Goal: Complete application form: Complete application form

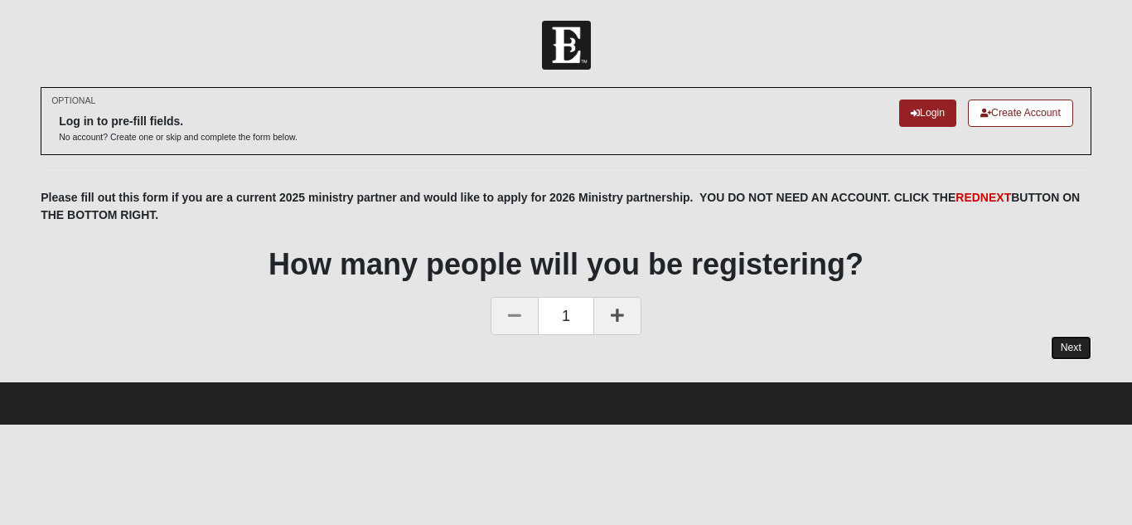
click at [1071, 344] on link "Next" at bounding box center [1071, 348] width 41 height 24
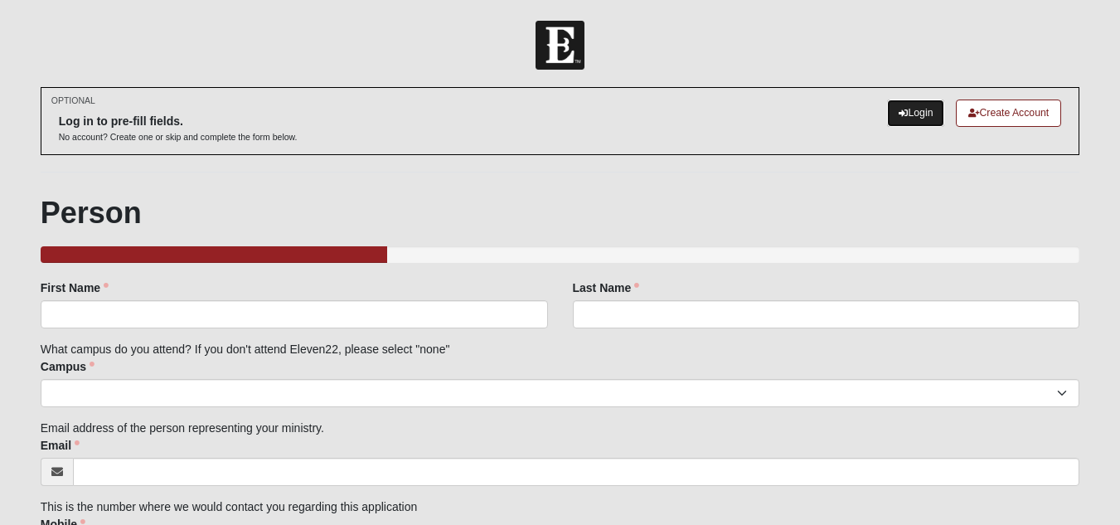
click at [909, 109] on link "Login" at bounding box center [915, 112] width 57 height 27
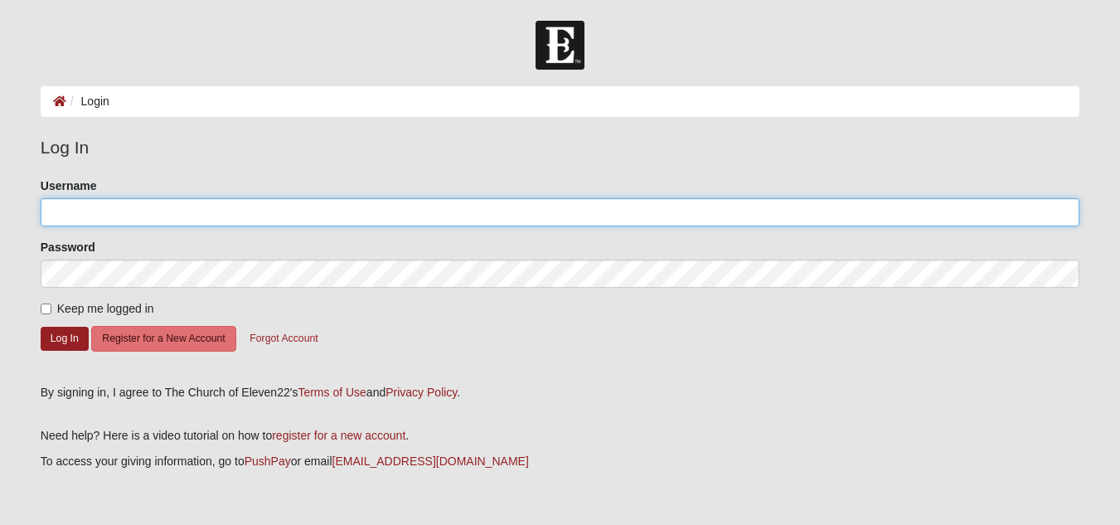
click at [207, 212] on input "Username" at bounding box center [560, 212] width 1039 height 28
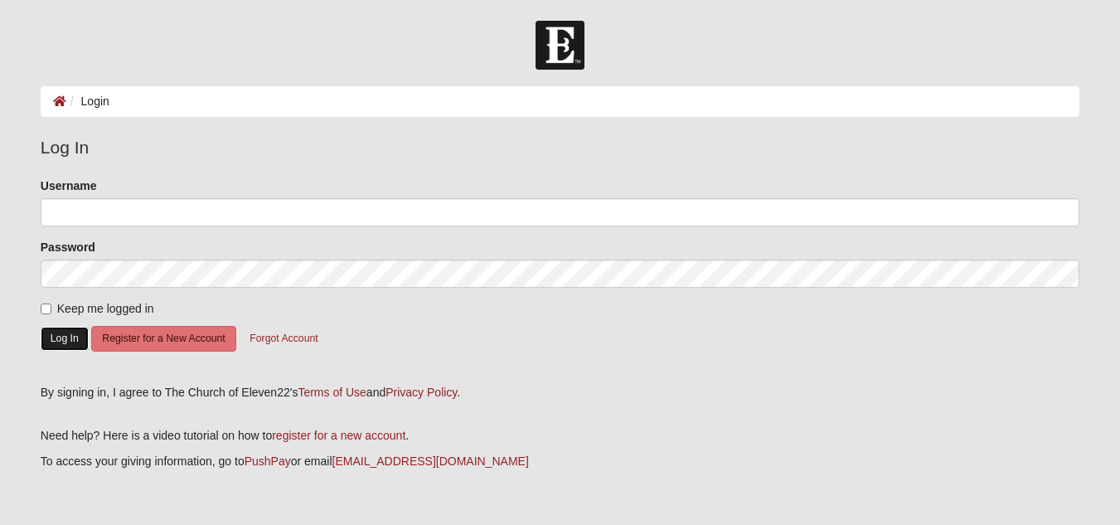
click at [55, 332] on button "Log In" at bounding box center [65, 339] width 48 height 24
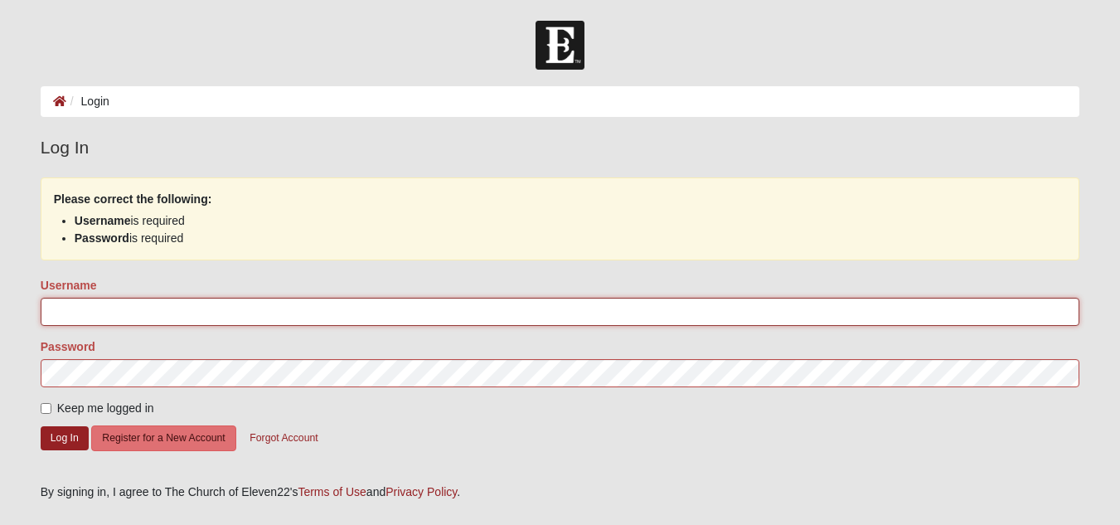
click at [70, 300] on input "Username" at bounding box center [560, 312] width 1039 height 28
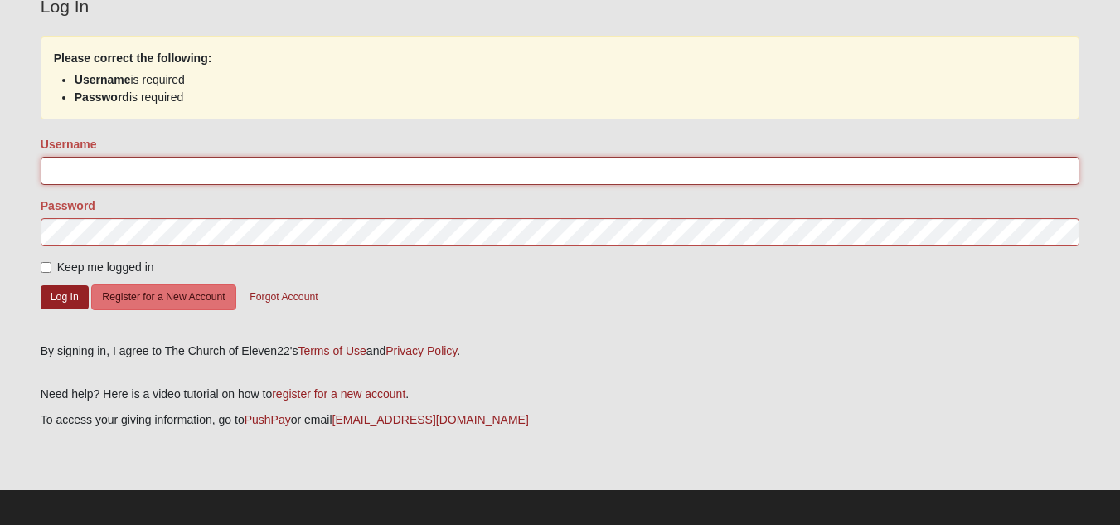
scroll to position [148, 0]
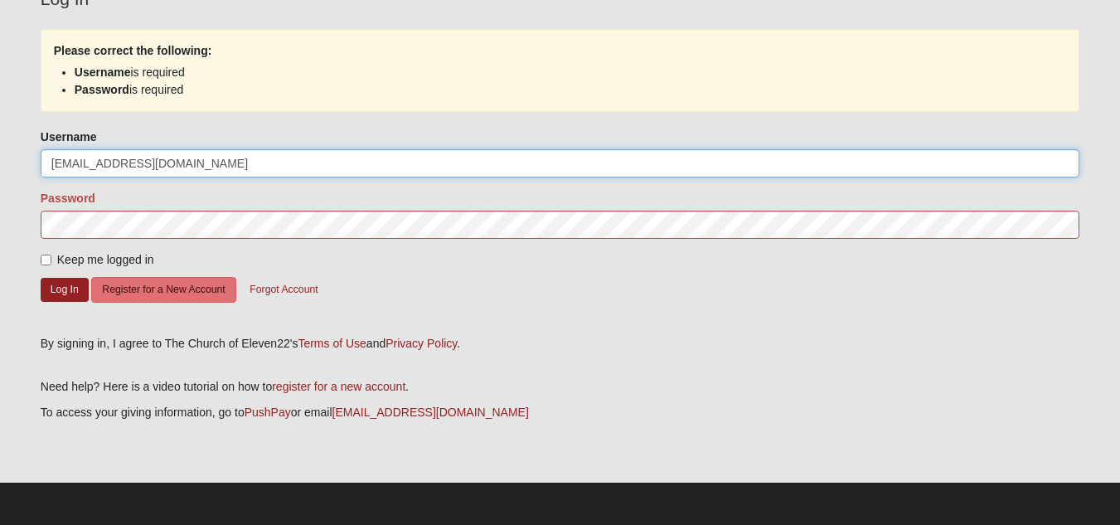
type input "[EMAIL_ADDRESS][DOMAIN_NAME]"
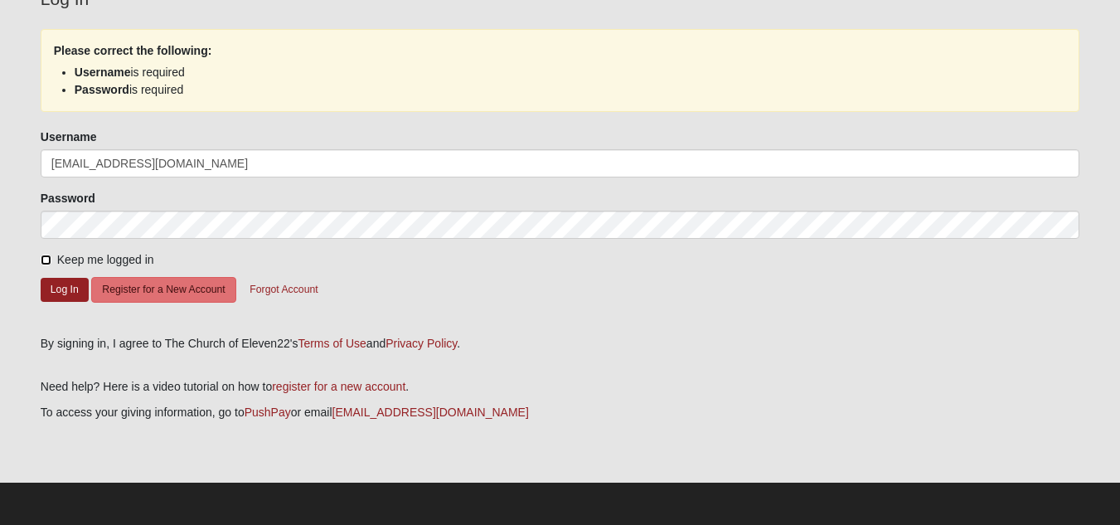
click at [51, 256] on input "Keep me logged in" at bounding box center [46, 260] width 11 height 11
checkbox input "true"
click at [58, 284] on button "Log In" at bounding box center [65, 290] width 48 height 24
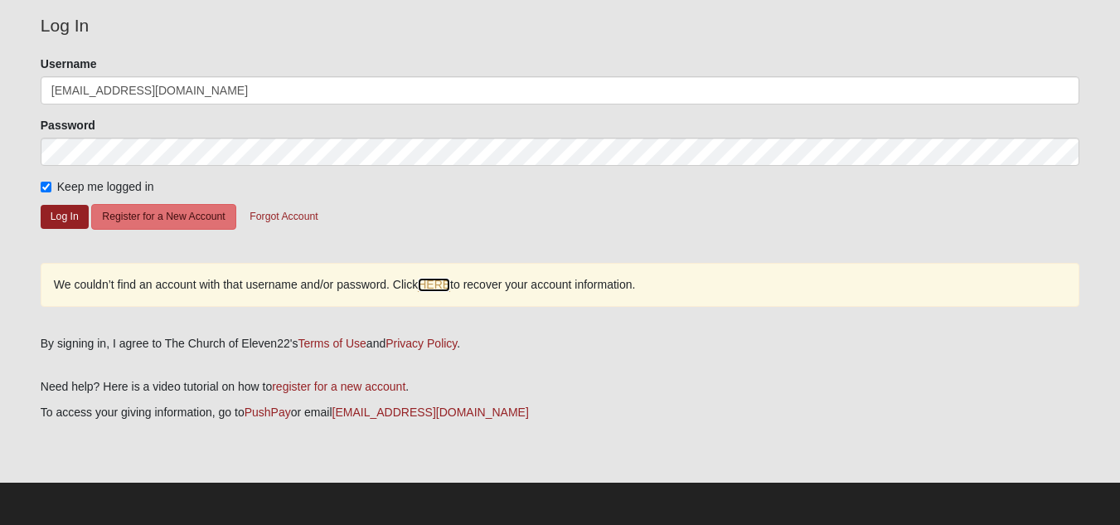
click at [439, 284] on link "HERE" at bounding box center [434, 285] width 32 height 14
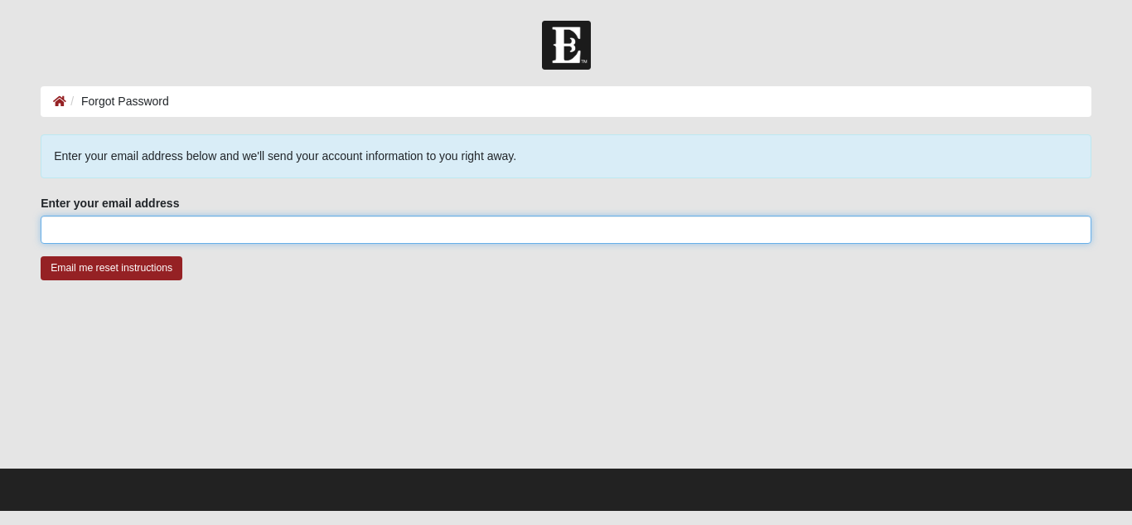
click at [144, 225] on input "Enter your email address" at bounding box center [566, 230] width 1051 height 28
type input "LAnderson@beachesdialaride.org"
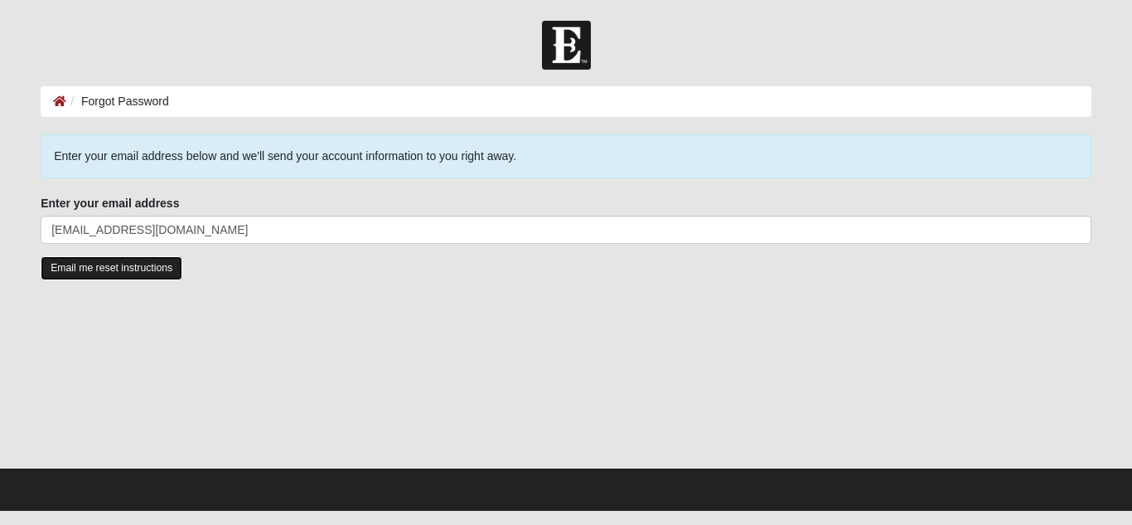
click at [100, 267] on input "Email me reset instructions" at bounding box center [112, 268] width 142 height 24
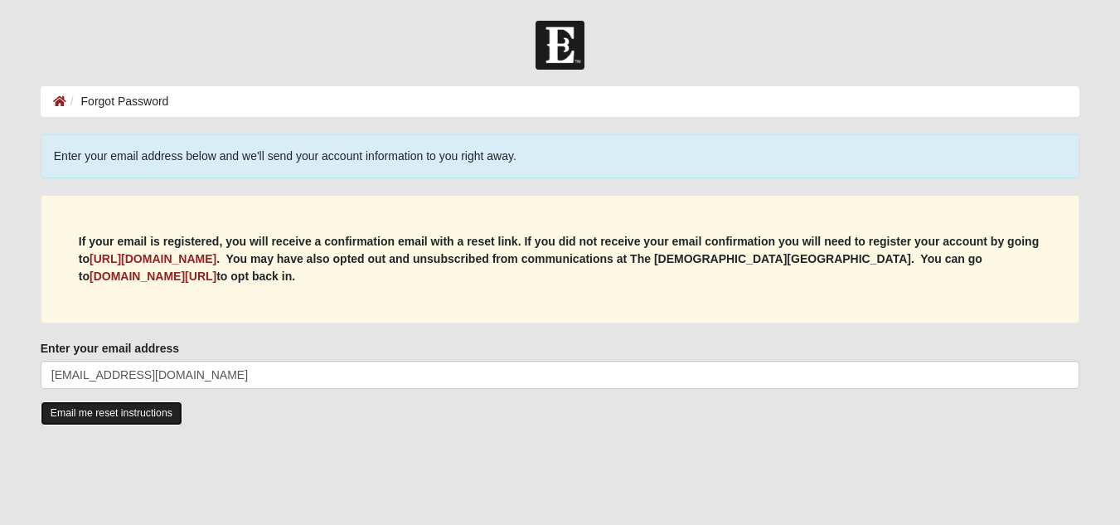
click at [109, 415] on input "Email me reset instructions" at bounding box center [112, 413] width 142 height 24
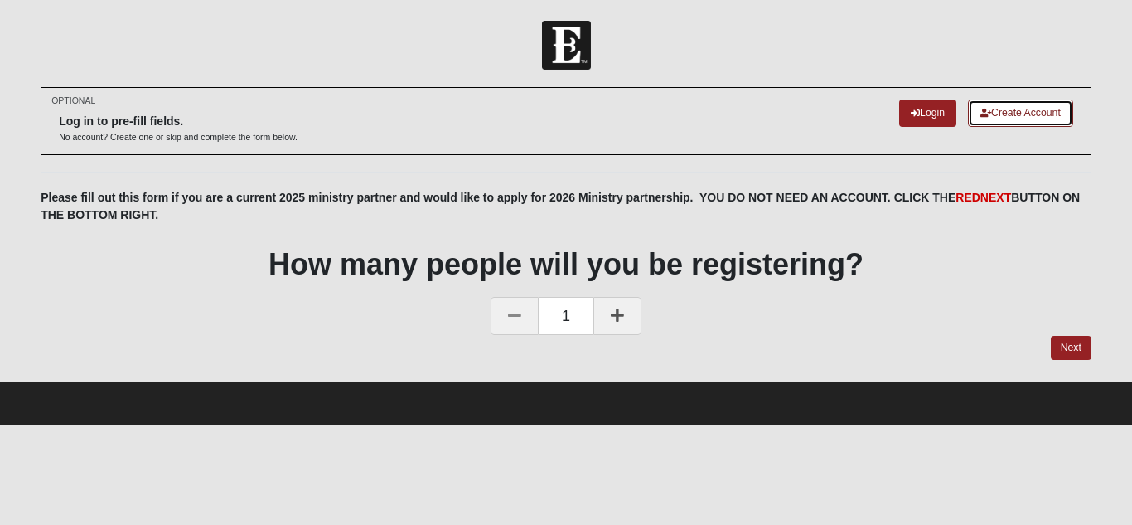
click at [993, 114] on link "Create Account" at bounding box center [1020, 112] width 105 height 27
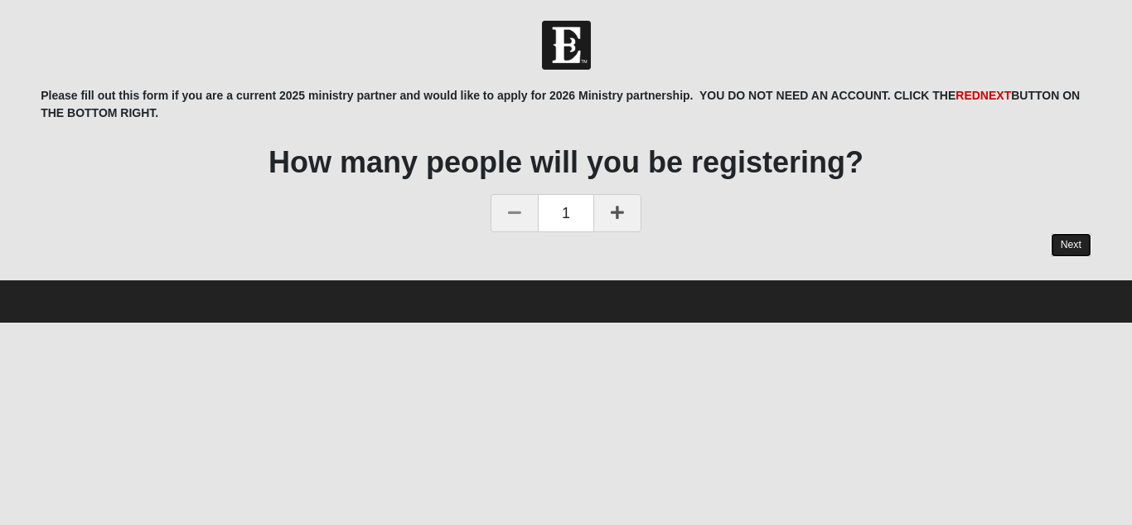
click at [1059, 241] on link "Next" at bounding box center [1071, 245] width 41 height 24
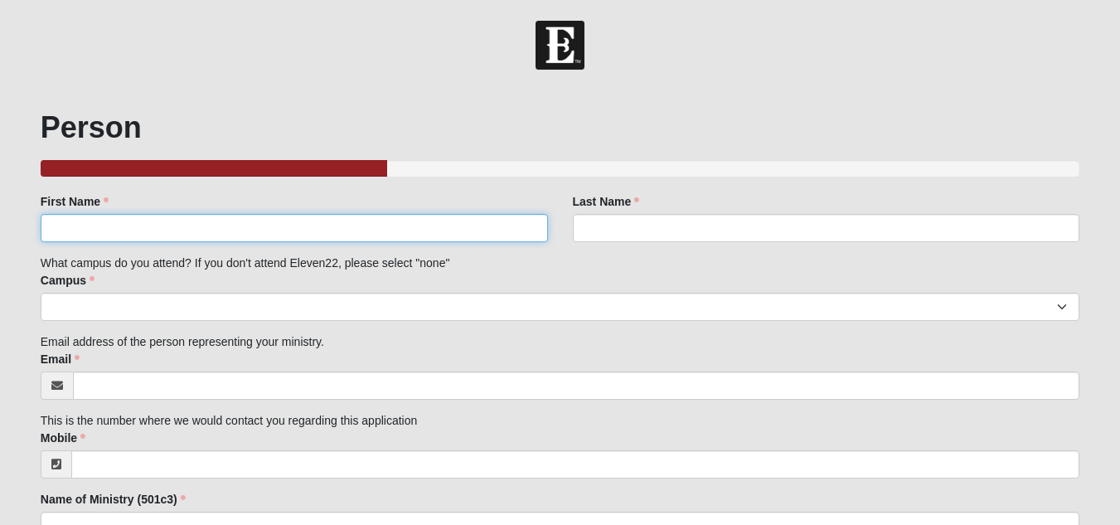
click at [284, 222] on input "First Name" at bounding box center [294, 228] width 507 height 28
type input "[PERSON_NAME]"
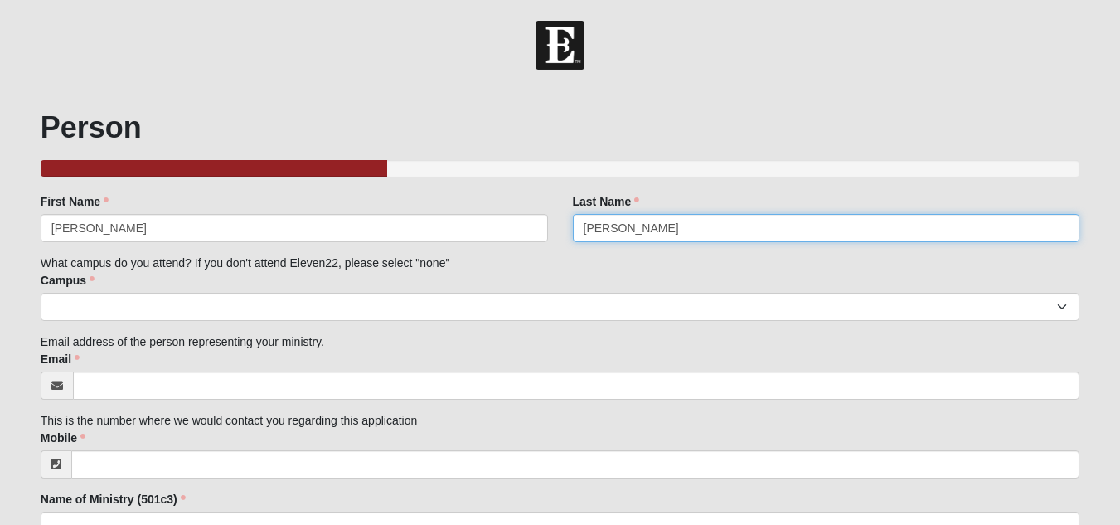
type input "[PERSON_NAME]"
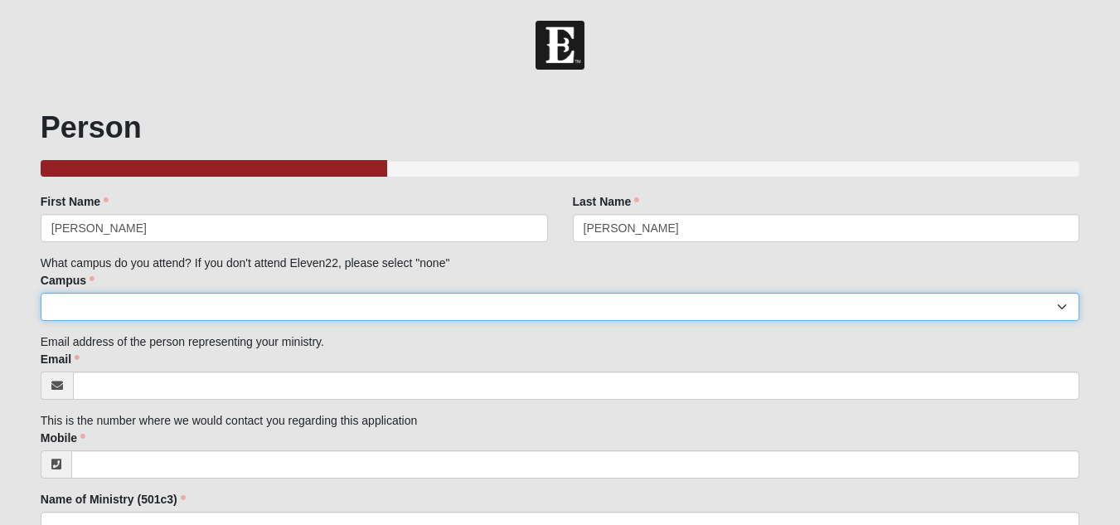
select select "3"
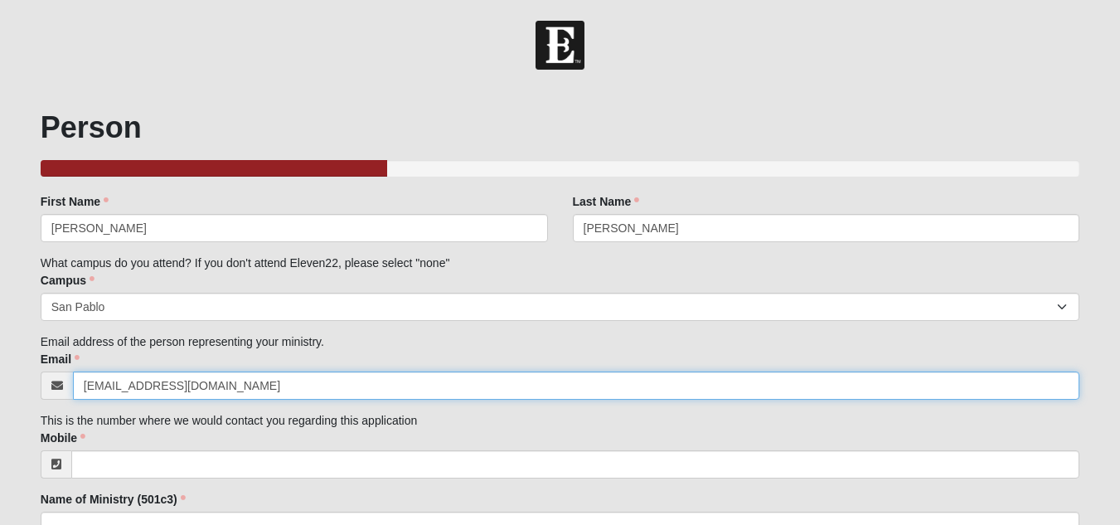
type input "[EMAIL_ADDRESS][DOMAIN_NAME]"
click input "submit" at bounding box center [0, 0] width 0 height 0
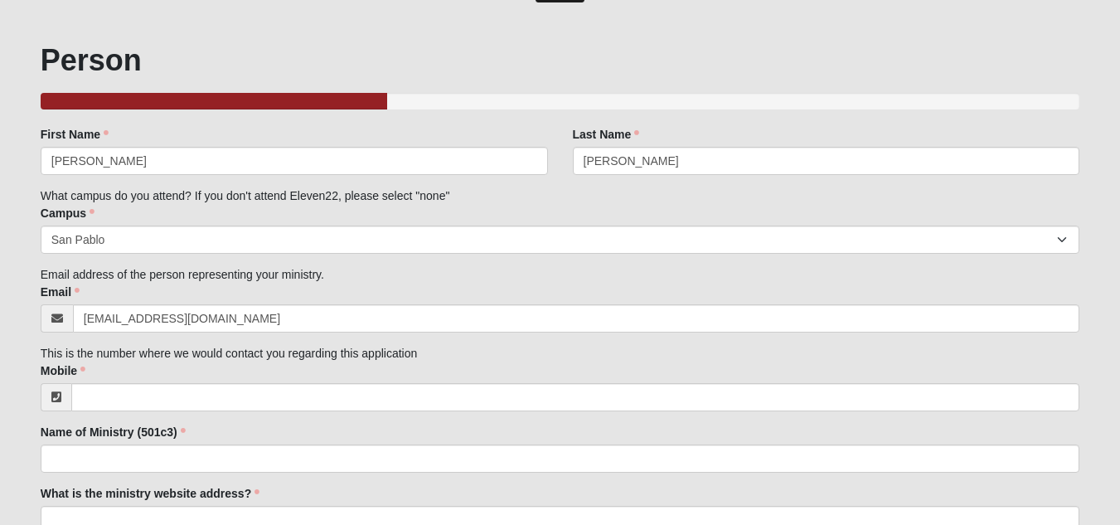
scroll to position [166, 0]
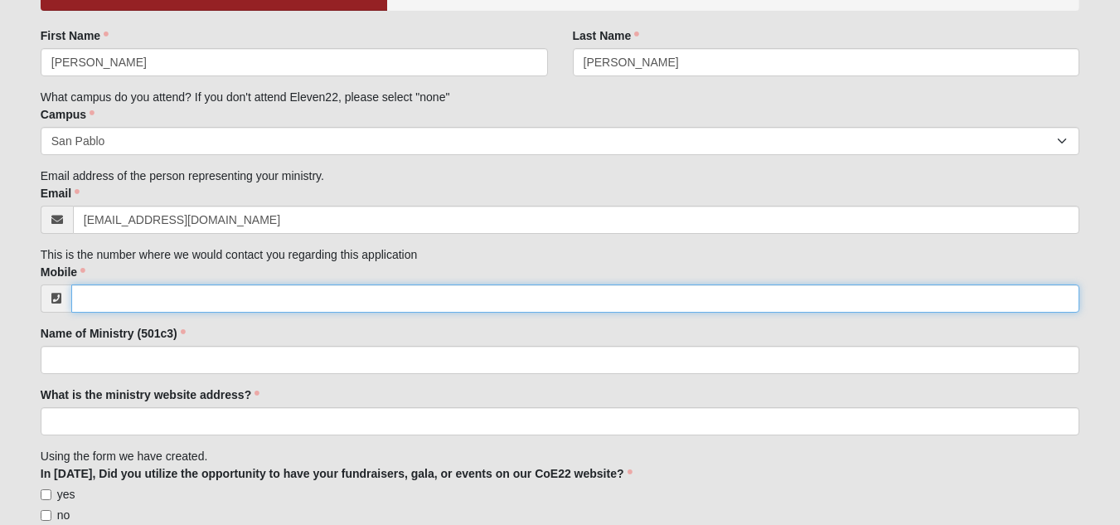
click at [107, 294] on input "Mobile" at bounding box center [575, 298] width 1008 height 28
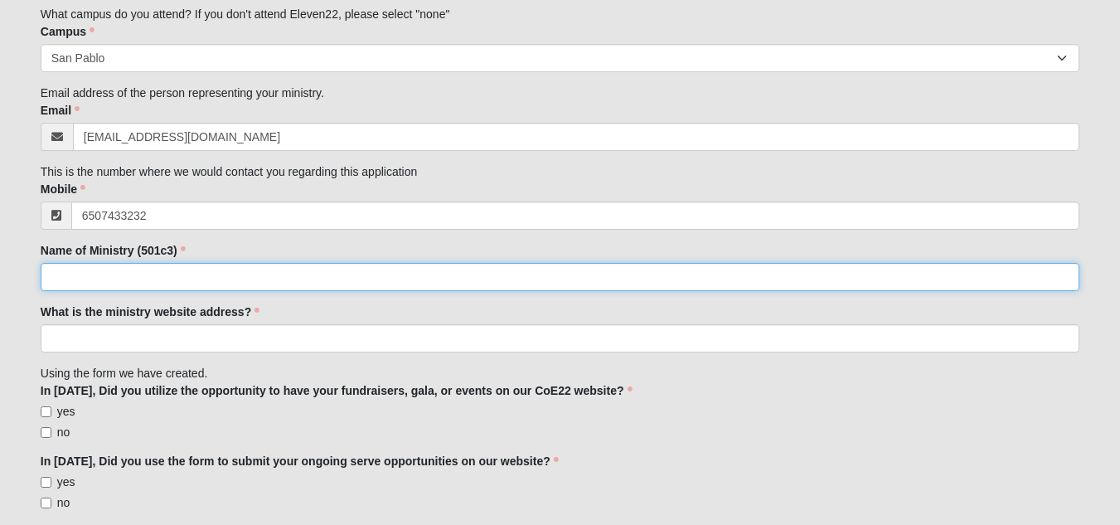
type input "(650) 743-3232"
click at [124, 281] on input "Name of Ministry (501c3)" at bounding box center [560, 277] width 1039 height 28
type input "Beaches Council on Aging - Dial-a-Ride"
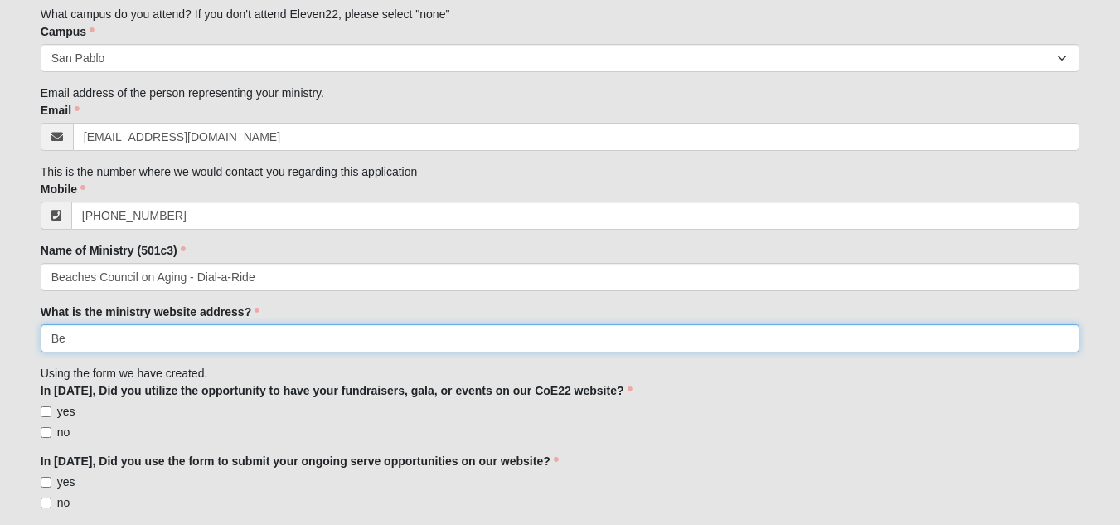
type input "B"
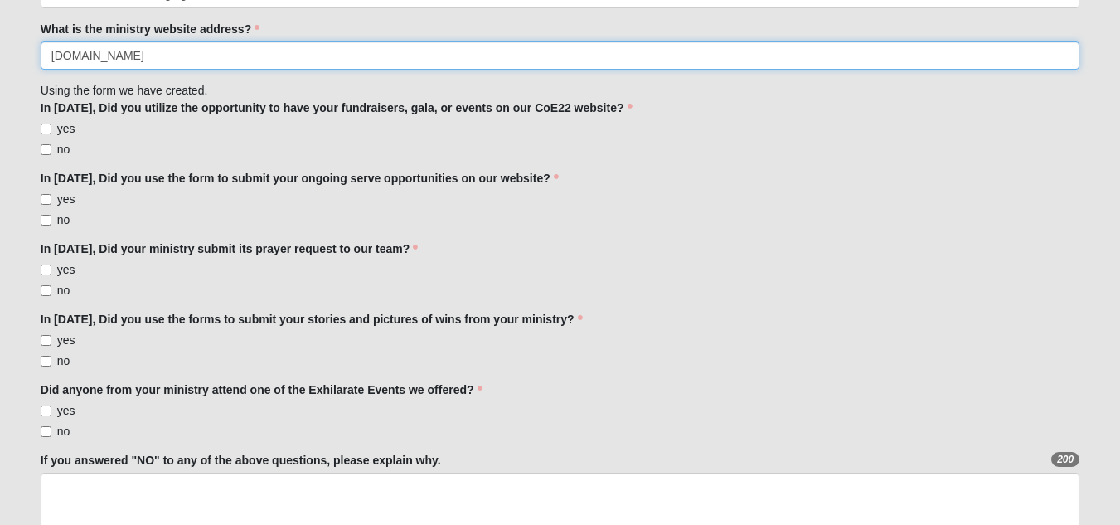
scroll to position [580, 0]
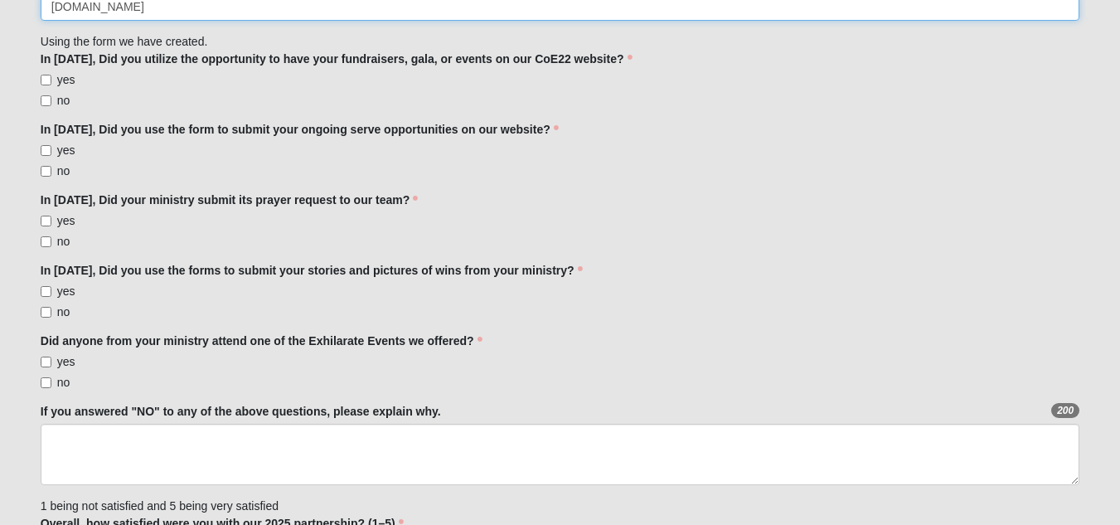
type input "www.beachescoa.org"
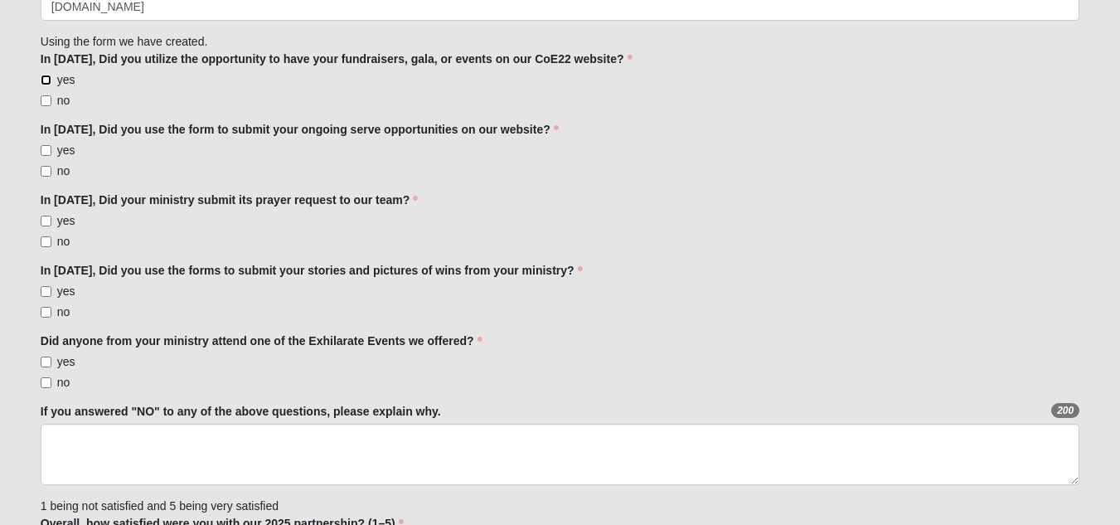
click at [46, 80] on input "yes" at bounding box center [46, 80] width 11 height 11
checkbox input "true"
click at [45, 150] on input "yes" at bounding box center [46, 150] width 11 height 11
checkbox input "true"
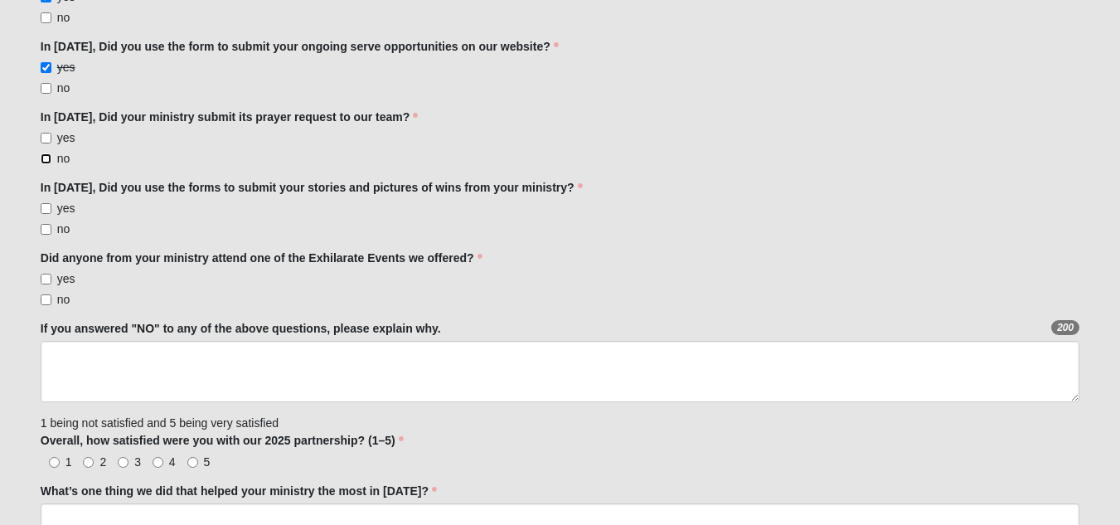
click at [43, 155] on input "no" at bounding box center [46, 158] width 11 height 11
checkbox input "true"
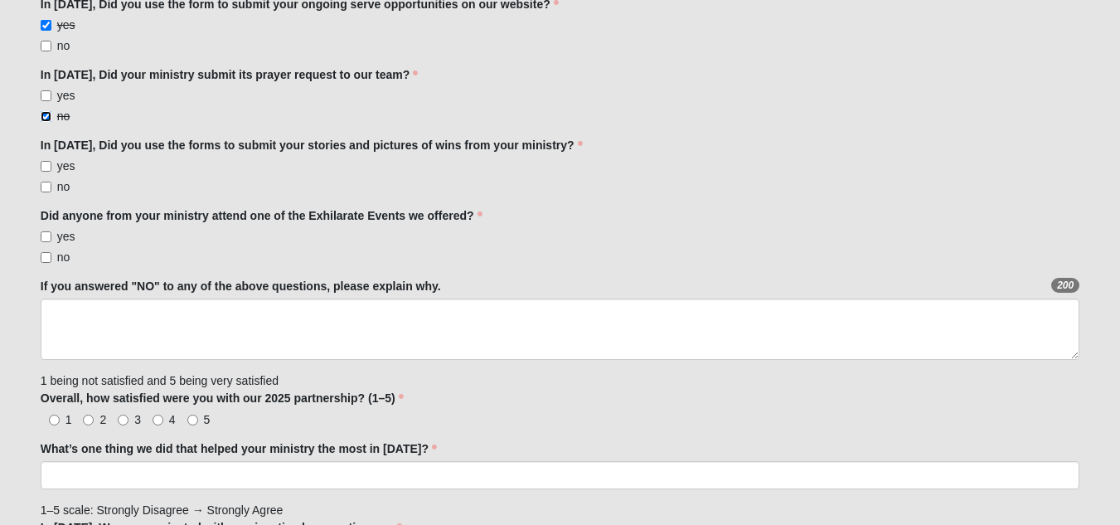
scroll to position [746, 0]
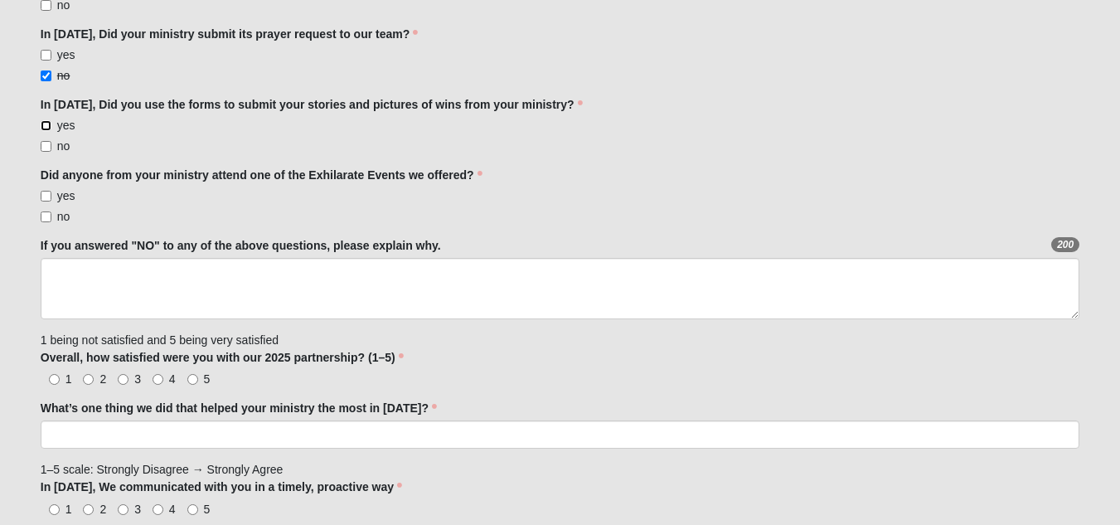
click at [48, 125] on input "yes" at bounding box center [46, 125] width 11 height 11
checkbox input "true"
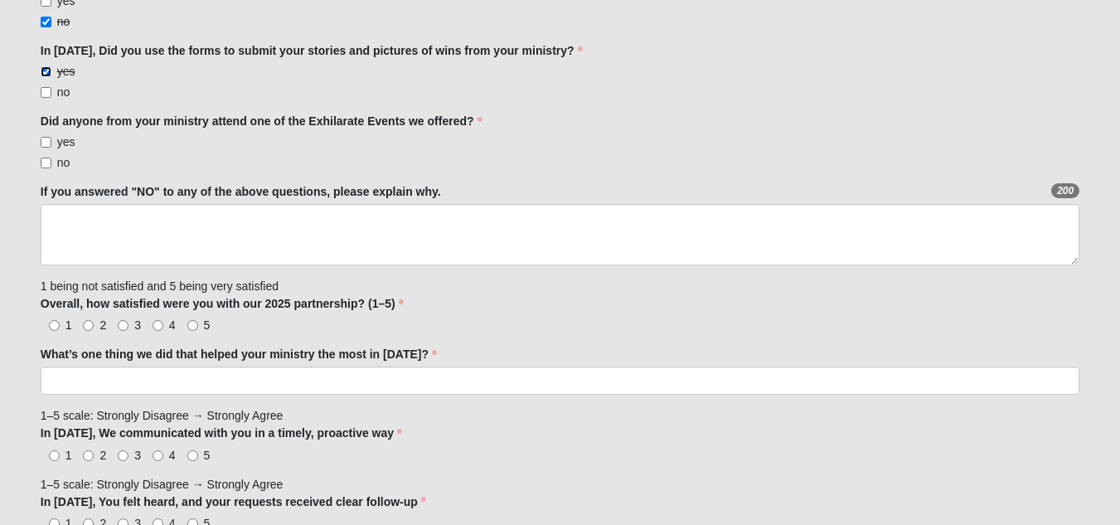
scroll to position [829, 0]
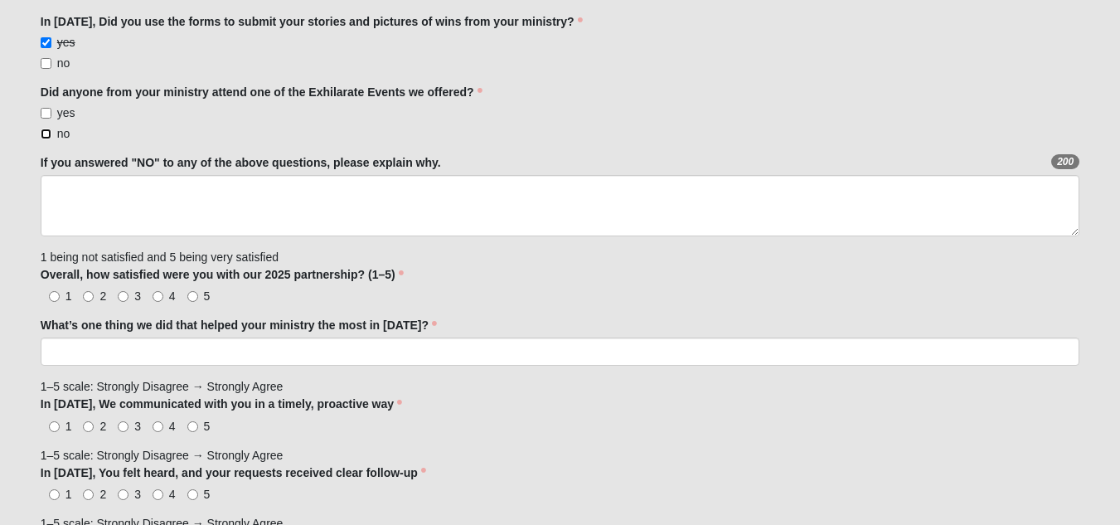
click at [46, 133] on input "no" at bounding box center [46, 133] width 11 height 11
checkbox input "true"
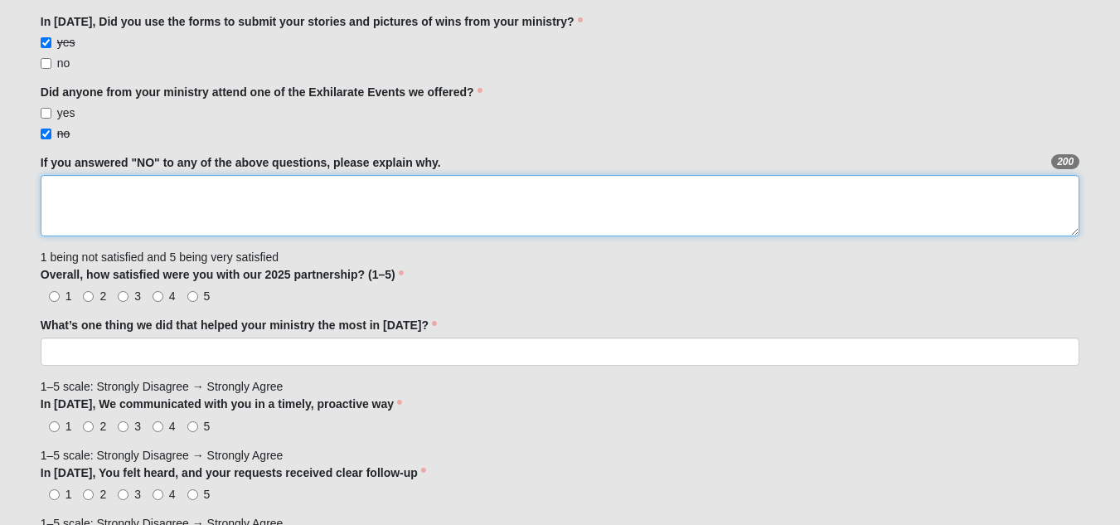
click at [65, 182] on textarea "If you answered "NO" to any of the above questions, please explain why." at bounding box center [560, 205] width 1039 height 61
type textarea "t"
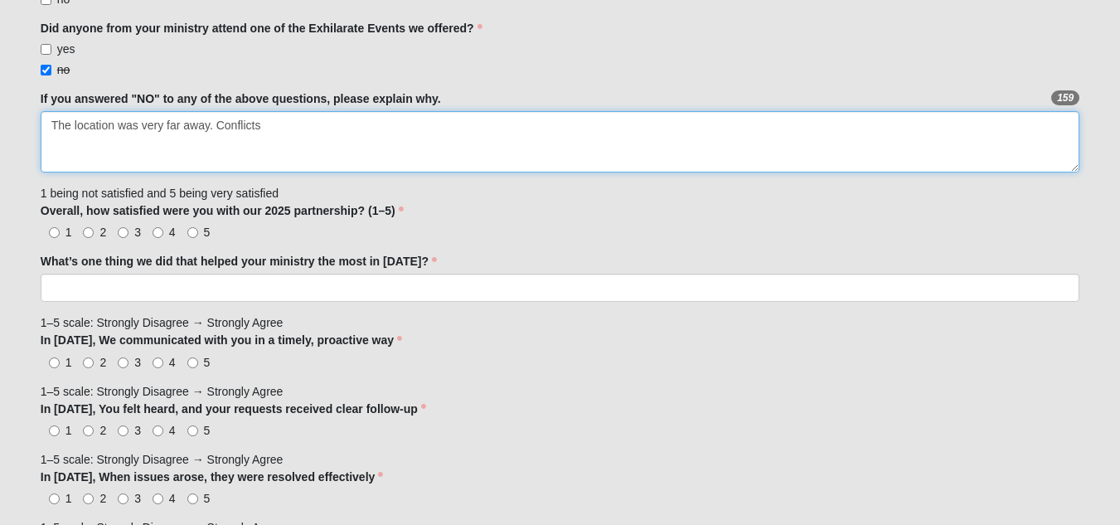
scroll to position [912, 0]
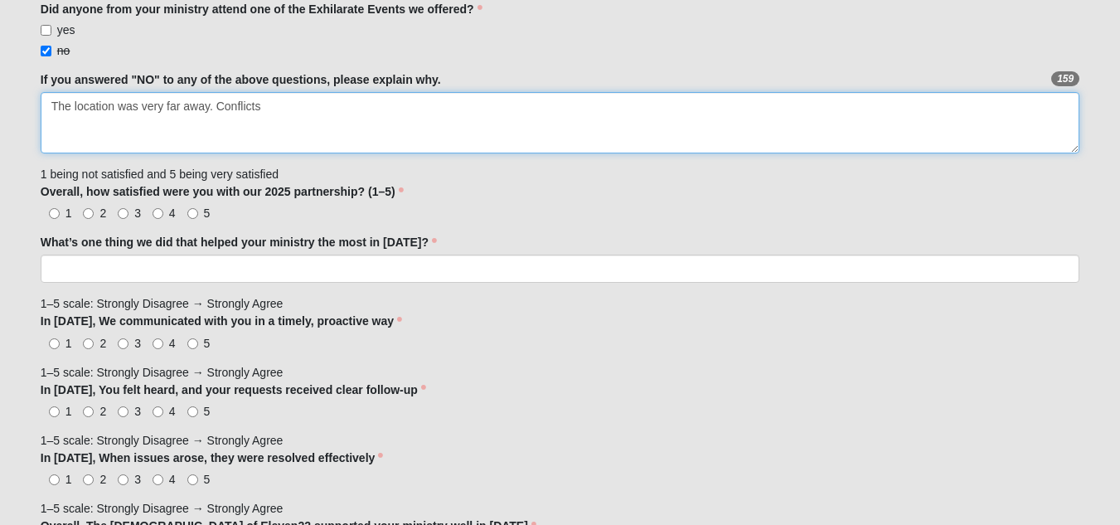
type textarea "The location was very far away. Conflicts"
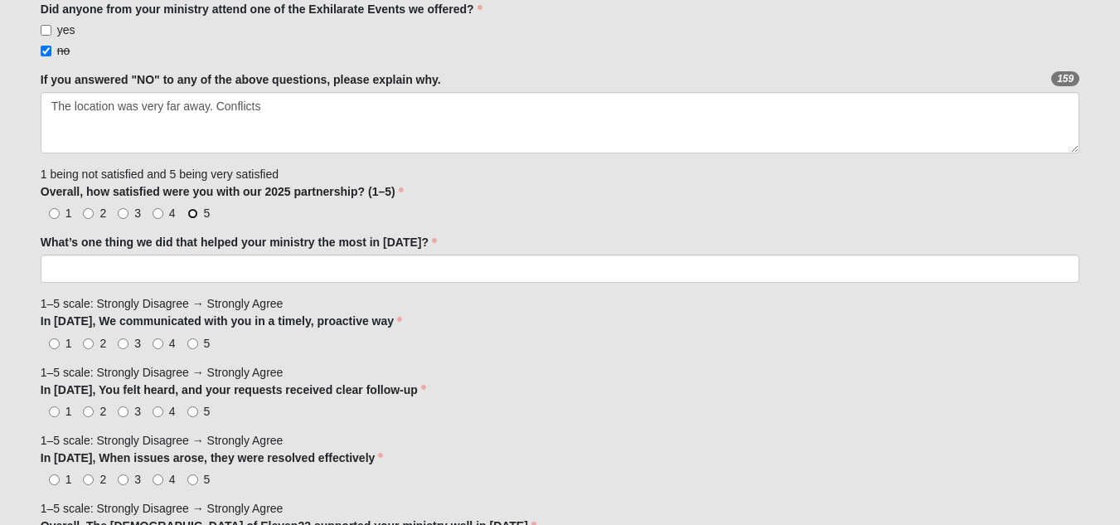
click at [188, 214] on input "5" at bounding box center [192, 213] width 11 height 11
radio input "true"
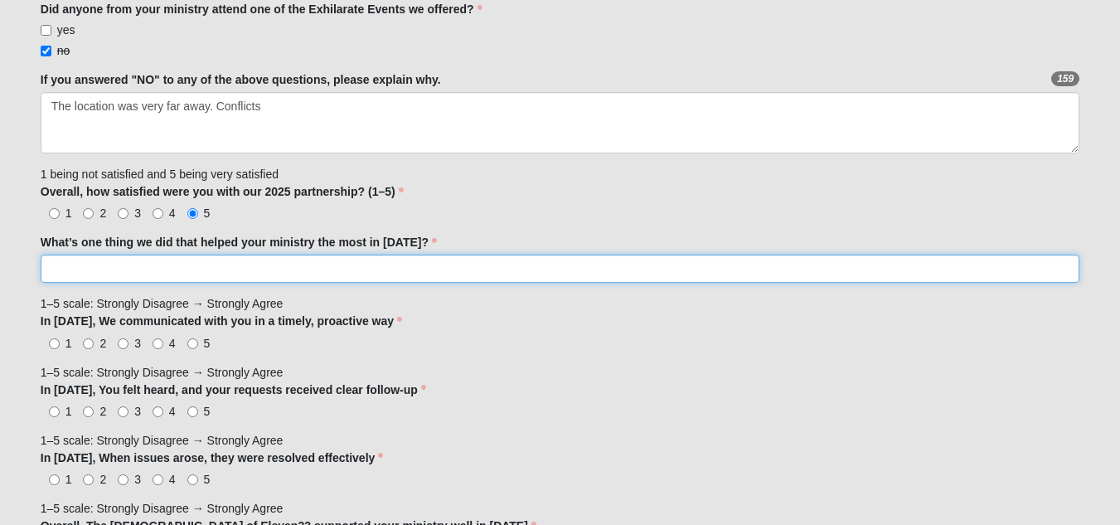
click at [189, 269] on input "What’s one thing we did that helped your ministry the most in [DATE]?" at bounding box center [560, 269] width 1039 height 28
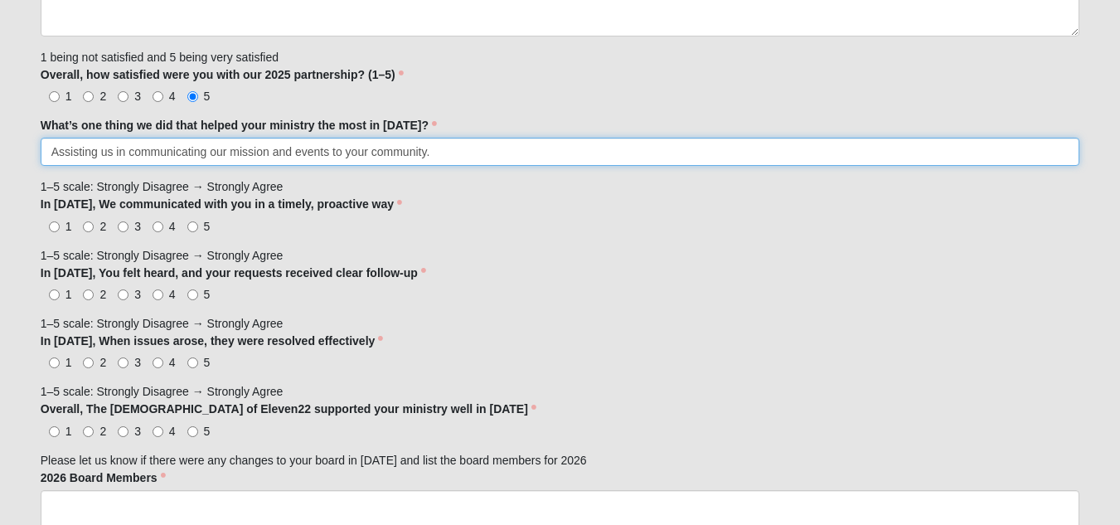
scroll to position [1078, 0]
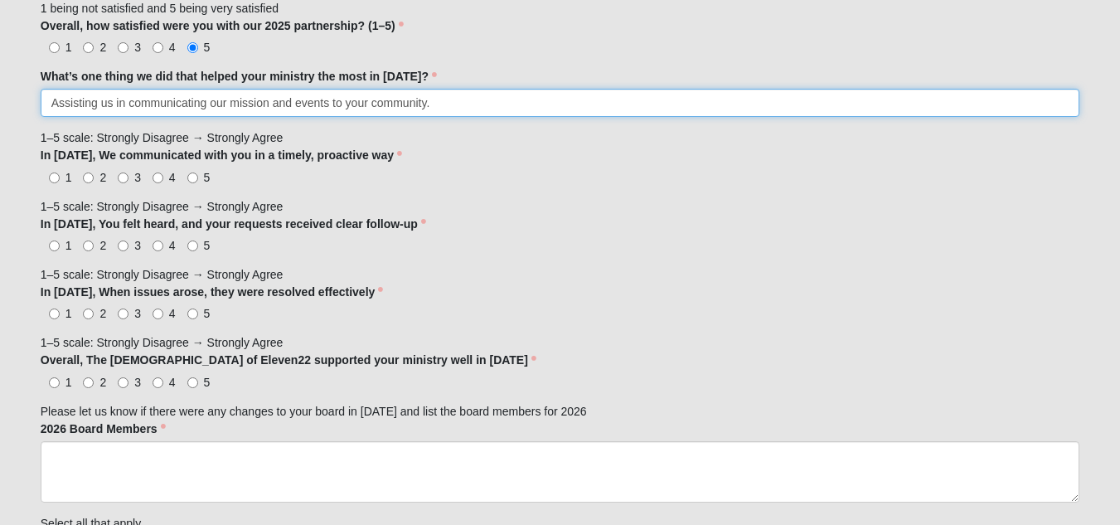
type input "Assisting us in communicating our mission and events to your community."
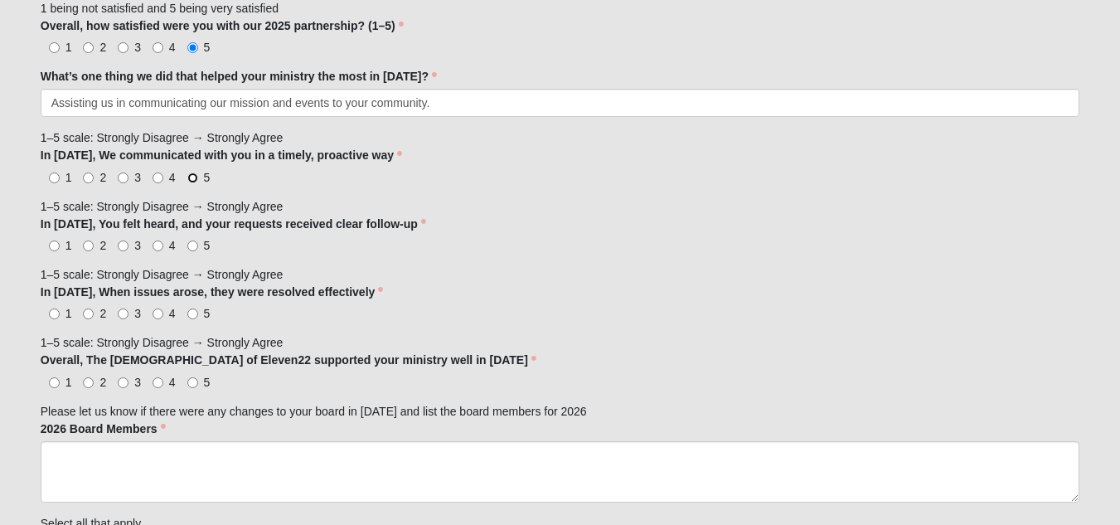
click at [192, 175] on input "5" at bounding box center [192, 177] width 11 height 11
radio input "true"
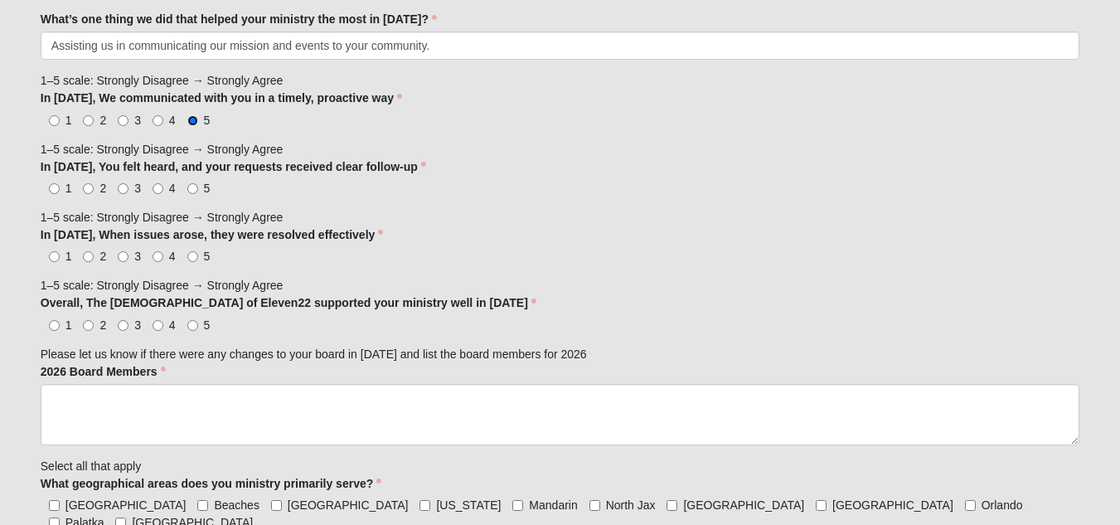
scroll to position [1161, 0]
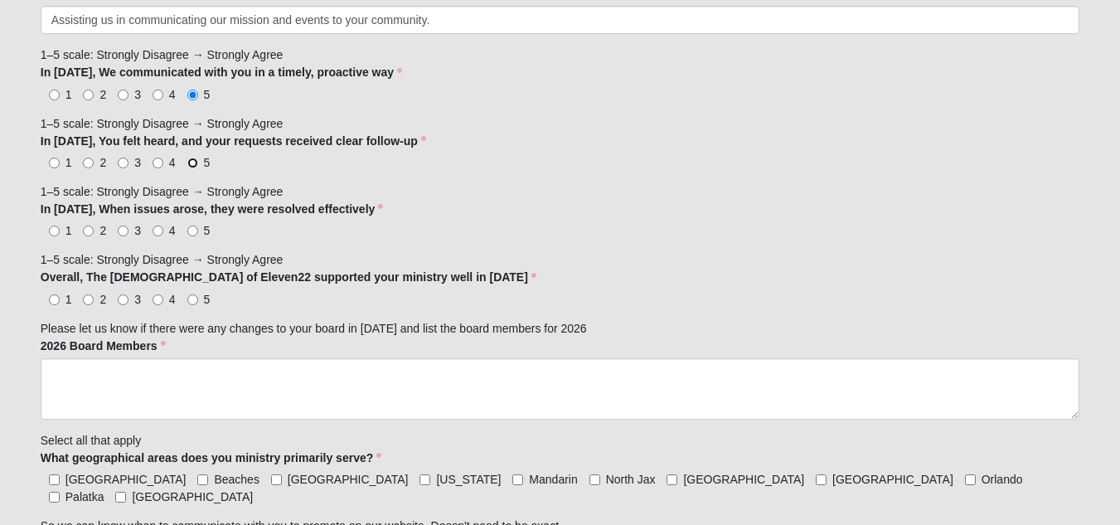
click at [192, 161] on input "5" at bounding box center [192, 163] width 11 height 11
radio input "true"
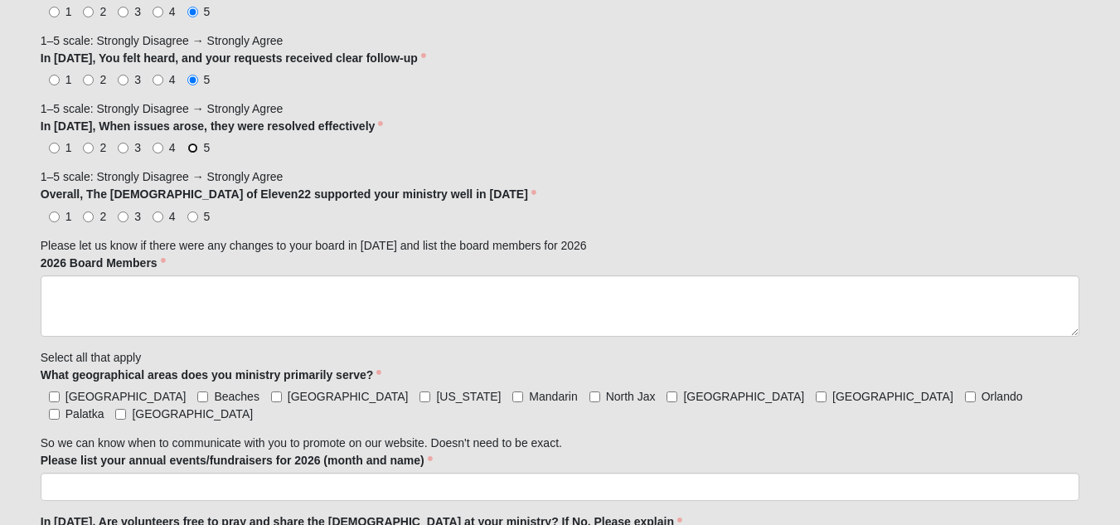
click at [193, 147] on input "5" at bounding box center [192, 148] width 11 height 11
radio input "true"
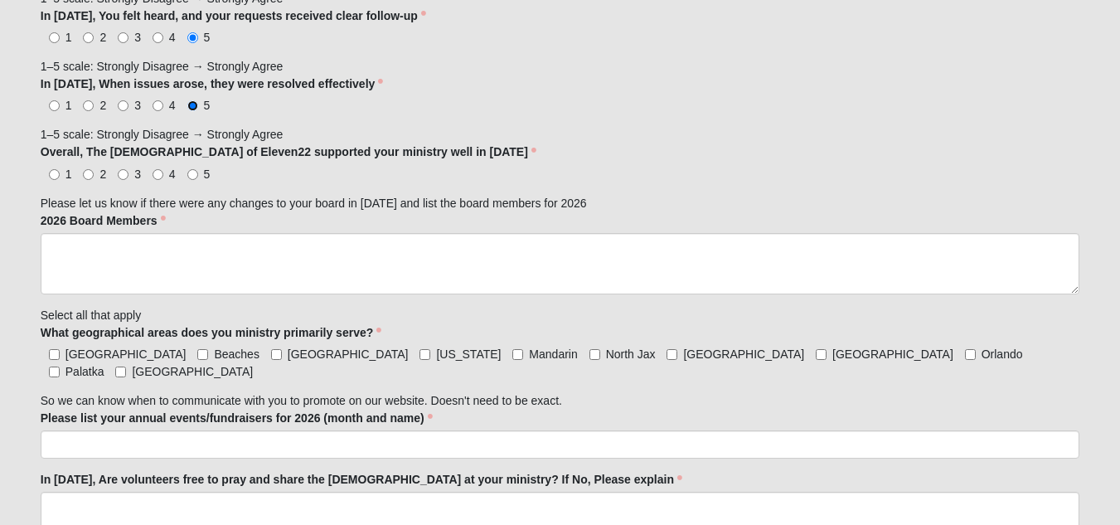
scroll to position [1326, 0]
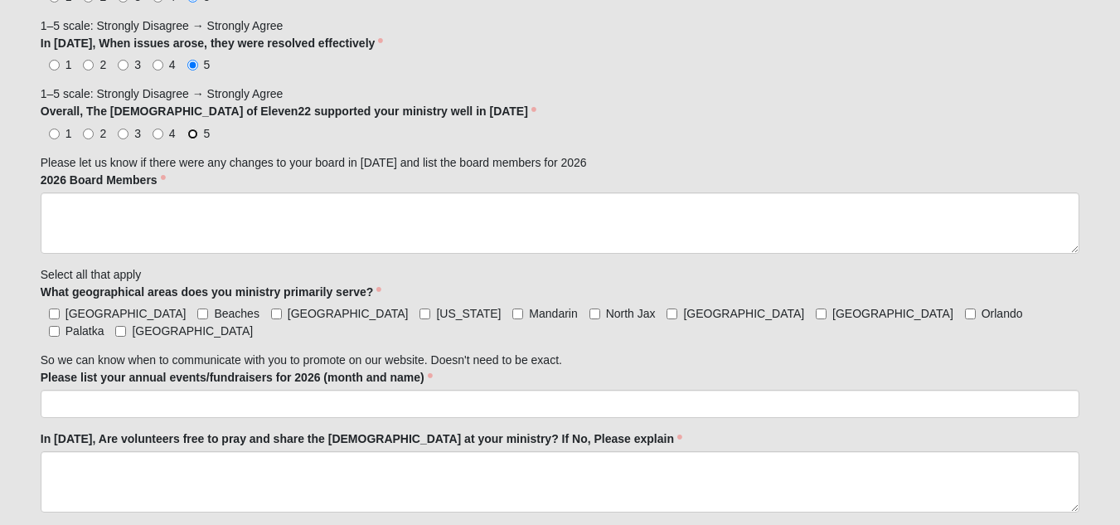
click at [193, 133] on input "5" at bounding box center [192, 133] width 11 height 11
radio input "true"
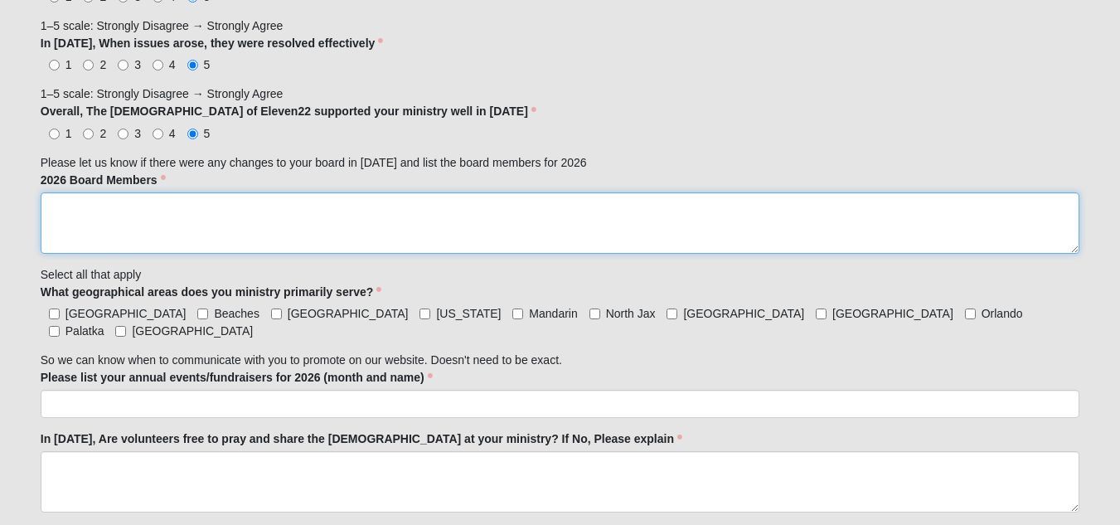
click at [191, 201] on textarea "2026 Board Members" at bounding box center [560, 222] width 1039 height 61
click at [470, 206] on textarea "We added 4 new members to a total 12, with two rolling off this December" at bounding box center [560, 222] width 1039 height 61
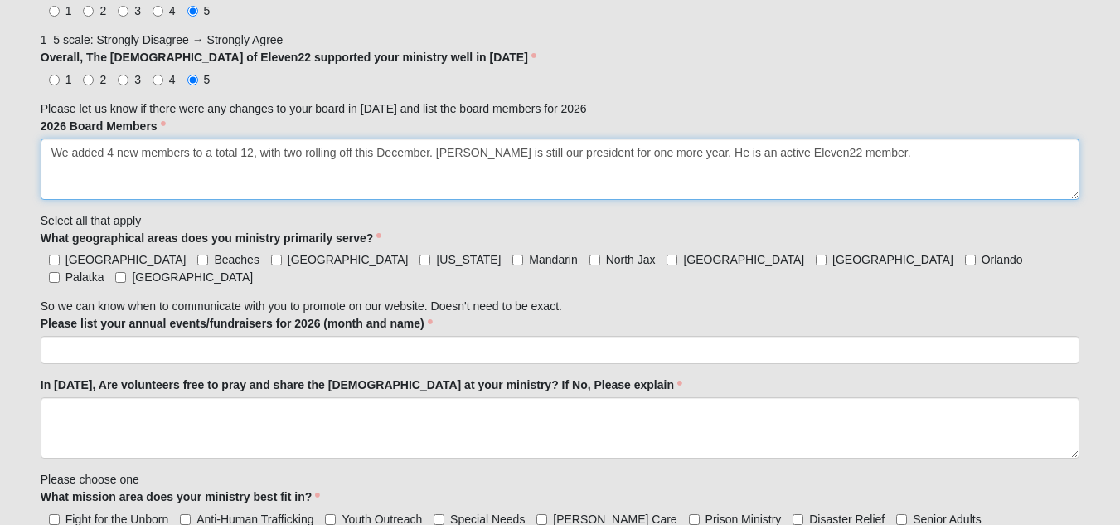
scroll to position [1409, 0]
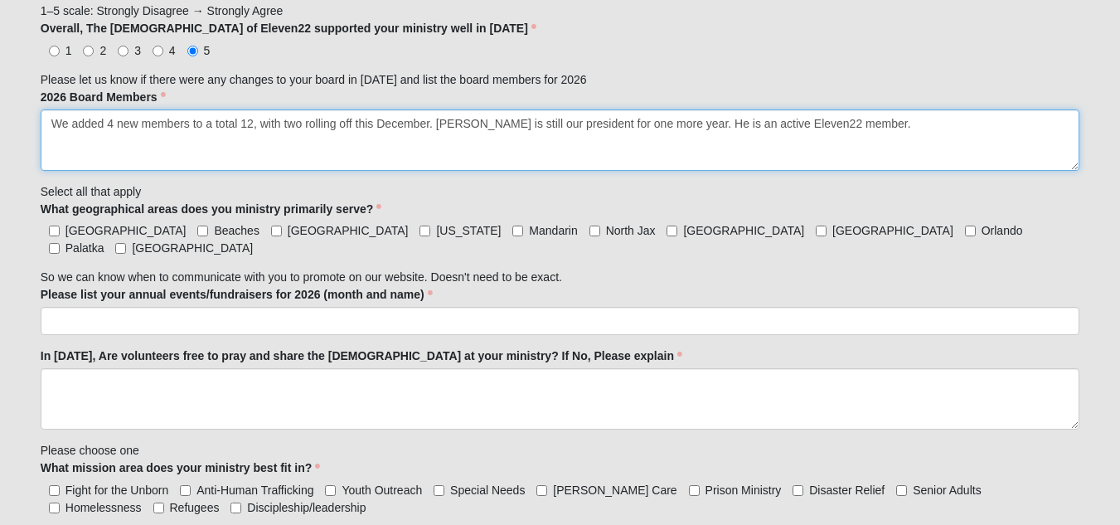
type textarea "We added 4 new members to a total 12, with two rolling off this December. Joe W…"
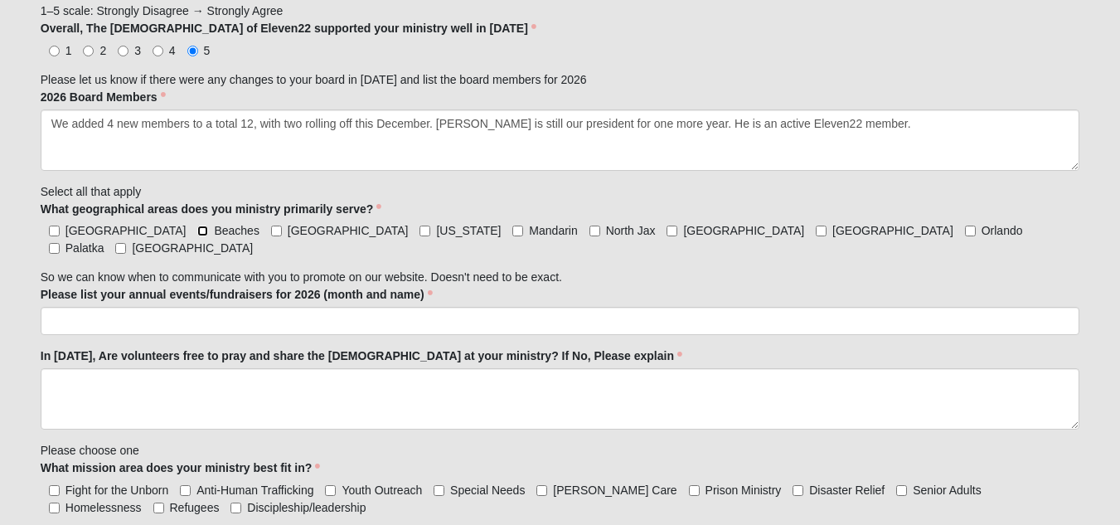
click at [197, 230] on input "Beaches" at bounding box center [202, 230] width 11 height 11
checkbox input "true"
click at [126, 243] on input "[GEOGRAPHIC_DATA]" at bounding box center [120, 248] width 11 height 11
checkbox input "true"
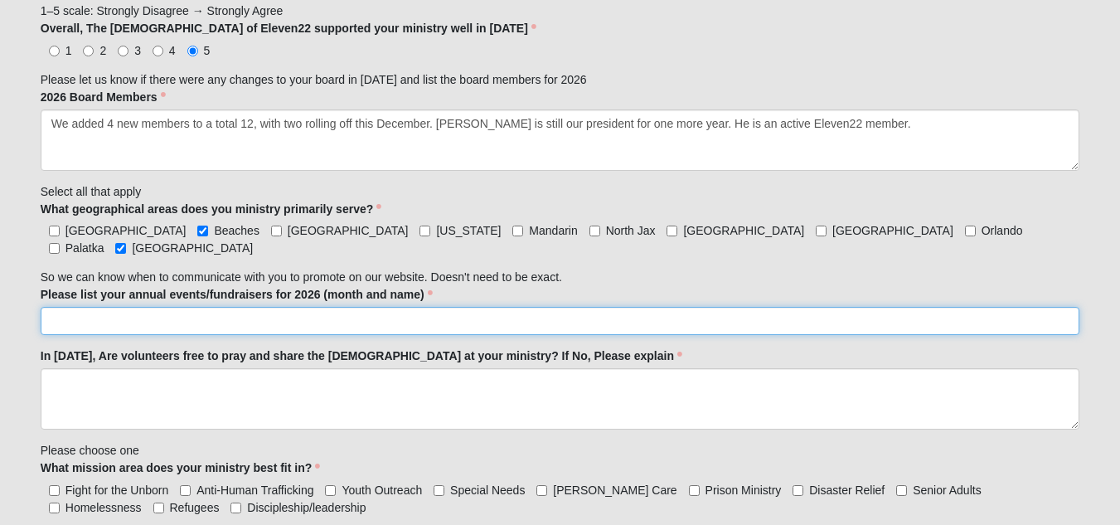
click at [109, 307] on input "Please list your annual events/fundraisers for 2026 (month and name)" at bounding box center [560, 321] width 1039 height 28
type input "April 30, 2026"
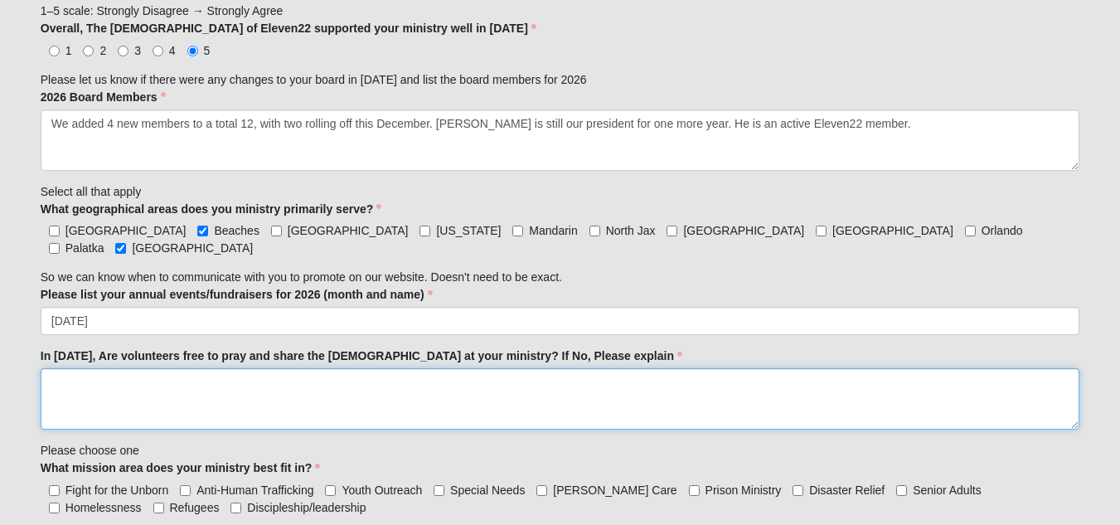
click at [288, 378] on textarea "In [DATE], Are volunteers free to pray and share the [DEMOGRAPHIC_DATA] at your…" at bounding box center [560, 398] width 1039 height 61
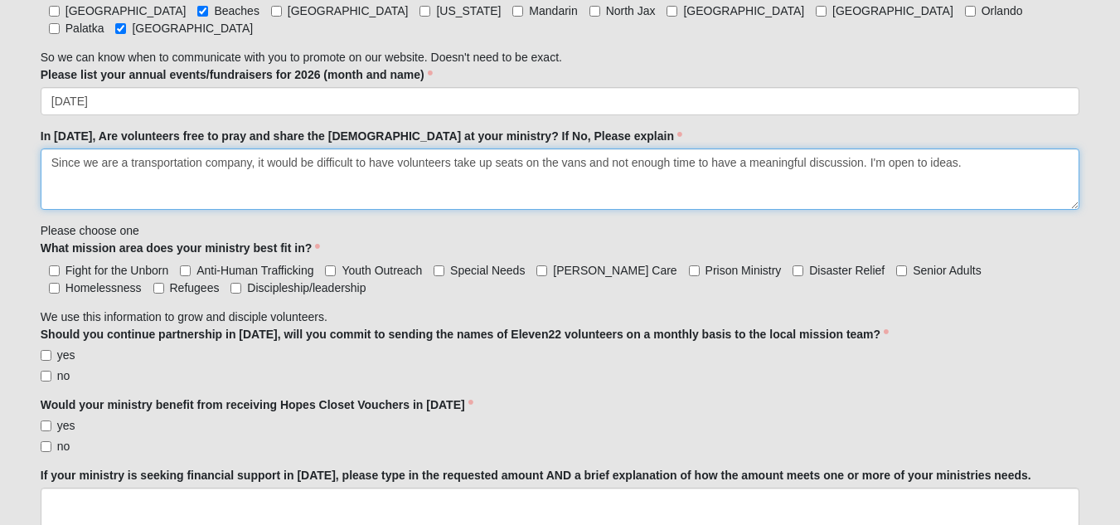
scroll to position [1658, 0]
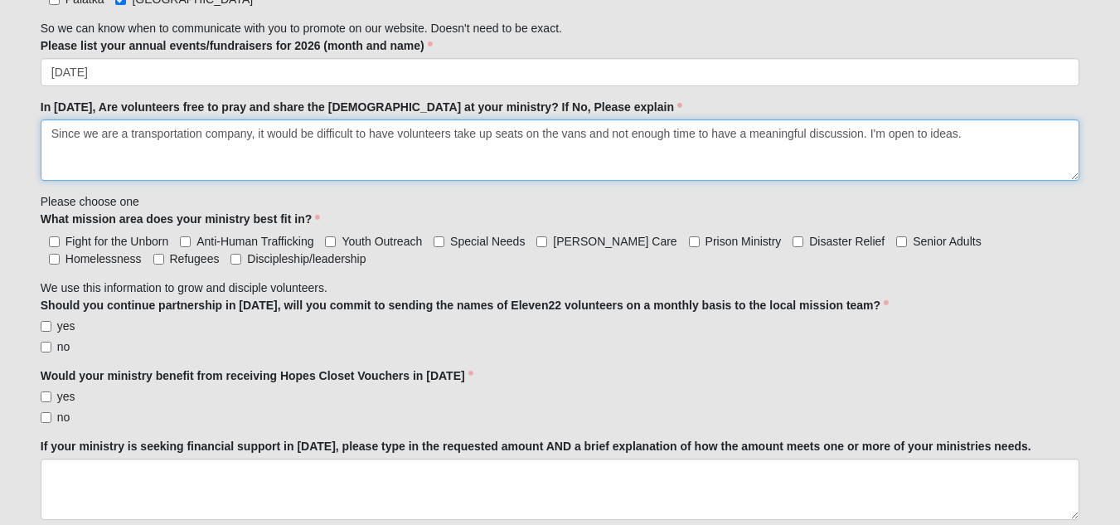
type textarea "Since we are a transportation company, it would be difficult to have volunteers…"
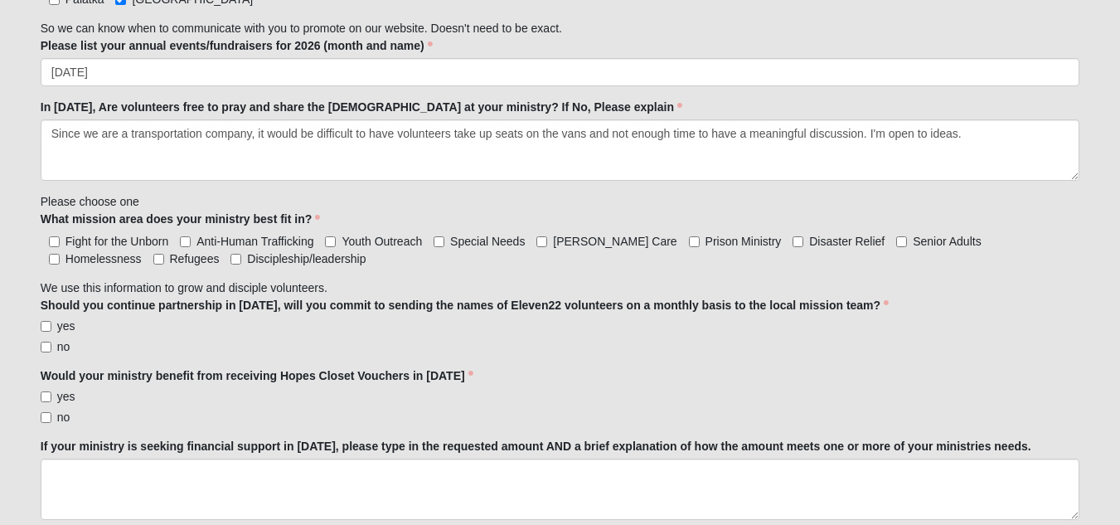
click at [896, 233] on label "Senior Adults" at bounding box center [938, 241] width 85 height 17
click at [896, 236] on input "Senior Adults" at bounding box center [901, 241] width 11 height 11
checkbox input "true"
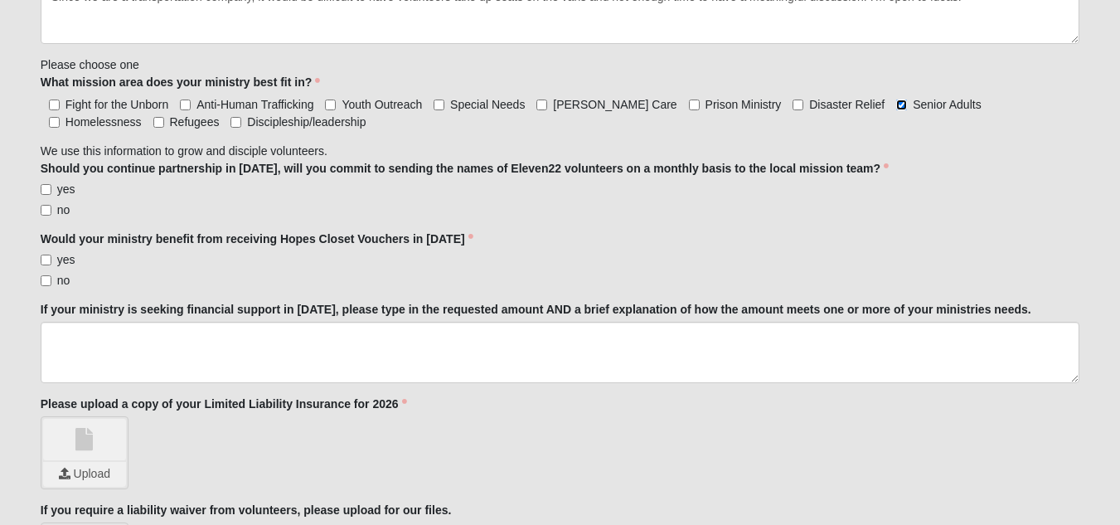
scroll to position [1824, 0]
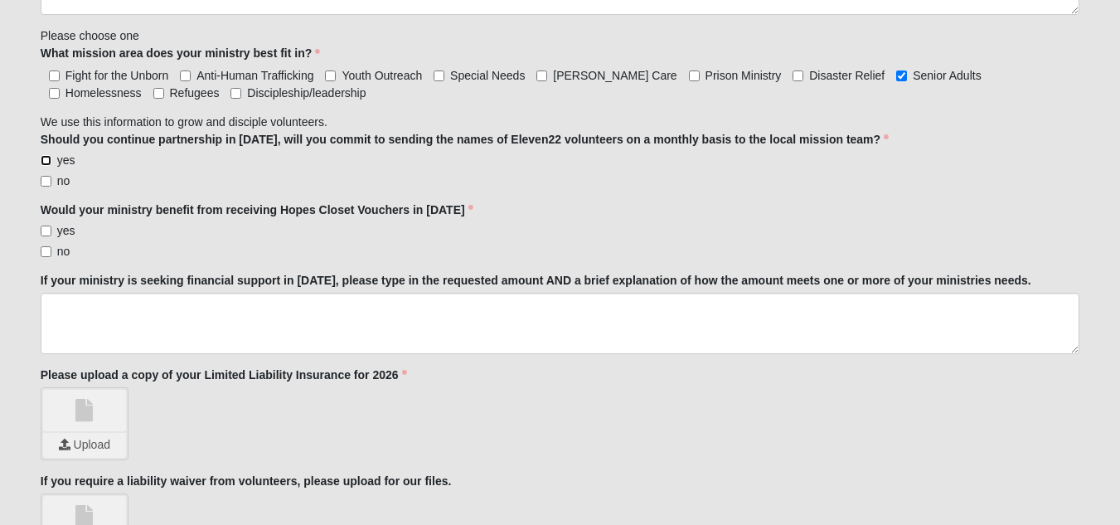
click at [49, 155] on input "yes" at bounding box center [46, 160] width 11 height 11
checkbox input "true"
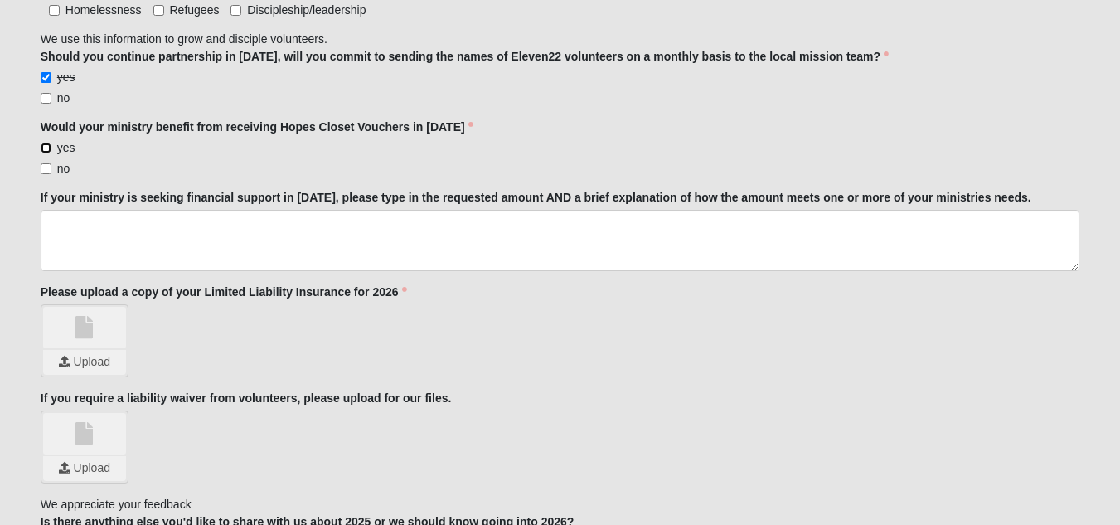
click at [44, 143] on input "yes" at bounding box center [46, 148] width 11 height 11
checkbox input "true"
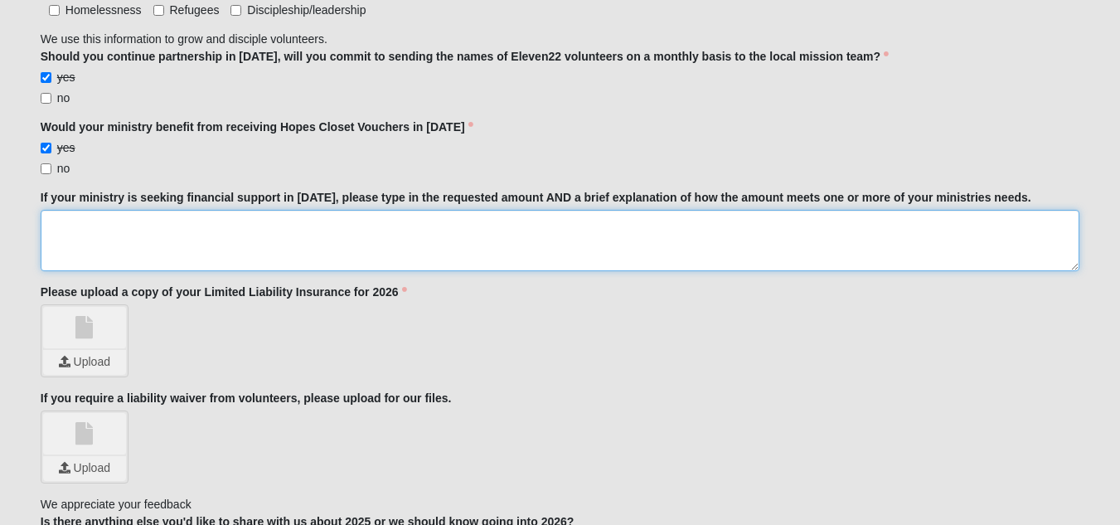
click at [124, 210] on textarea "If your ministry is seeking financial support in [DATE], please type in the req…" at bounding box center [560, 240] width 1039 height 61
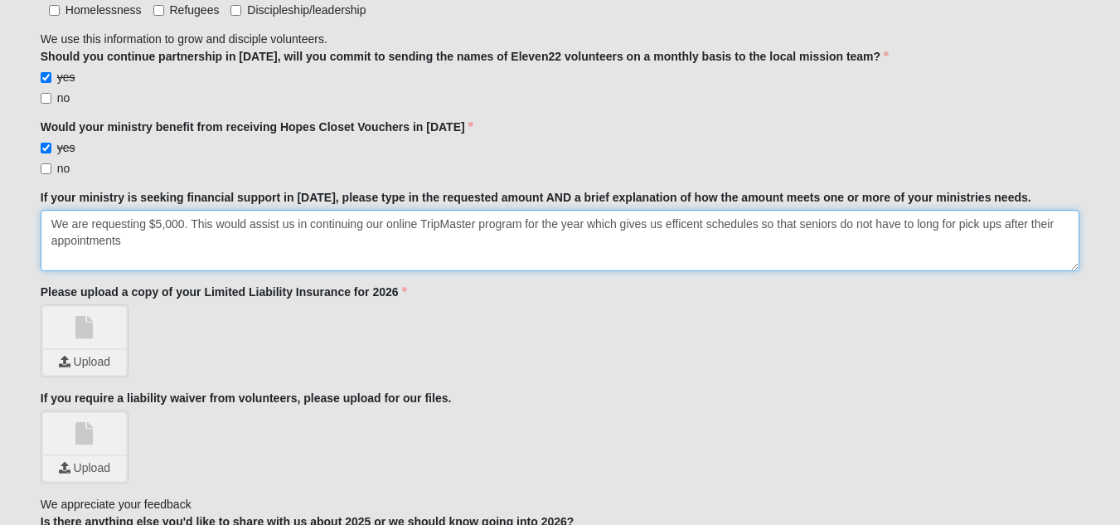
drag, startPoint x: 478, startPoint y: 211, endPoint x: 528, endPoint y: 205, distance: 50.9
click at [478, 211] on textarea "We are requesting $5,000. This would assist us in continuing our online TripMas…" at bounding box center [560, 240] width 1039 height 61
click at [641, 210] on textarea "We are requesting $5,000. This would assist us in continuing our online TripMas…" at bounding box center [560, 240] width 1039 height 61
drag, startPoint x: 963, startPoint y: 209, endPoint x: 1002, endPoint y: 206, distance: 39.0
click at [1002, 210] on textarea "We are requesting $5,000. This would assist us in continuing our online TripMas…" at bounding box center [560, 240] width 1039 height 61
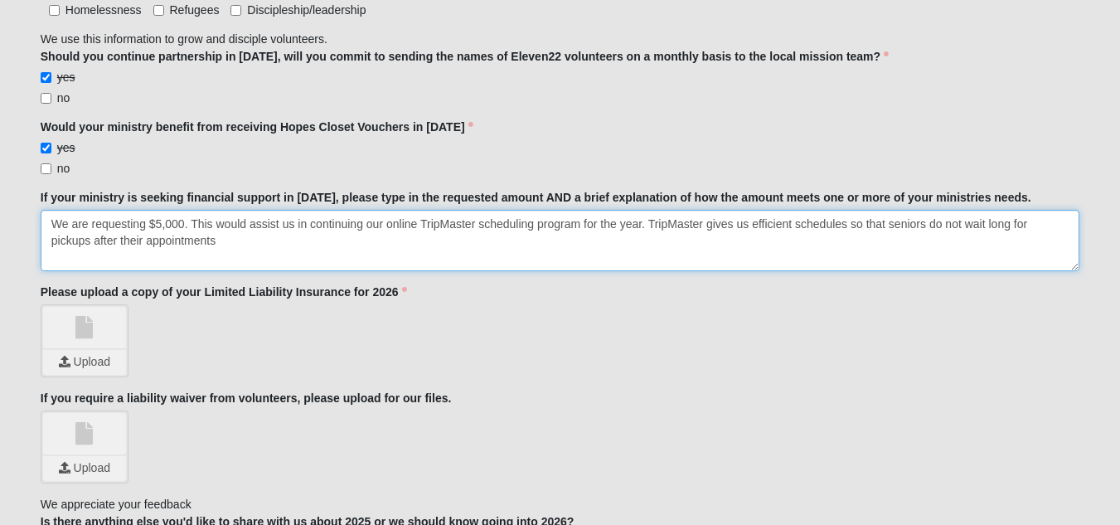
click at [240, 223] on textarea "We are requesting $5,000. This would assist us in continuing our online TripMas…" at bounding box center [560, 240] width 1039 height 61
type textarea "We are requesting $5,000. This would assist us in continuing our online TripMas…"
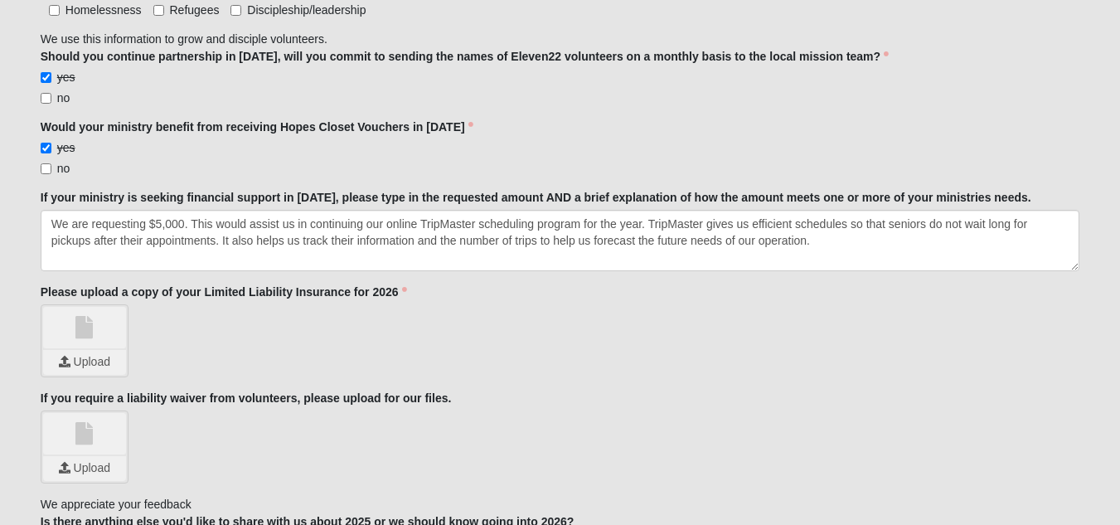
click at [73, 307] on link at bounding box center [84, 327] width 83 height 41
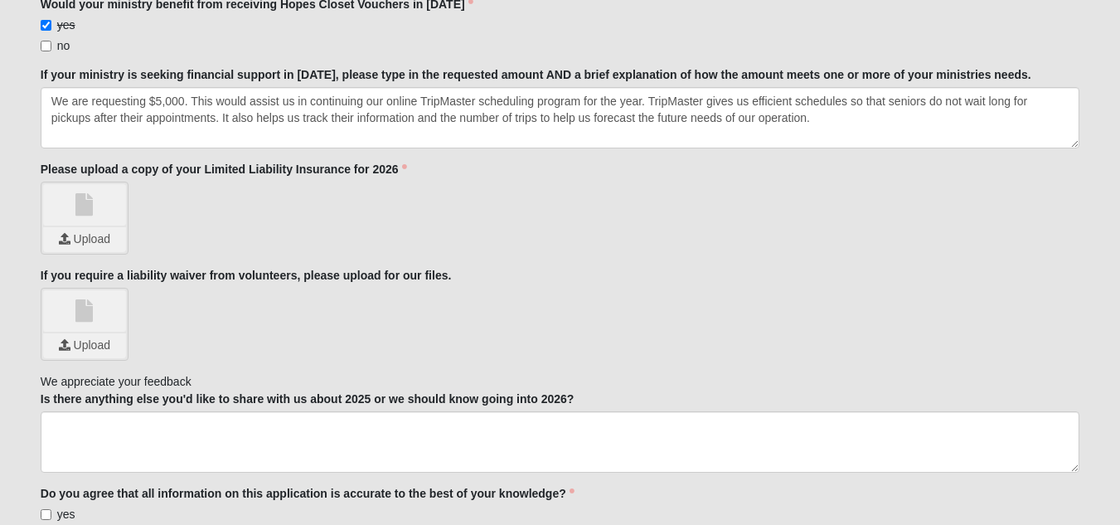
scroll to position [2073, 0]
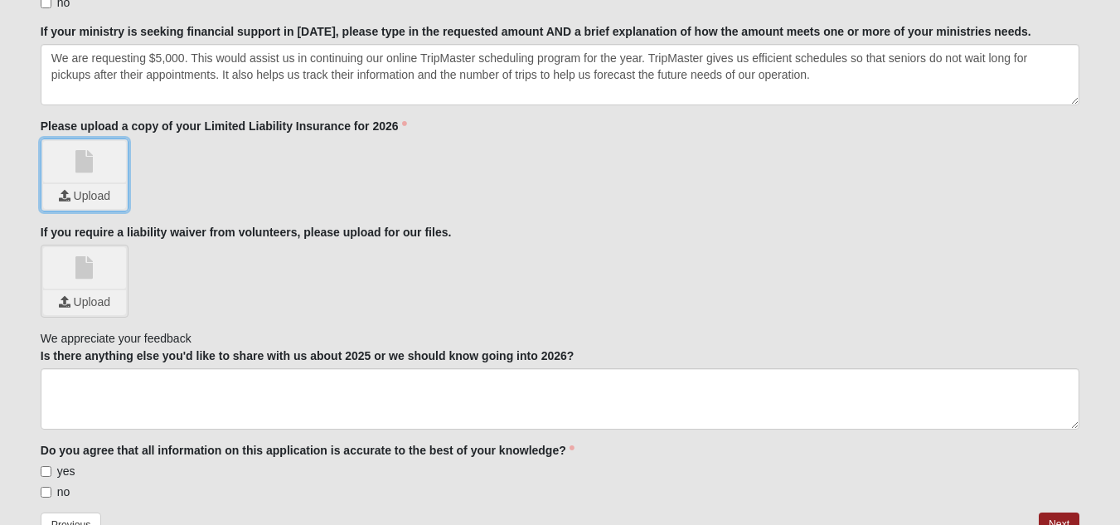
click at [95, 184] on input "file" at bounding box center [84, 196] width 83 height 25
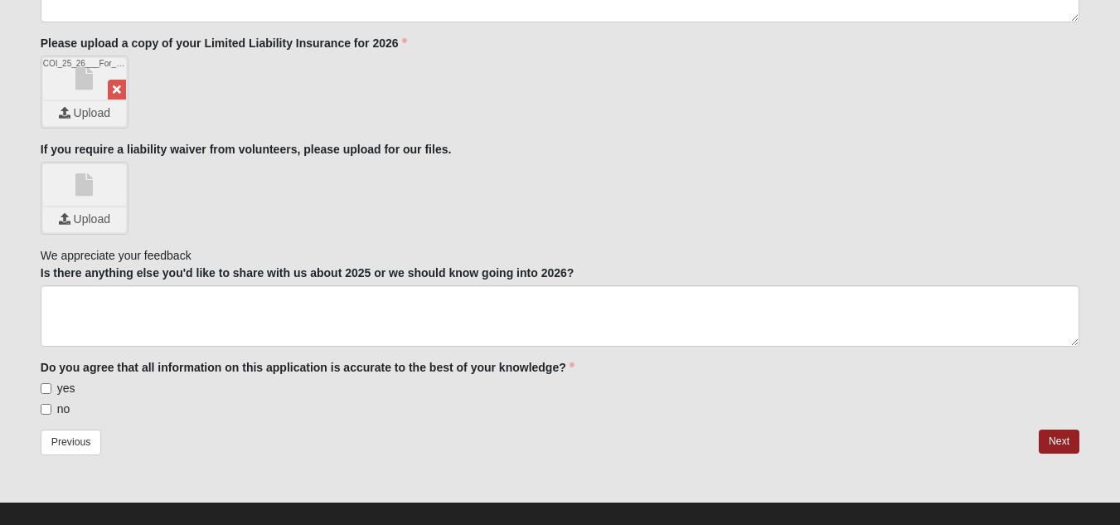
scroll to position [2158, 0]
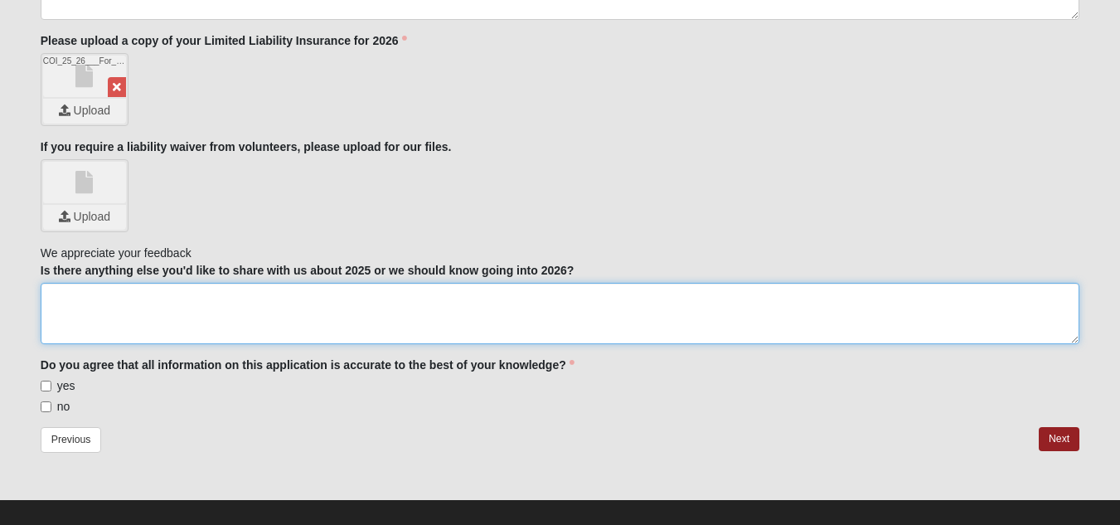
click at [156, 283] on textarea "Is there anything else you'd like to share with us about 2025 or we should know…" at bounding box center [560, 313] width 1039 height 61
click at [234, 283] on textarea "We had an amazing year thanks to Eleven22" at bounding box center [560, 313] width 1039 height 61
click at [361, 283] on textarea "We had an amazing year thanks to the support of Eleven22" at bounding box center [560, 313] width 1039 height 61
click at [367, 283] on textarea "We had an amazing year thanks to the support of Eleven22. we increased our ride…" at bounding box center [560, 313] width 1039 height 61
click at [666, 283] on textarea "We had an amazing year thanks to the support of Eleven22. We increased our ride…" at bounding box center [560, 313] width 1039 height 61
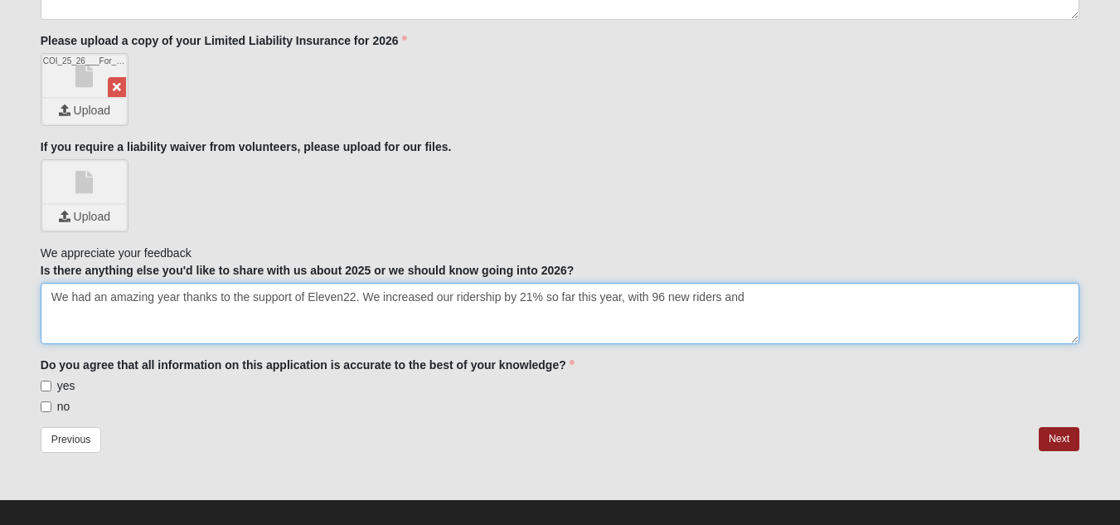
click at [772, 283] on textarea "We had an amazing year thanks to the support of Eleven22. We increased our ride…" at bounding box center [560, 313] width 1039 height 61
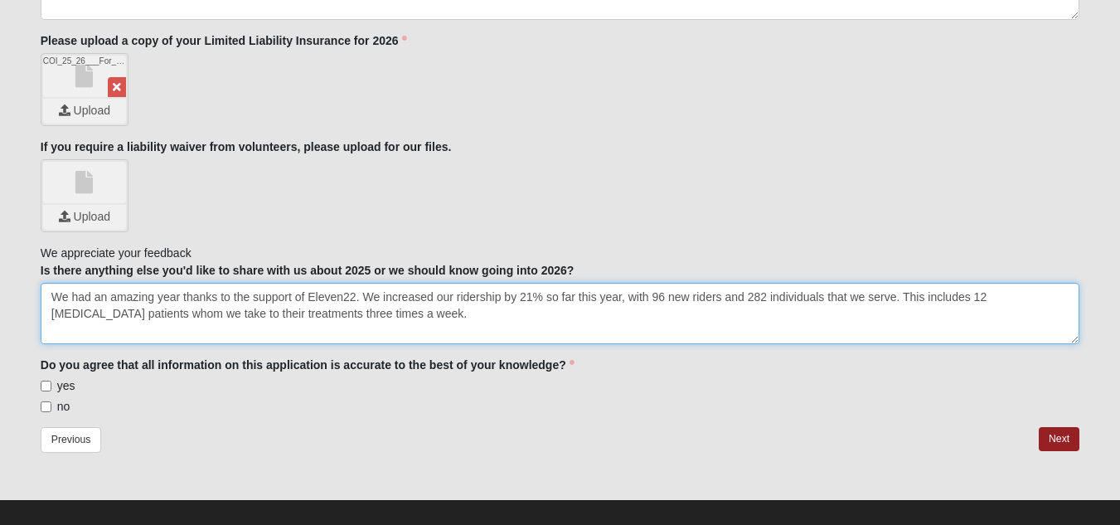
click at [407, 298] on textarea "We had an amazing year thanks to the support of Eleven22. We increased our ride…" at bounding box center [560, 313] width 1039 height 61
type textarea "We had an amazing year thanks to the support of Eleven22. We increased our ride…"
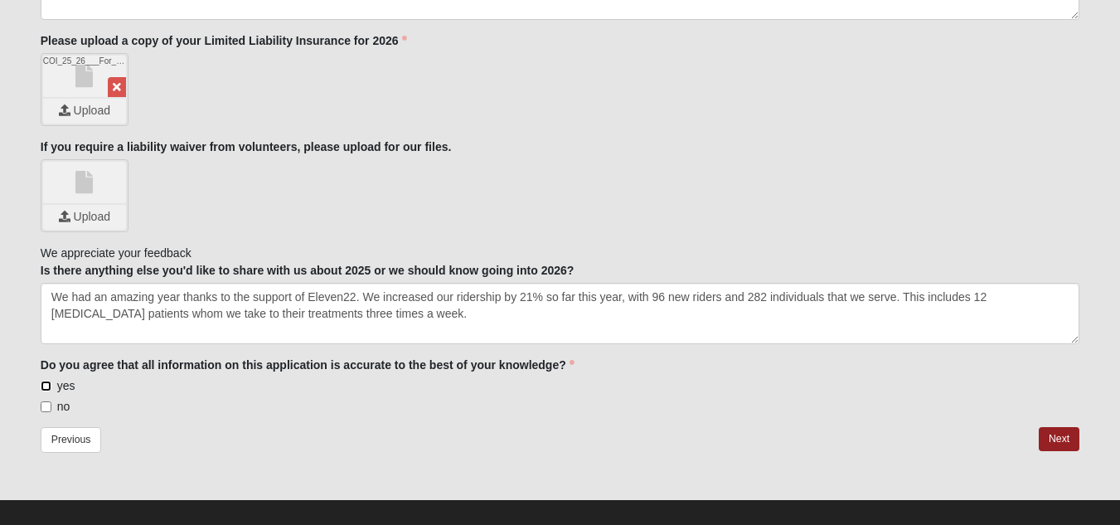
click at [42, 381] on input "yes" at bounding box center [46, 386] width 11 height 11
checkbox input "true"
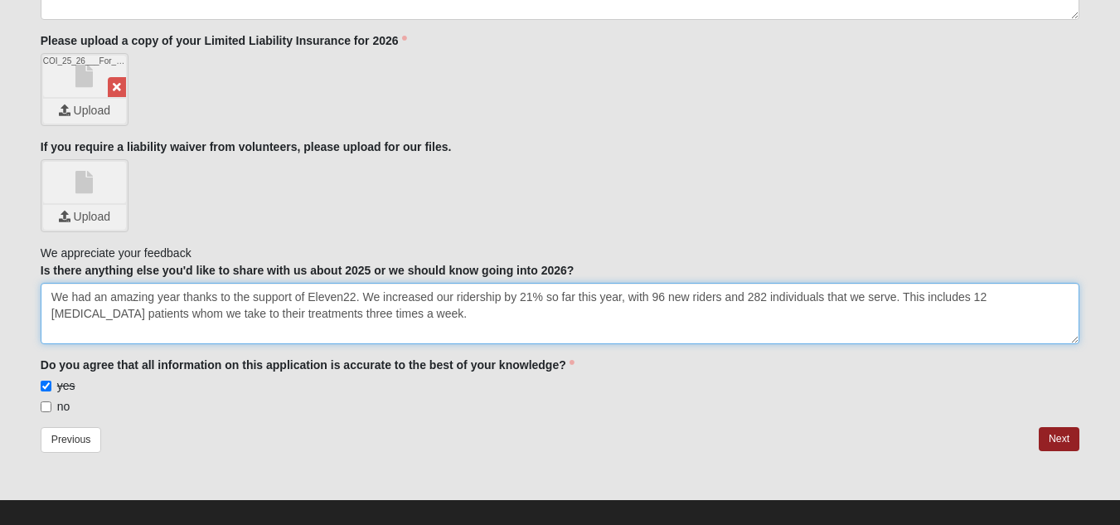
click at [418, 301] on textarea "We had an amazing year thanks to the support of Eleven22. We increased our ride…" at bounding box center [560, 313] width 1039 height 61
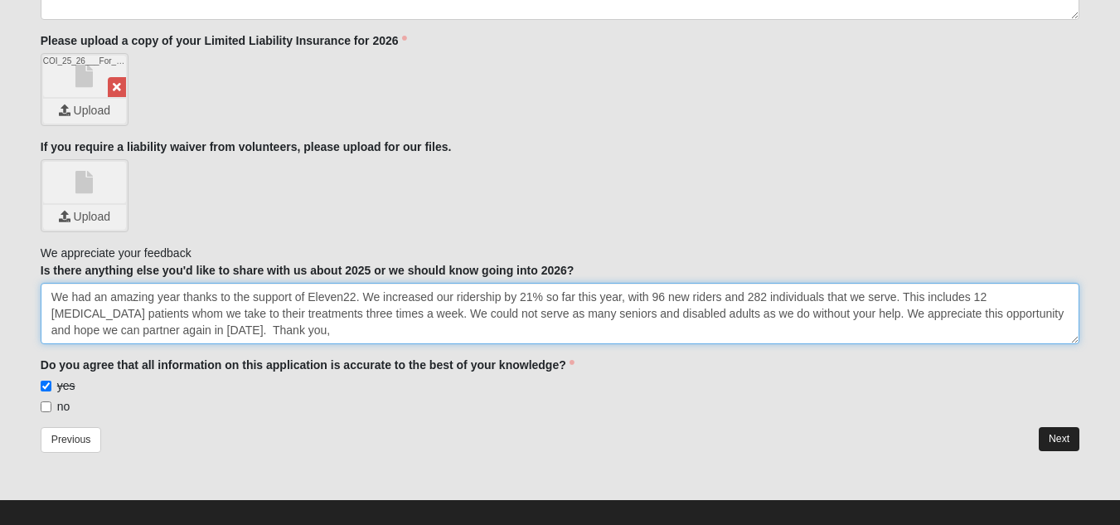
type textarea "We had an amazing year thanks to the support of Eleven22. We increased our ride…"
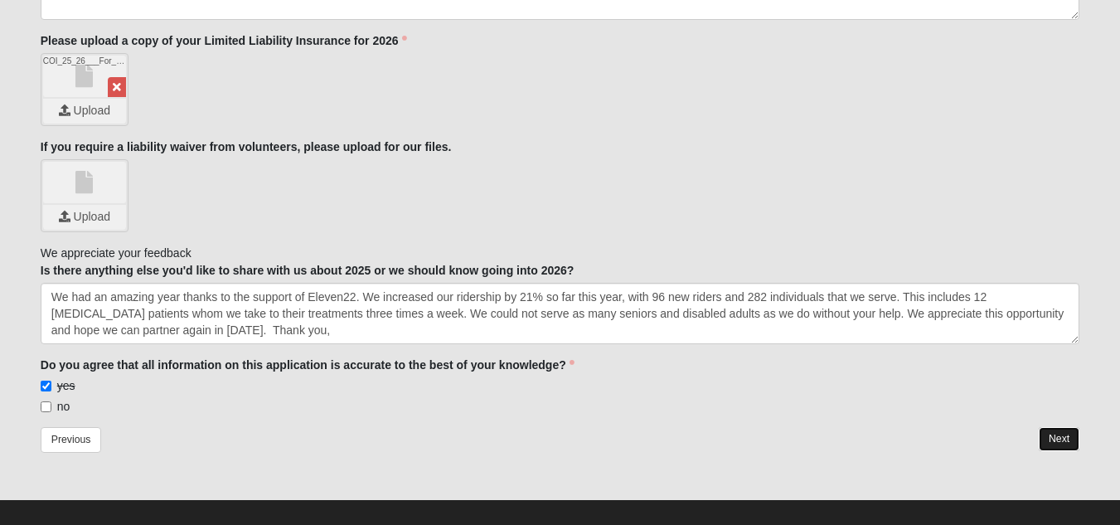
click at [1069, 427] on link "Next" at bounding box center [1059, 439] width 41 height 24
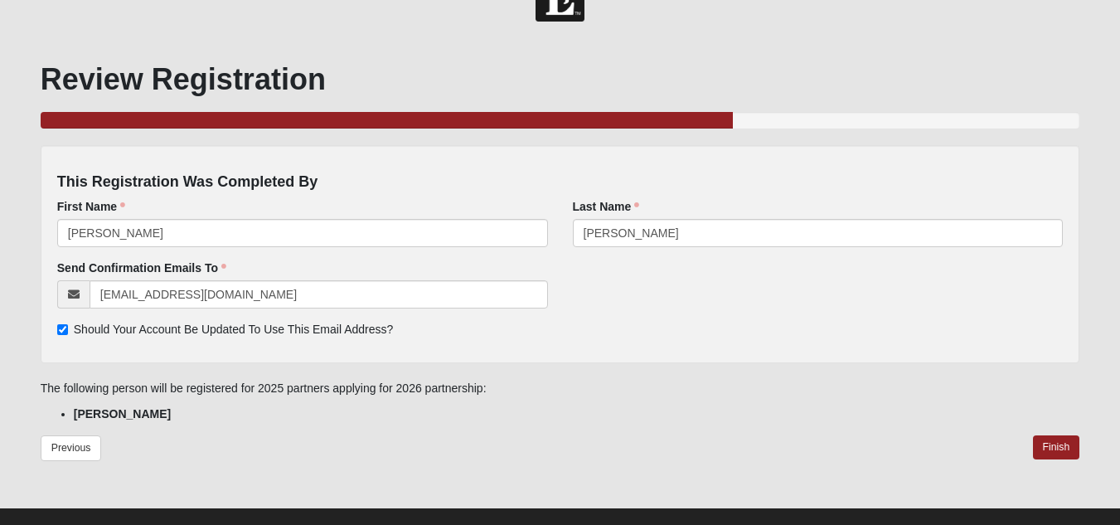
scroll to position [74, 0]
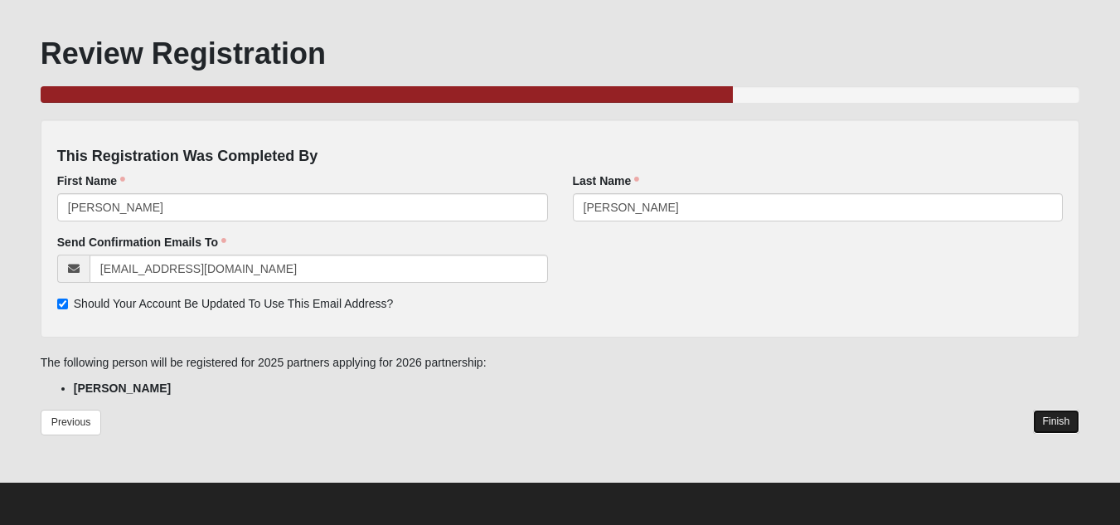
click at [1060, 420] on link "Finish" at bounding box center [1056, 422] width 47 height 24
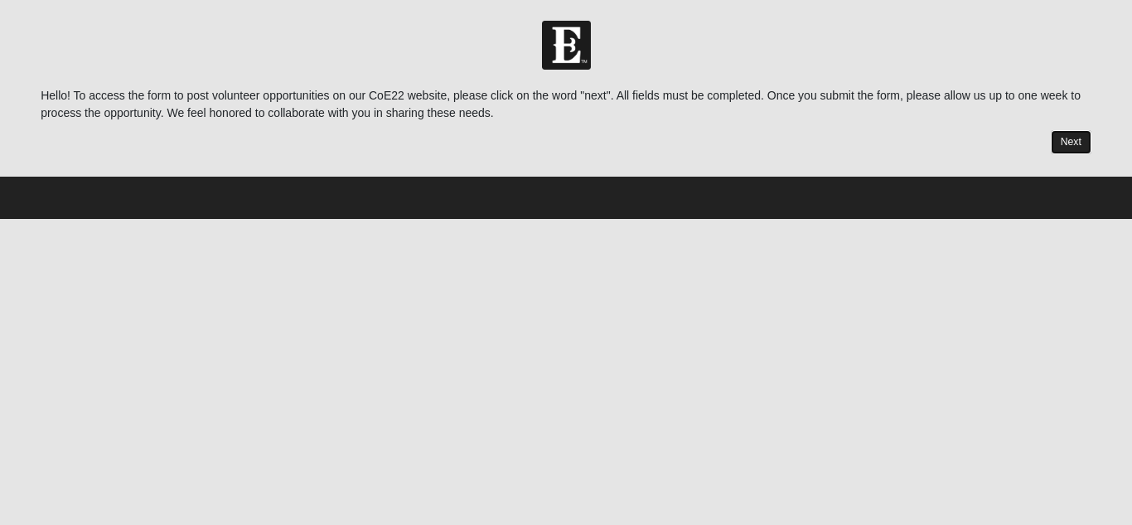
click at [1079, 143] on link "Next" at bounding box center [1071, 142] width 41 height 24
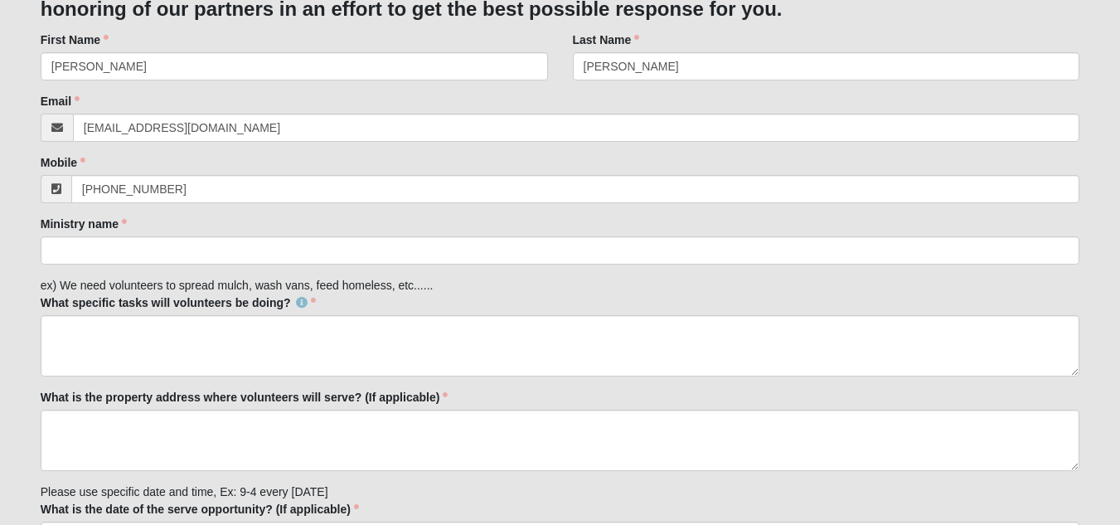
scroll to position [249, 0]
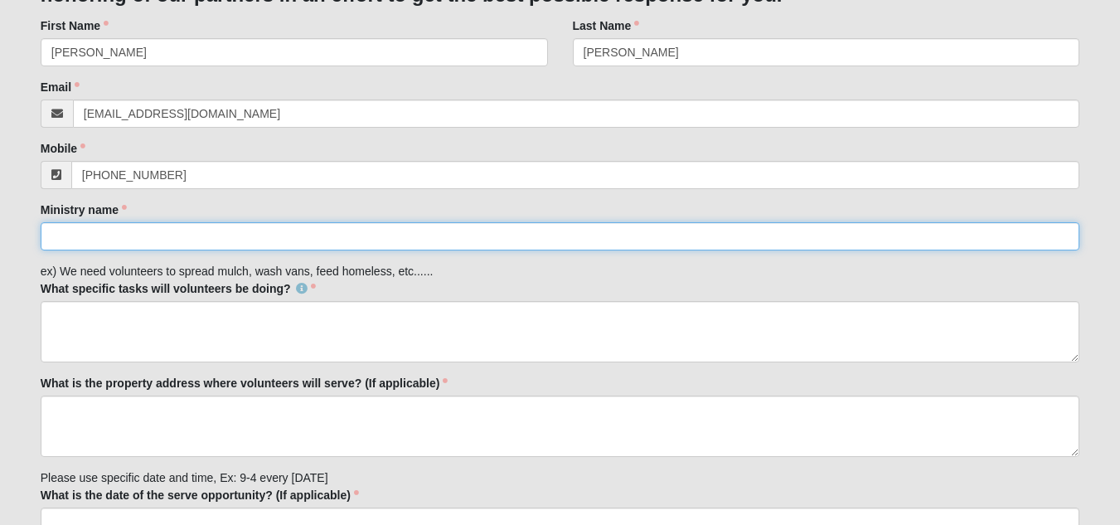
click at [239, 235] on input "Ministry name" at bounding box center [560, 236] width 1039 height 28
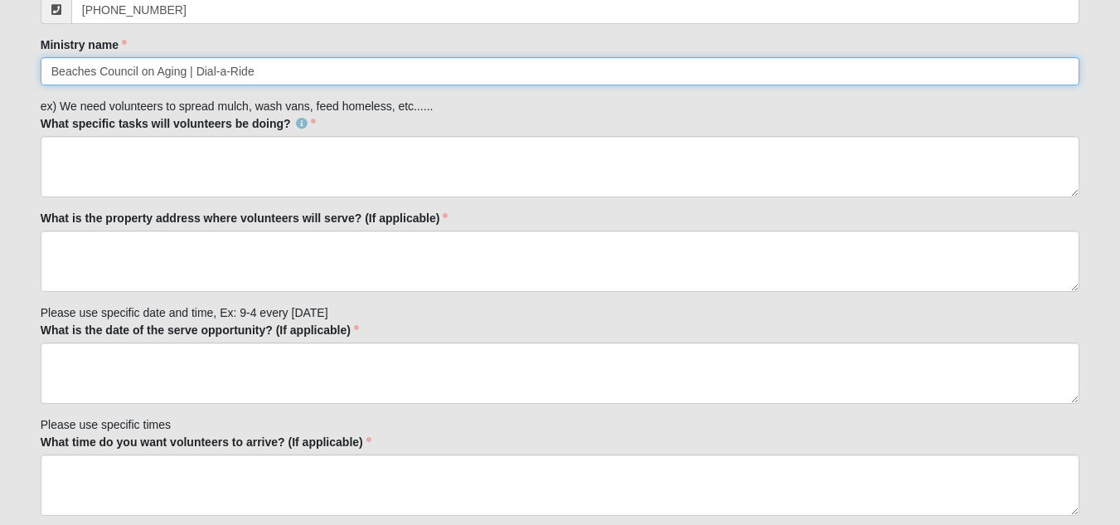
scroll to position [415, 0]
type input "Beaches Council on Aging | Dial-a-Ride"
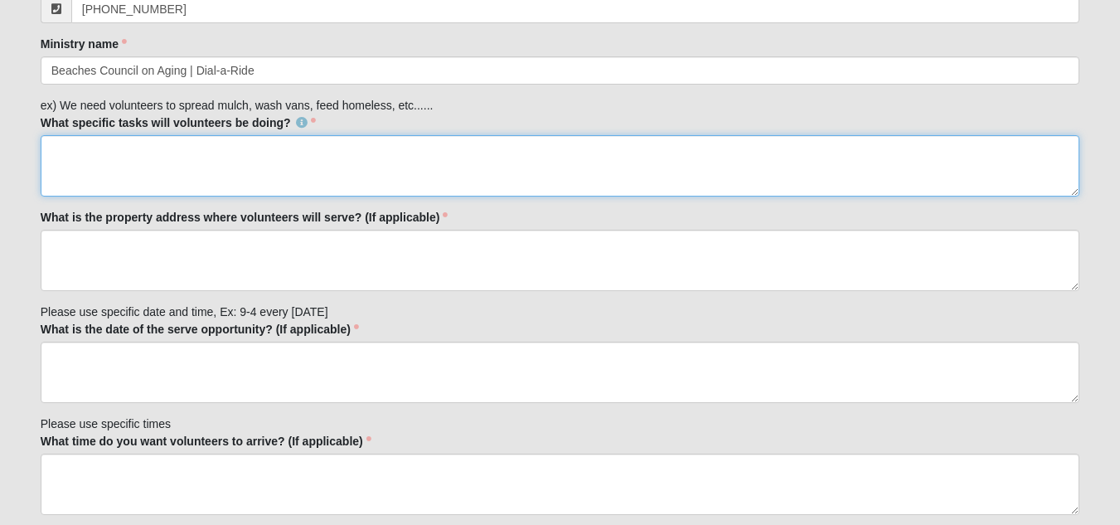
click at [177, 148] on textarea "What specific tasks will volunteers be doing?" at bounding box center [560, 165] width 1039 height 61
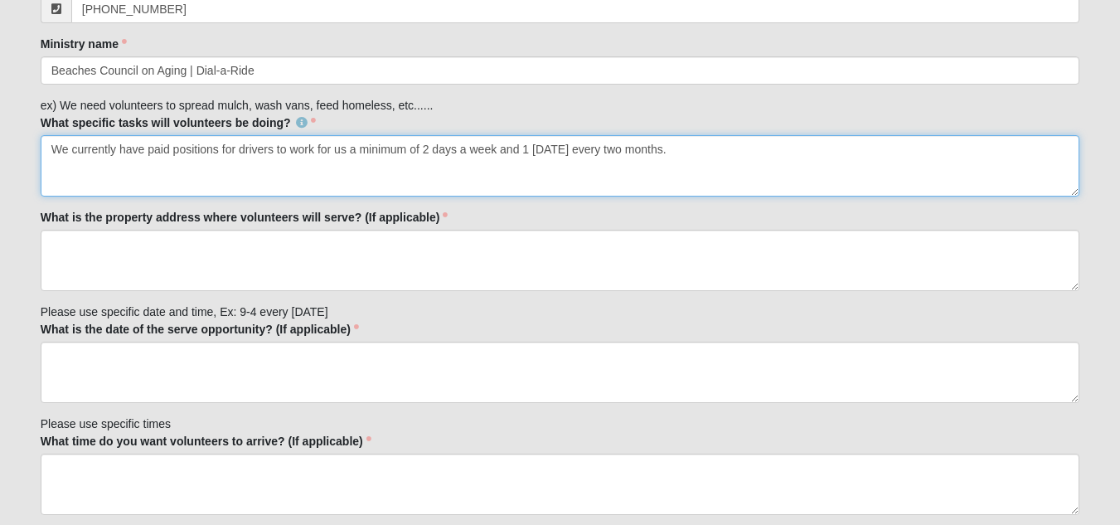
click at [135, 173] on textarea "We currently have paid positions for drivers to work for us a minimum of 2 days…" at bounding box center [560, 165] width 1039 height 61
click at [331, 147] on textarea "We currently have paid positions for drivers to work for us a minimum of 2 days…" at bounding box center [560, 165] width 1039 height 61
type textarea "We currently have paid positions for drivers to work for us a minimum of 2 days…"
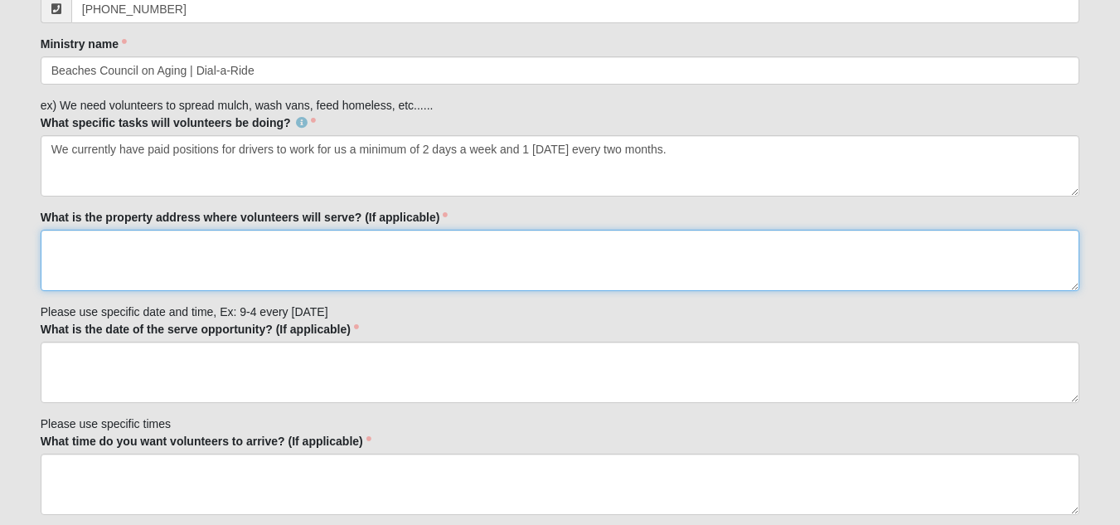
click at [428, 245] on textarea "What is the property address where volunteers will serve? (If applicable)" at bounding box center [560, 260] width 1039 height 61
type textarea "3410"
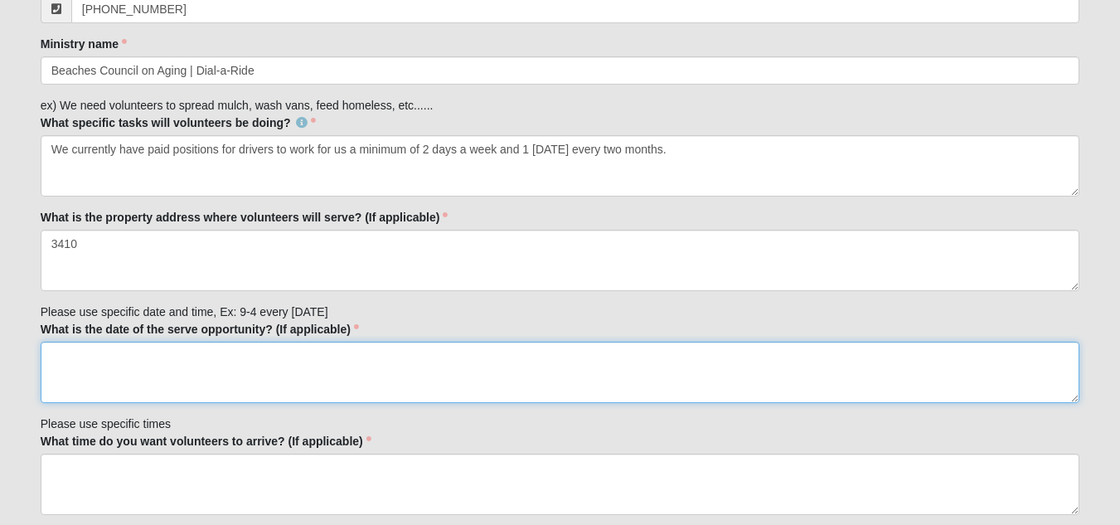
click at [108, 361] on textarea "What is the date of the serve opportunity? (If applicable)" at bounding box center [560, 372] width 1039 height 61
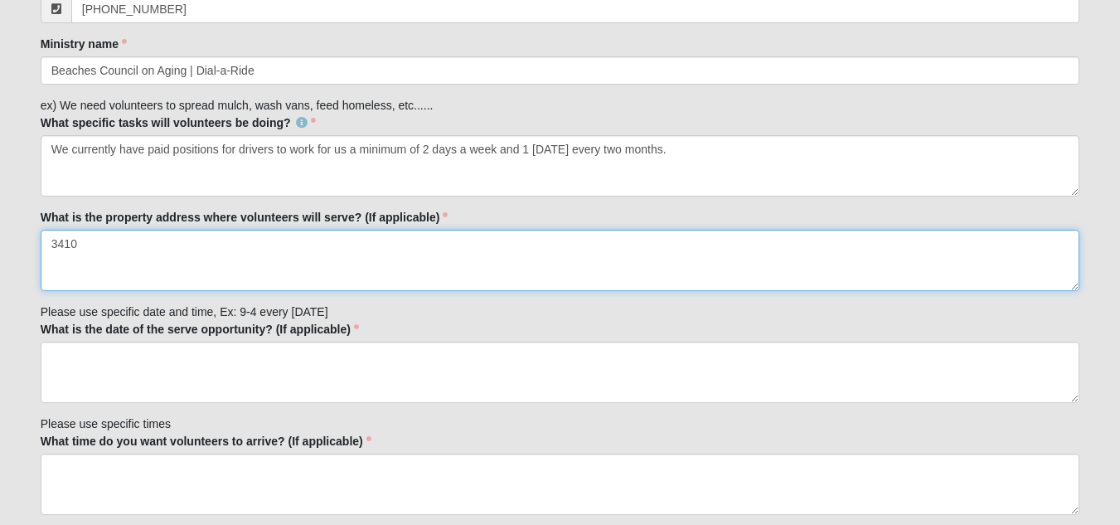
drag, startPoint x: 112, startPoint y: 239, endPoint x: 17, endPoint y: 232, distance: 94.7
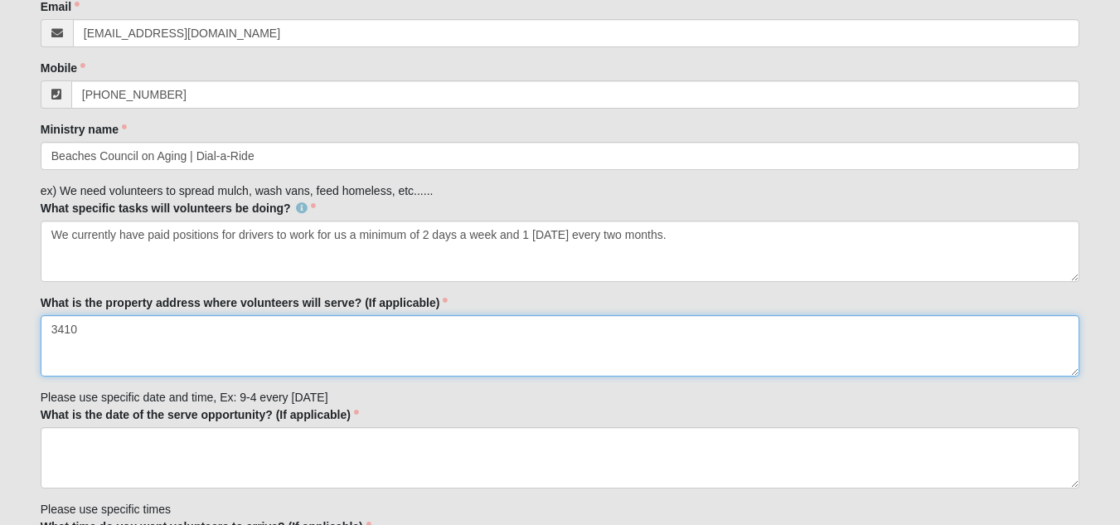
scroll to position [332, 0]
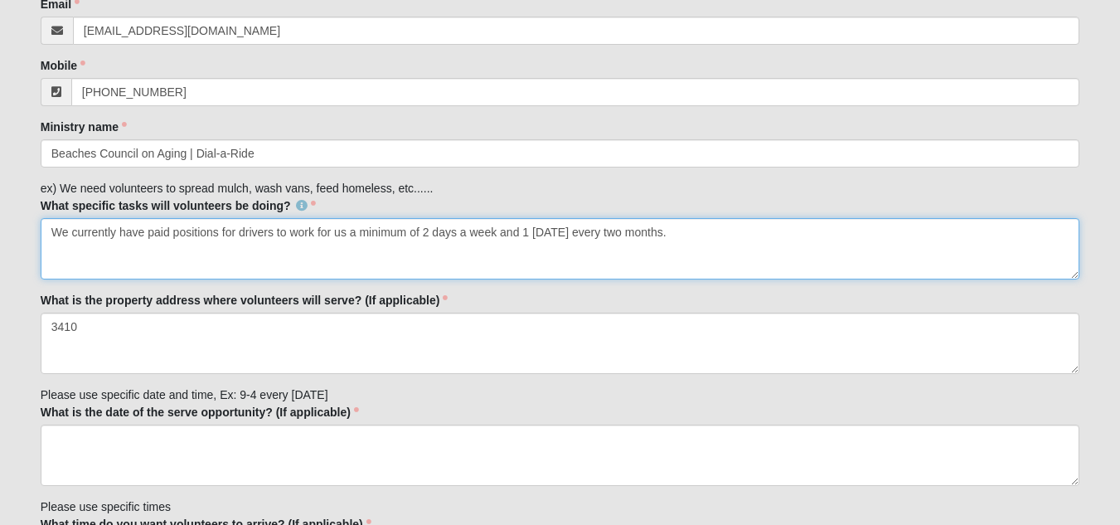
click at [148, 230] on textarea "We currently have paid positions for drivers to work for us a minimum of 2 days…" at bounding box center [560, 248] width 1039 height 61
click at [221, 237] on textarea "We currently have paid positions for drivers to work for us a minimum of 2 days…" at bounding box center [560, 248] width 1039 height 61
drag, startPoint x: 322, startPoint y: 231, endPoint x: 344, endPoint y: 230, distance: 22.4
click at [344, 230] on textarea "We currently have paid positions open for drivers to work for us a minimum of 2…" at bounding box center [560, 248] width 1039 height 61
click at [716, 236] on textarea "We currently have paid positions open for drivers to drive for us a minimum of …" at bounding box center [560, 248] width 1039 height 61
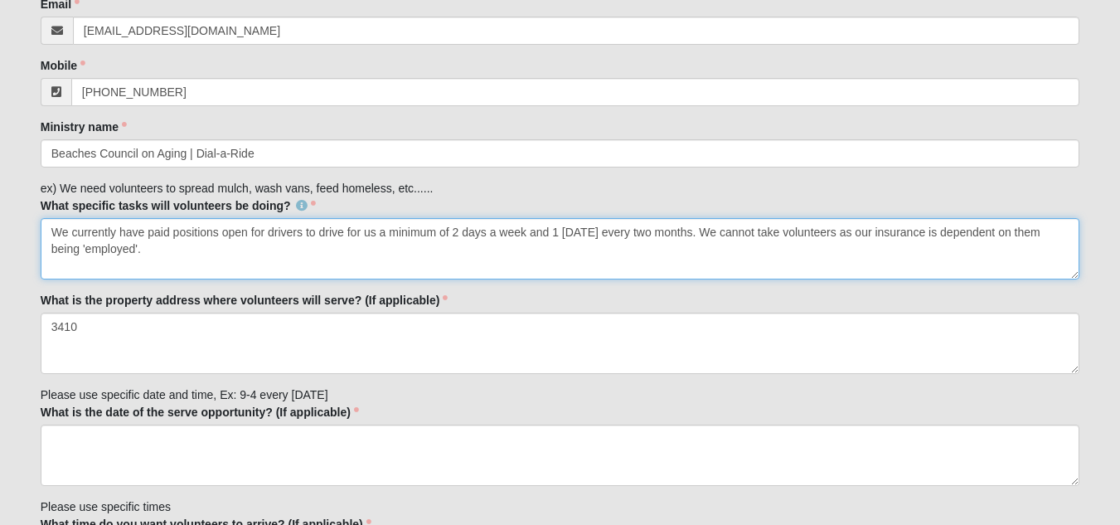
type textarea "We currently have paid positions open for drivers to drive for us a minimum of …"
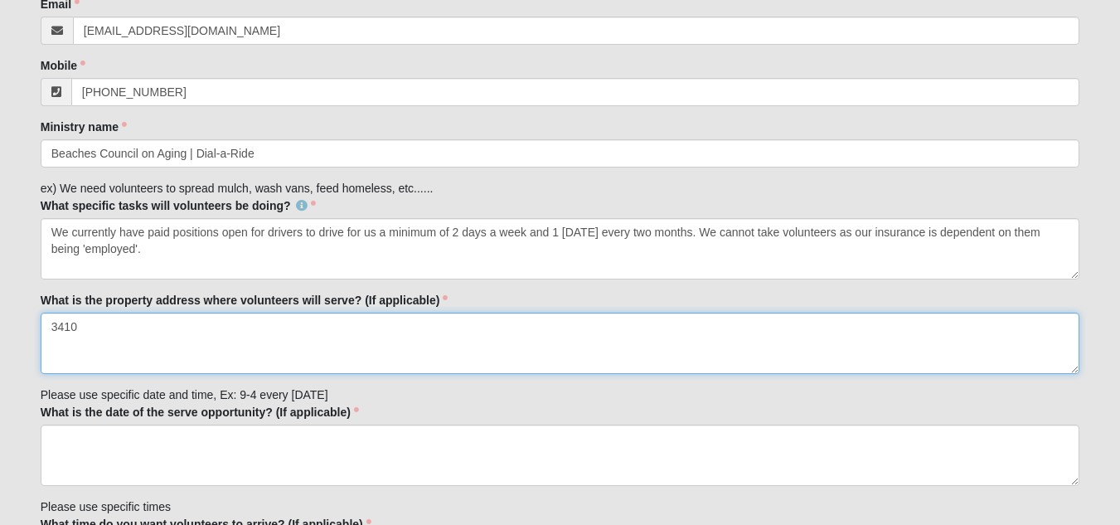
click at [150, 319] on textarea "3410" at bounding box center [560, 343] width 1039 height 61
type textarea "3"
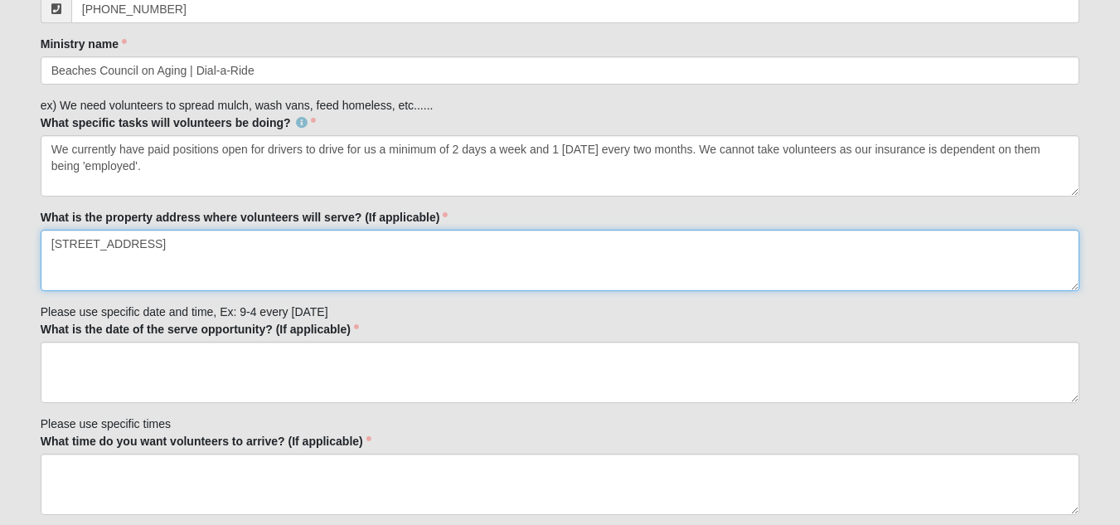
scroll to position [497, 0]
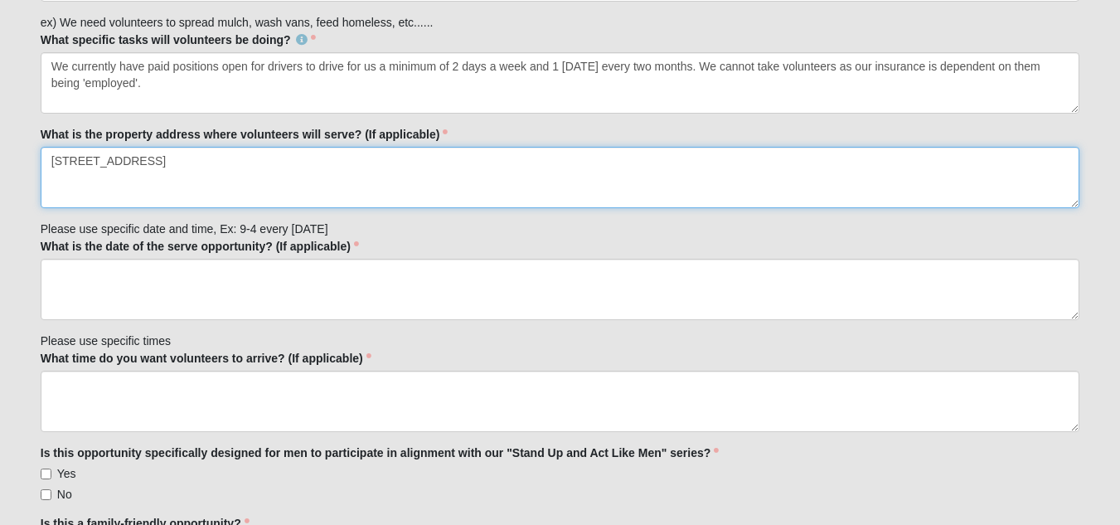
drag, startPoint x: 53, startPoint y: 158, endPoint x: 331, endPoint y: 139, distance: 278.4
click at [331, 139] on div "What is the property address where volunteers will serve? (If applicable) 3410 …" at bounding box center [560, 167] width 1039 height 82
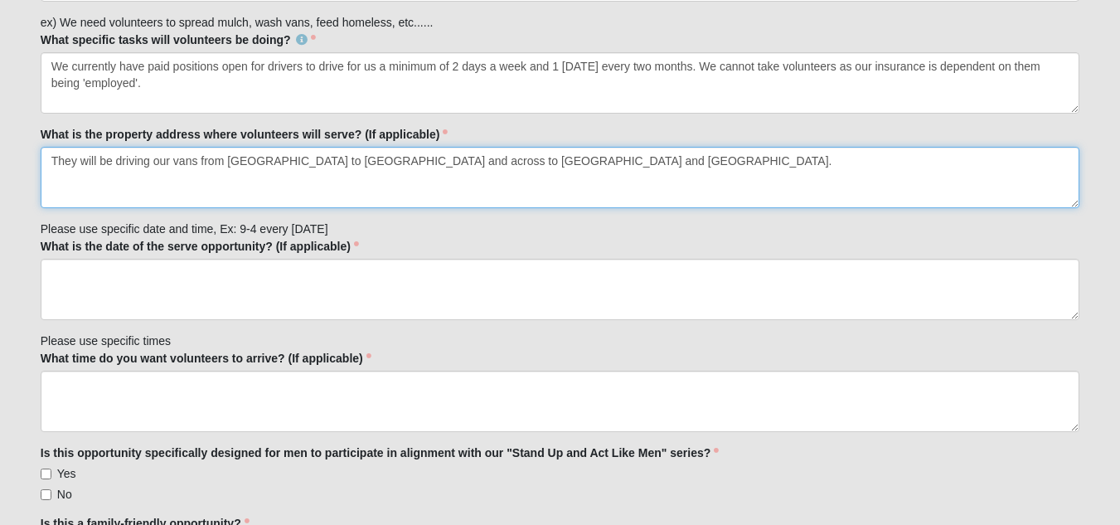
type textarea "They will be driving our vans from Mayport to Ponte Vedra Beach and across to M…"
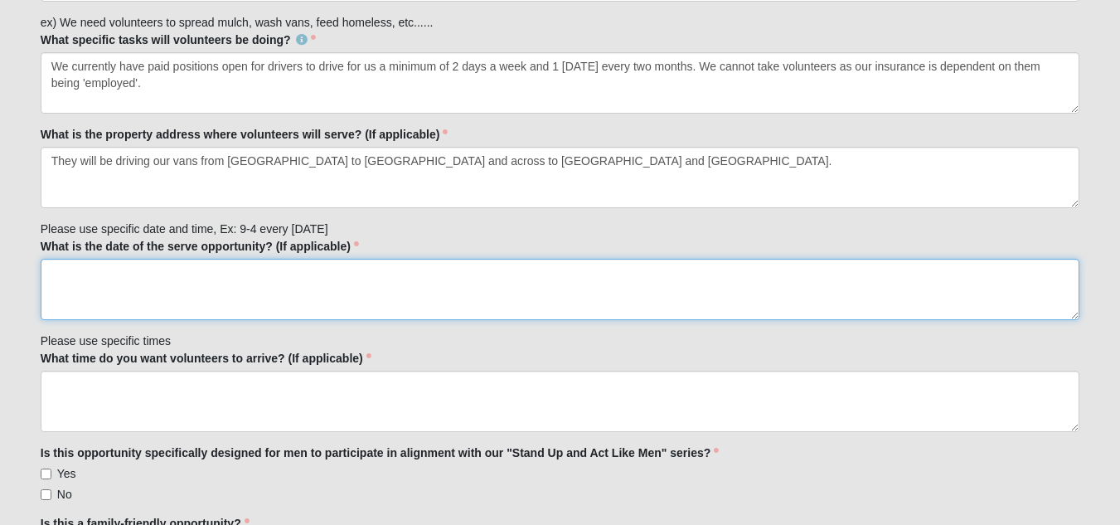
click at [201, 273] on textarea "What is the date of the serve opportunity? (If applicable)" at bounding box center [560, 289] width 1039 height 61
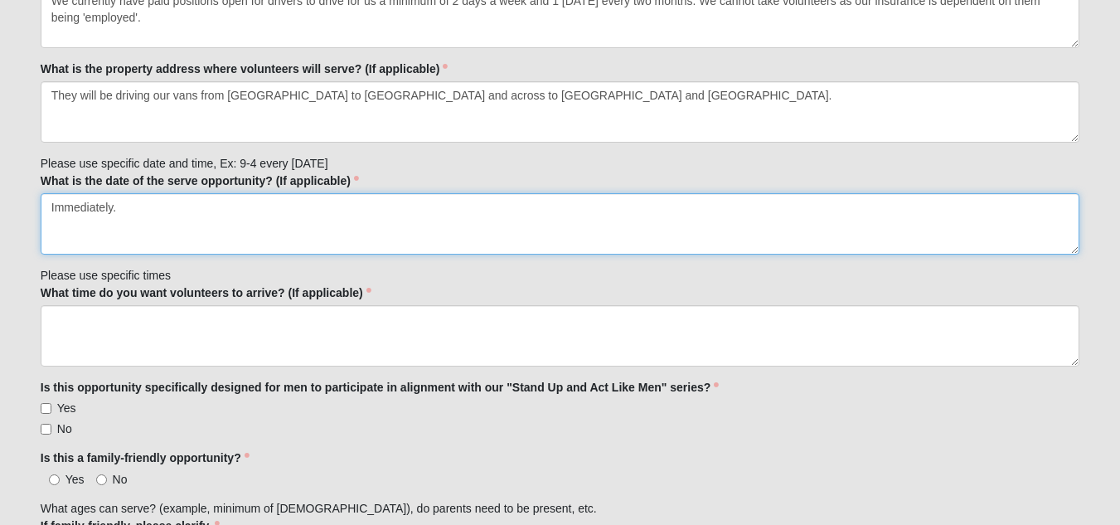
scroll to position [663, 0]
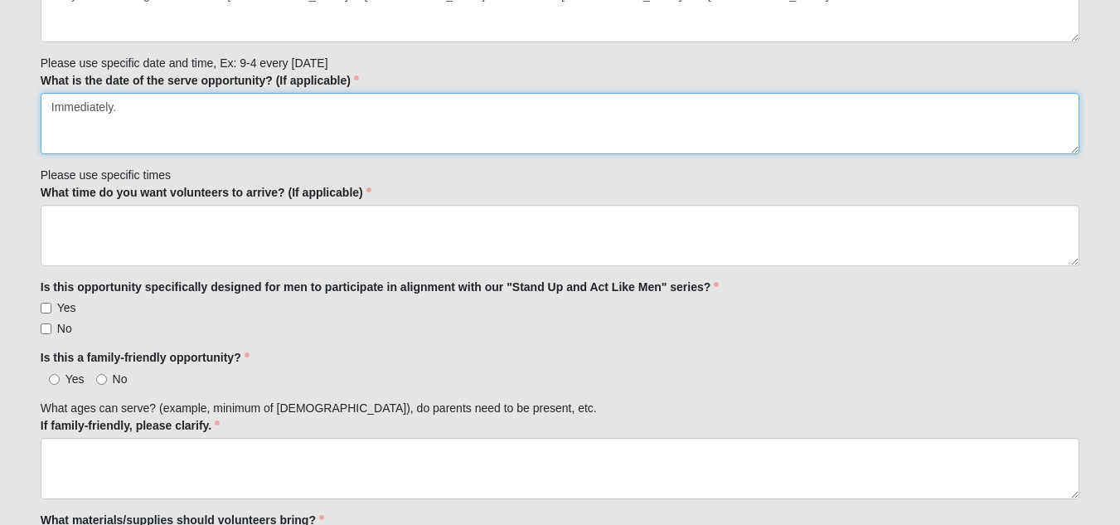
type textarea "Immediately."
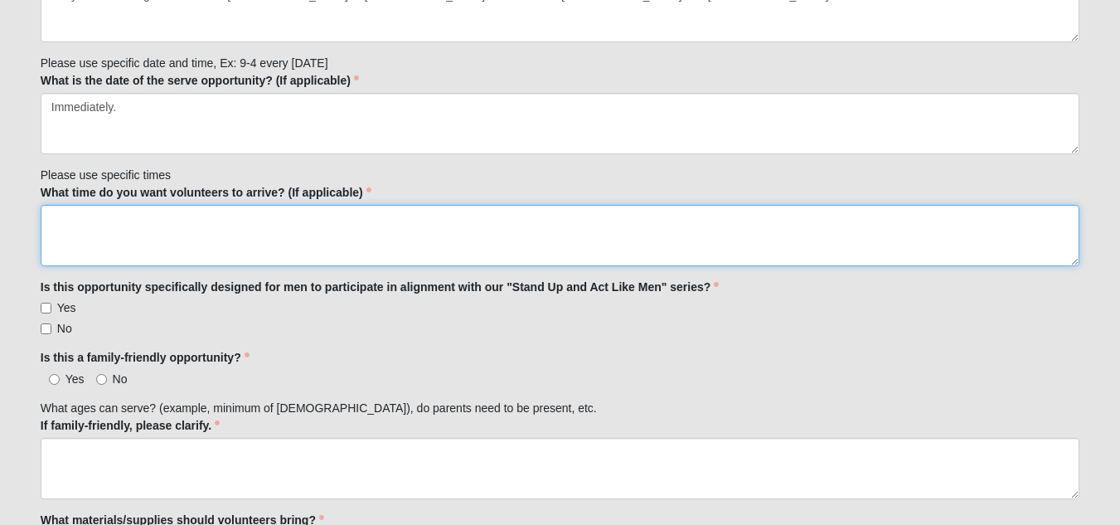
click at [259, 212] on textarea "What time do you want volunteers to arrive? (If applicable)" at bounding box center [560, 235] width 1039 height 61
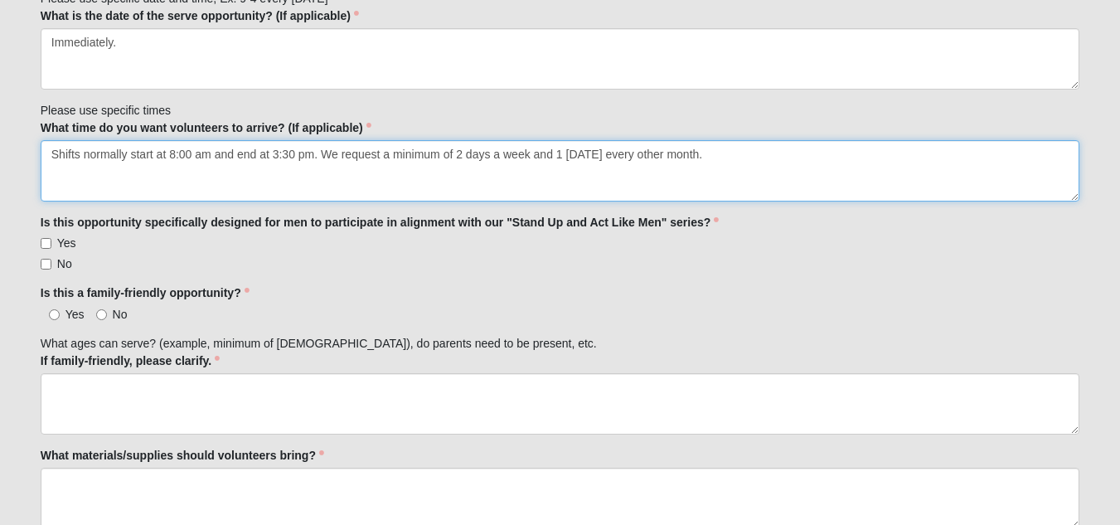
scroll to position [746, 0]
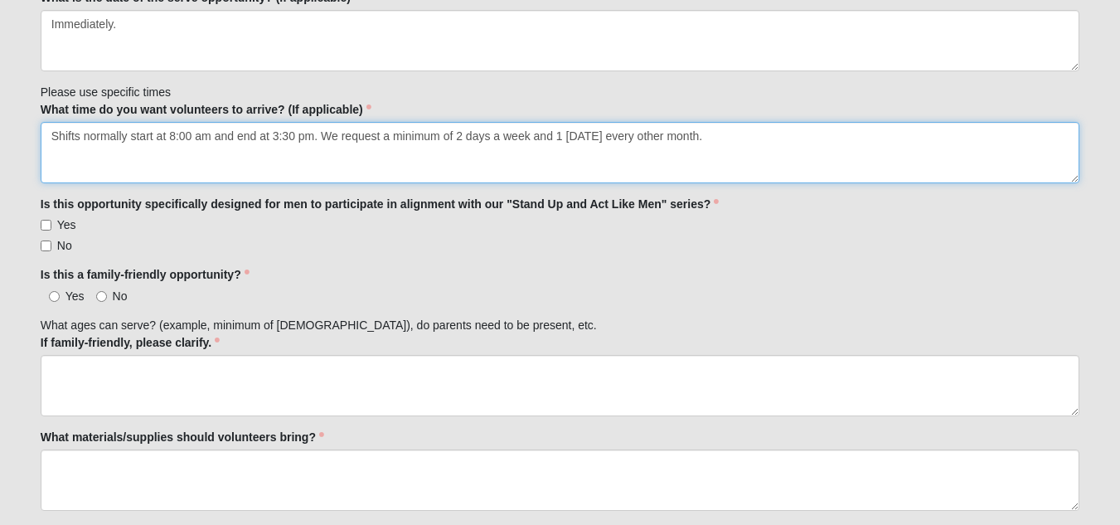
type textarea "Shifts normally start at 8:00 am and end at 3:30 pm. We request a minimum of 2 …"
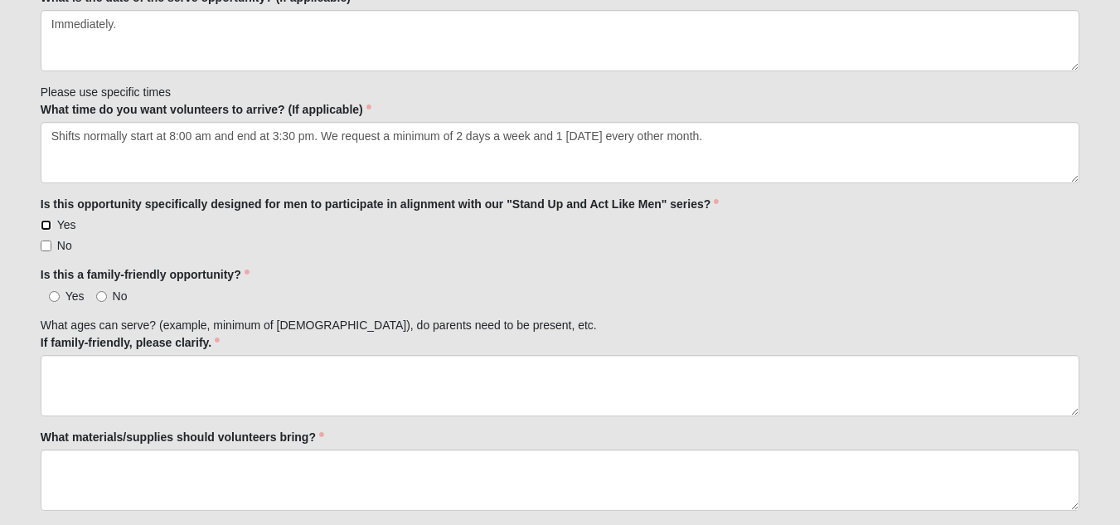
click at [51, 225] on input "Yes" at bounding box center [46, 225] width 11 height 11
checkbox input "true"
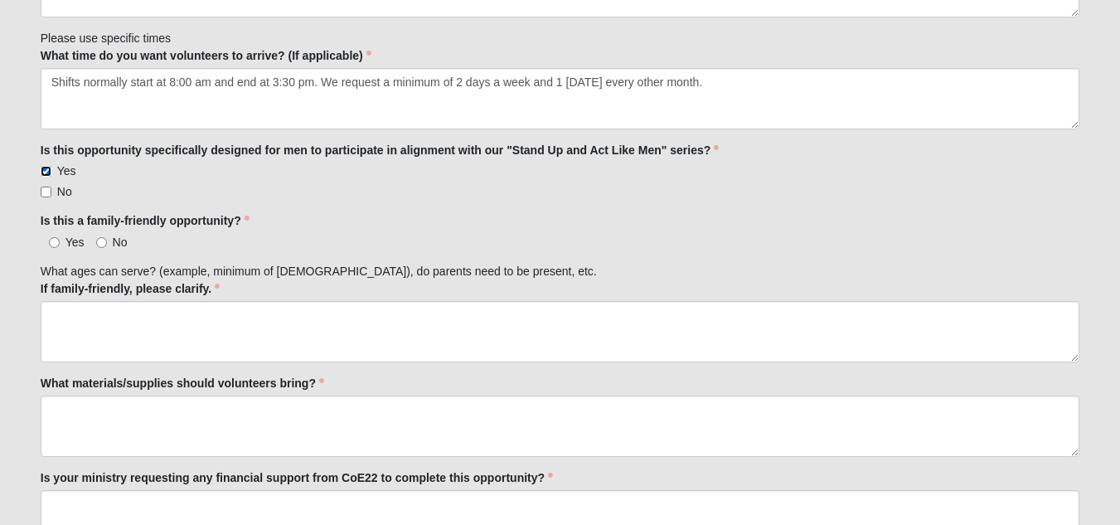
scroll to position [829, 0]
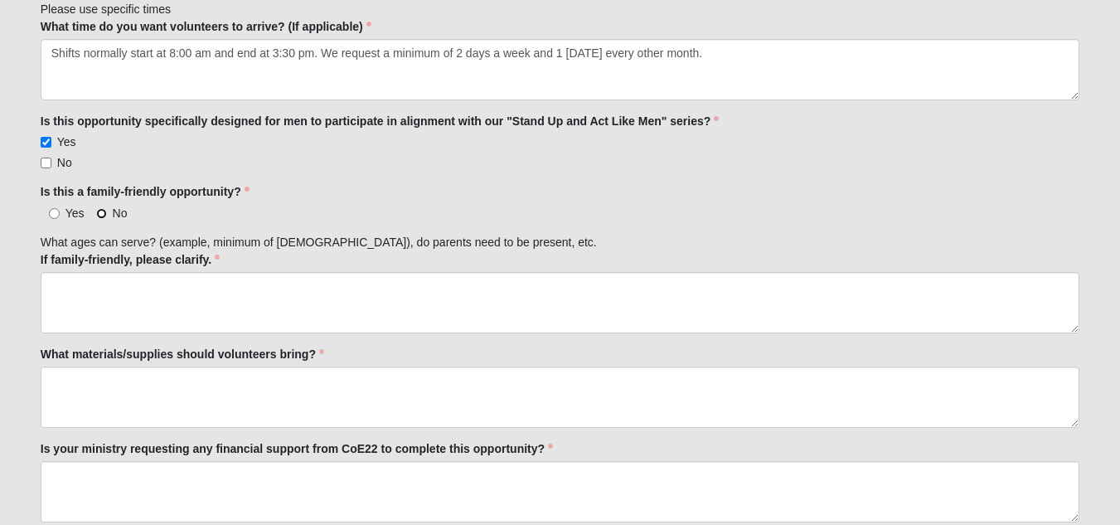
click at [96, 212] on input "No" at bounding box center [101, 213] width 11 height 11
radio input "true"
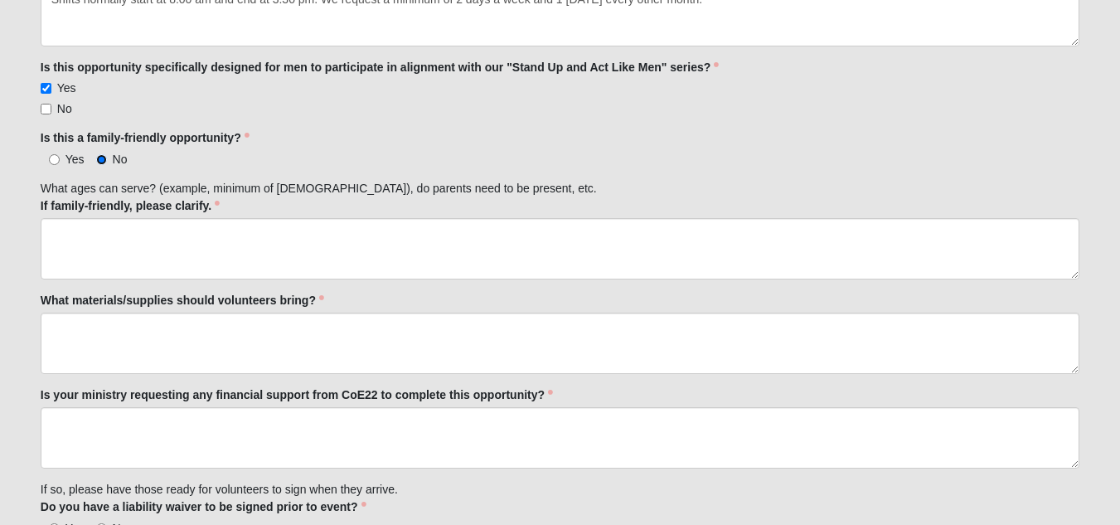
scroll to position [912, 0]
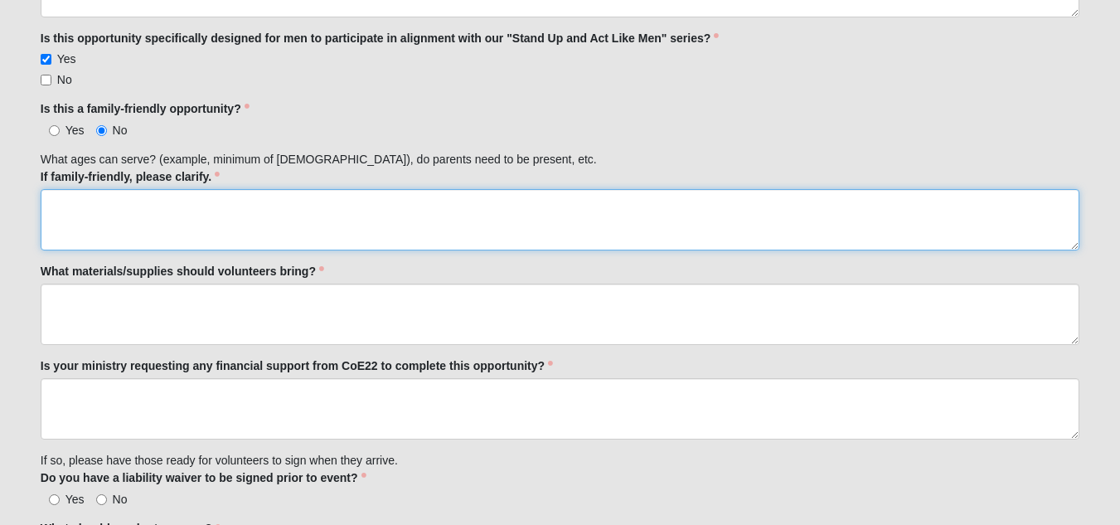
click at [172, 206] on textarea "If family-friendly, please clarify." at bounding box center [560, 219] width 1039 height 61
click at [616, 206] on textarea "18 to 70 years of age. They must have a spotless driving record, be responsible…" at bounding box center [560, 219] width 1039 height 61
click at [458, 201] on textarea "18 to 70 years of age. They must have a spotless driving record, be responsible…" at bounding box center [560, 219] width 1039 height 61
drag, startPoint x: 638, startPoint y: 208, endPoint x: 647, endPoint y: 203, distance: 10.4
click at [638, 208] on textarea "18 to 70 years of age. They must have a spotless driving record, be responsible…" at bounding box center [560, 219] width 1039 height 61
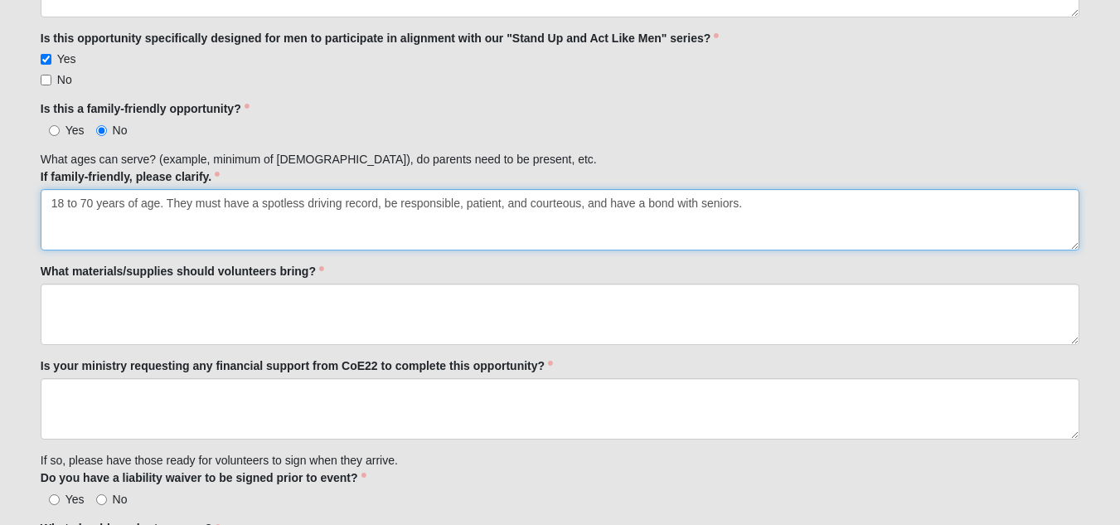
type textarea "18 to 70 years of age. They must have a spotless driving record, be responsible…"
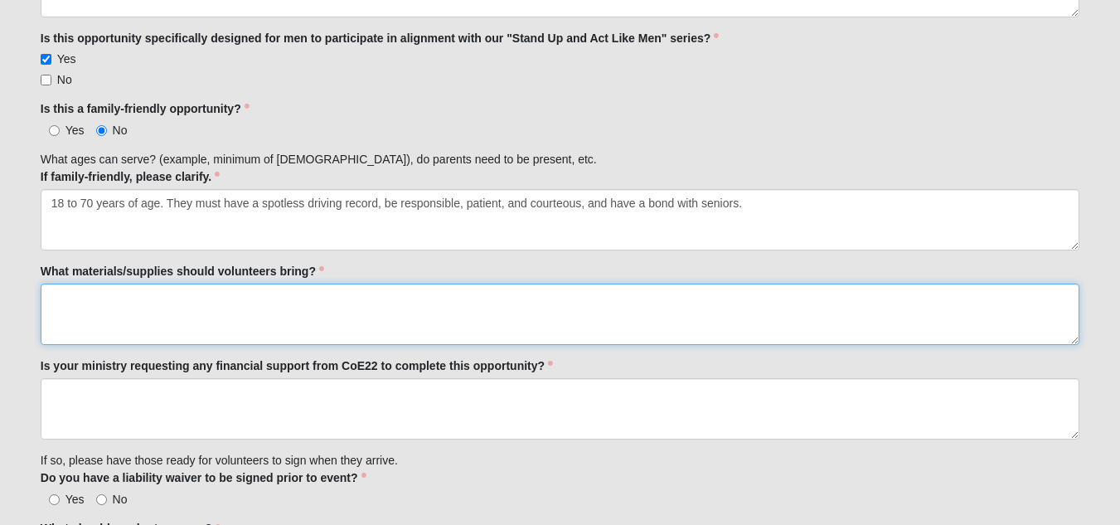
click at [274, 300] on textarea "What materials/supplies should volunteers bring?" at bounding box center [560, 314] width 1039 height 61
type textarea "T"
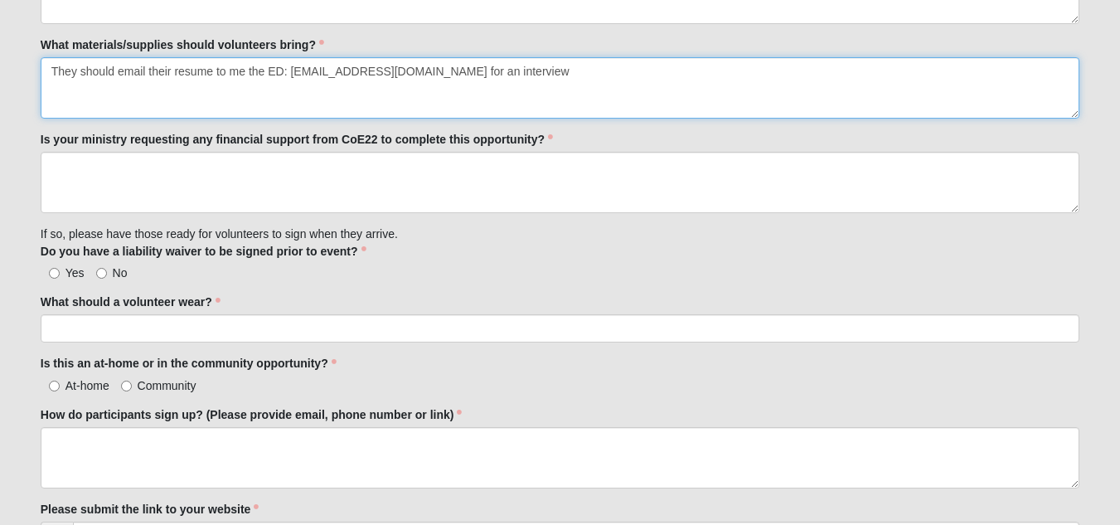
scroll to position [1161, 0]
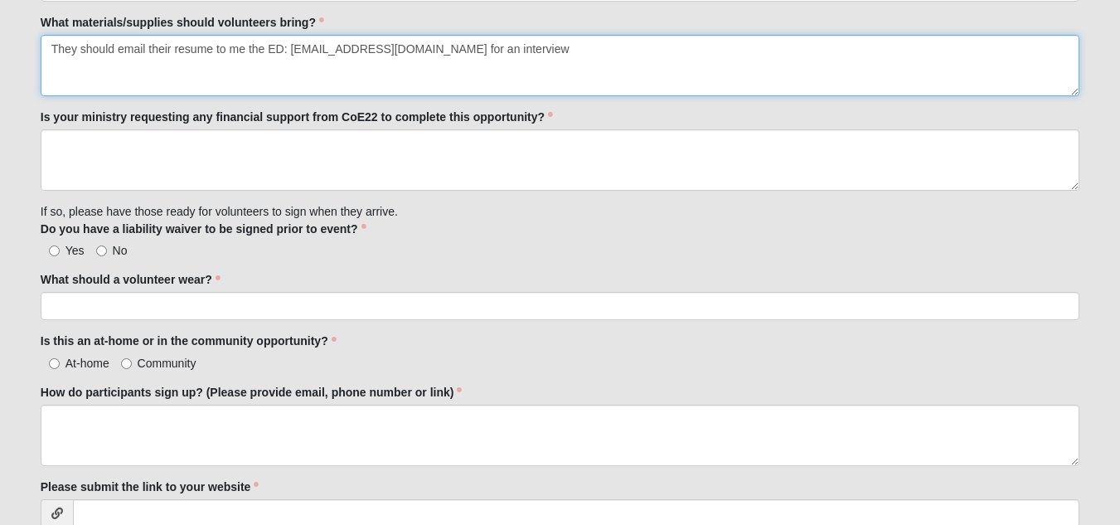
type textarea "They should email their resume to me the ED: LAnderson@beachescoa.org for an in…"
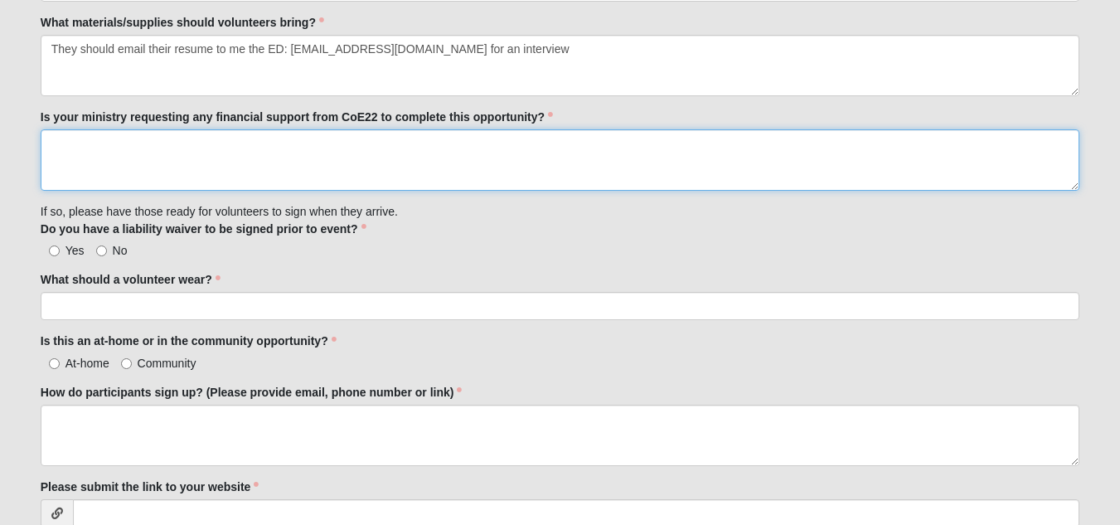
click at [393, 154] on textarea "Is your ministry requesting any financial support from CoE22 to complete this o…" at bounding box center [560, 159] width 1039 height 61
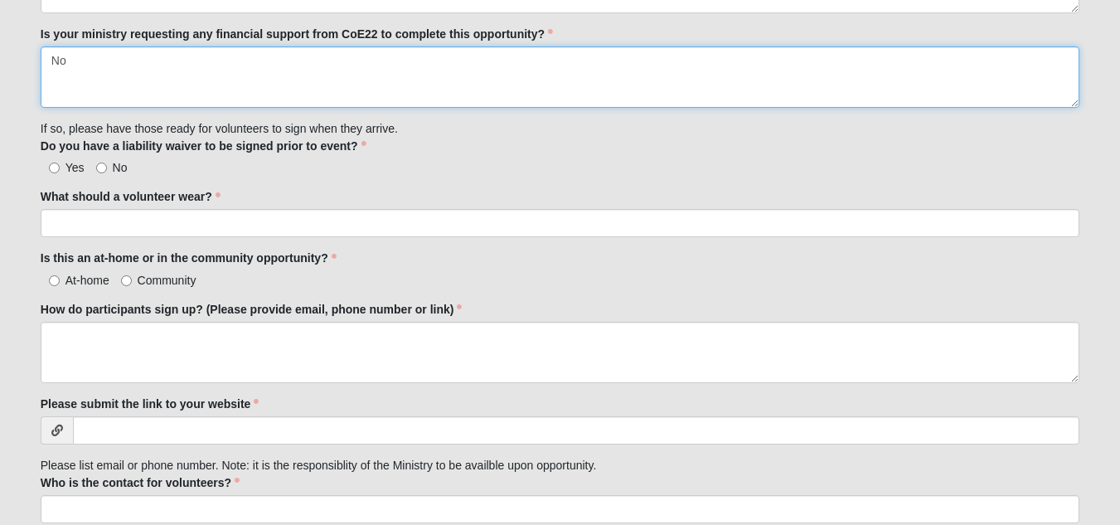
type textarea "No"
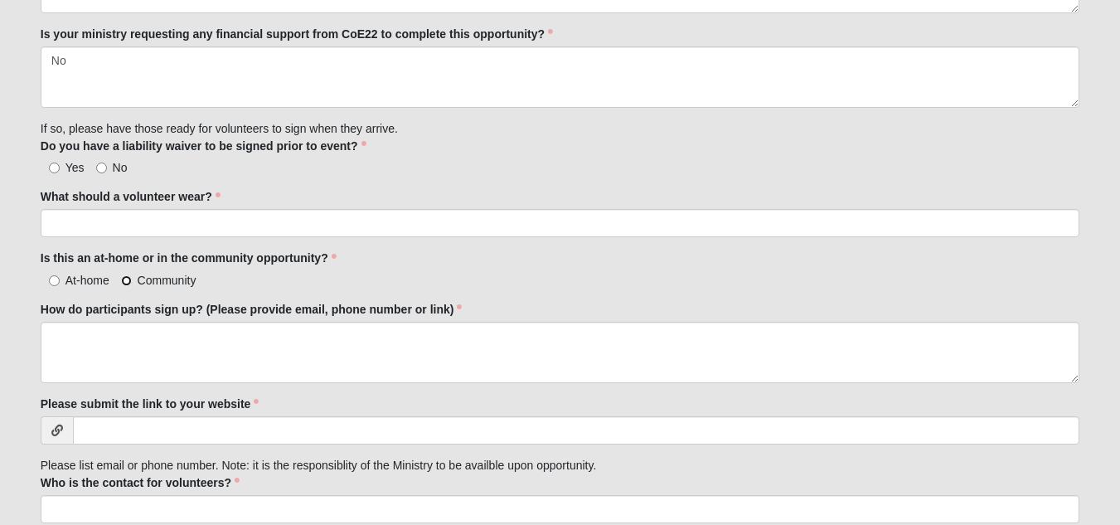
click at [124, 279] on input "Community" at bounding box center [126, 280] width 11 height 11
radio input "true"
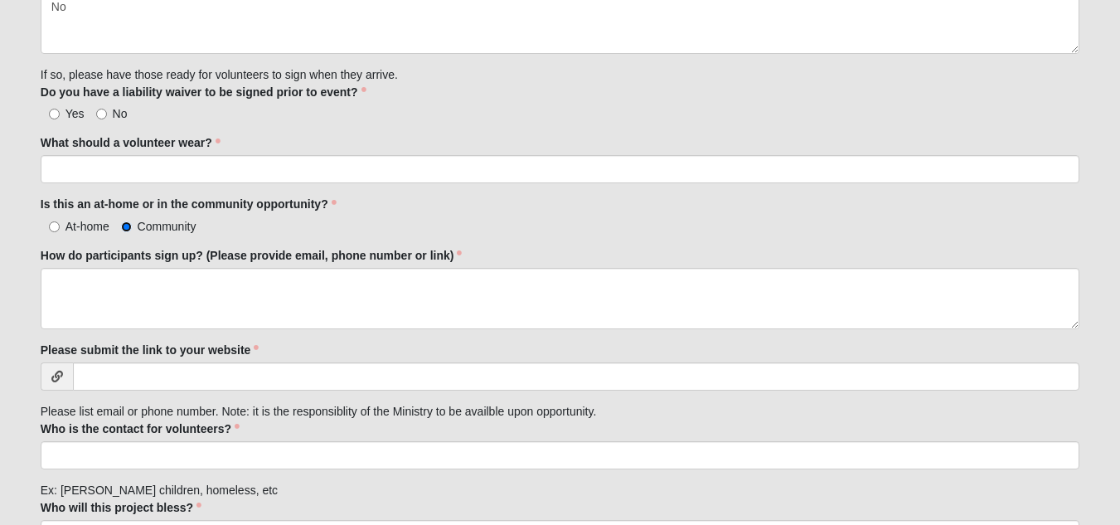
scroll to position [1326, 0]
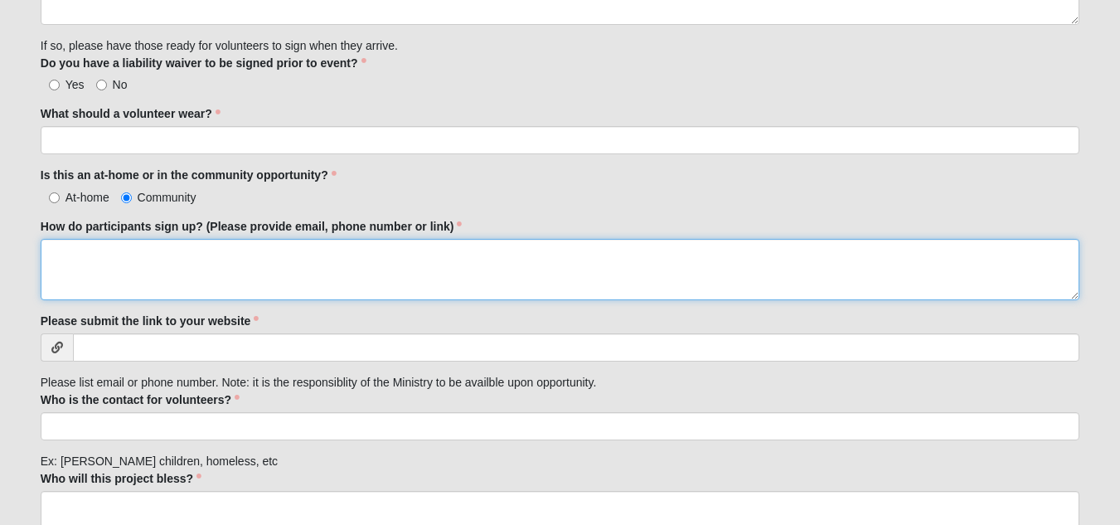
click at [183, 246] on textarea "How do participants sign up? (Please provide email, phone number or link)" at bounding box center [560, 269] width 1039 height 61
click at [84, 252] on textarea "Email Lori Anderson at LAnderson@beachescoa.org" at bounding box center [560, 269] width 1039 height 61
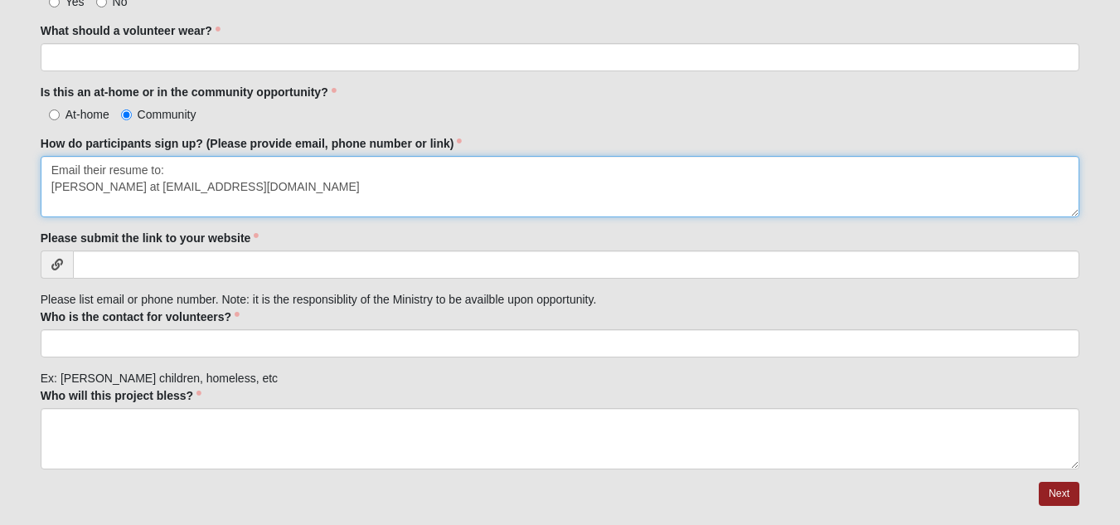
type textarea "Email their resume to: Lori Anderson at LAnderson@beachescoa.org"
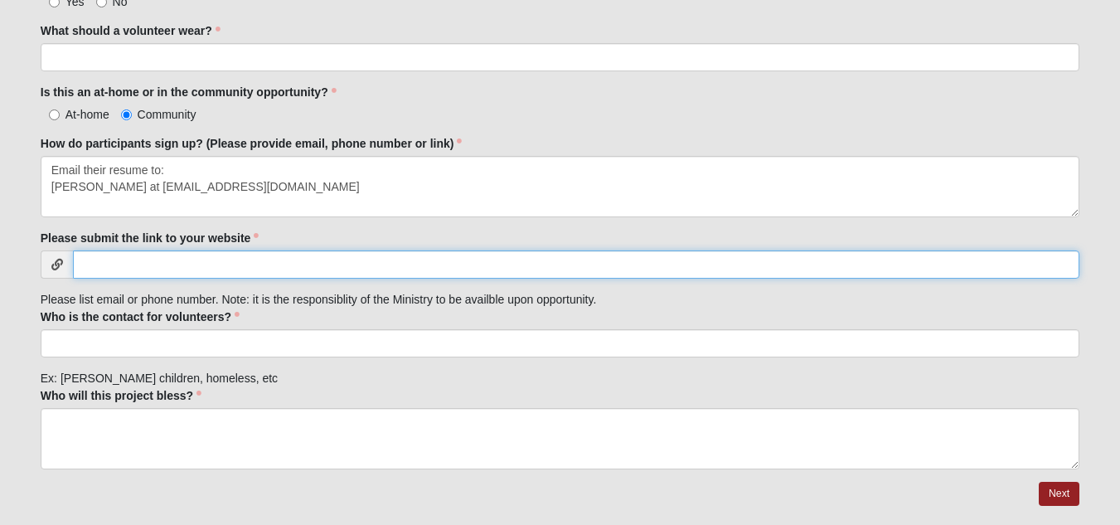
click at [301, 272] on input "Please submit the link to your website" at bounding box center [576, 264] width 1006 height 28
paste input "https://beachescoa.org/employment/"
click at [108, 261] on input "wwwhttps://beachescoa.org/employment/" at bounding box center [576, 264] width 1006 height 28
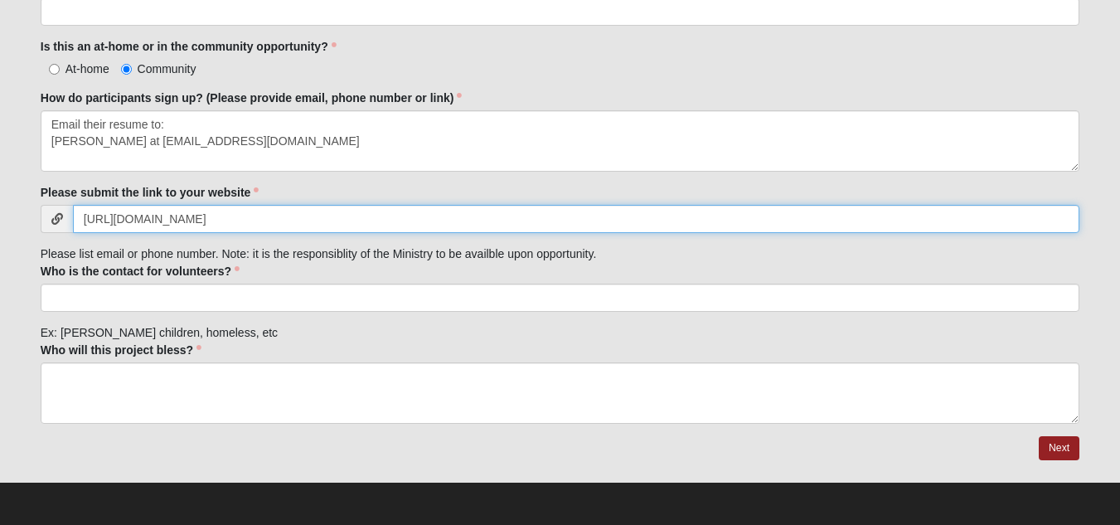
type input "https://beachescoa.org/employment/"
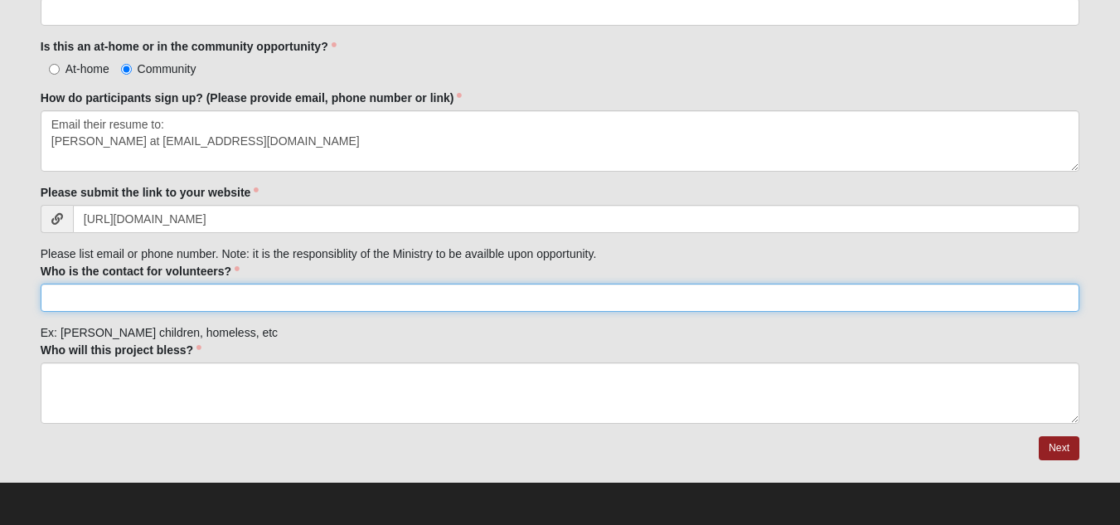
click at [269, 301] on input "Who is the contact for volunteers?" at bounding box center [560, 298] width 1039 height 28
type input "Lori Anderson - Executive Director for Drivers"
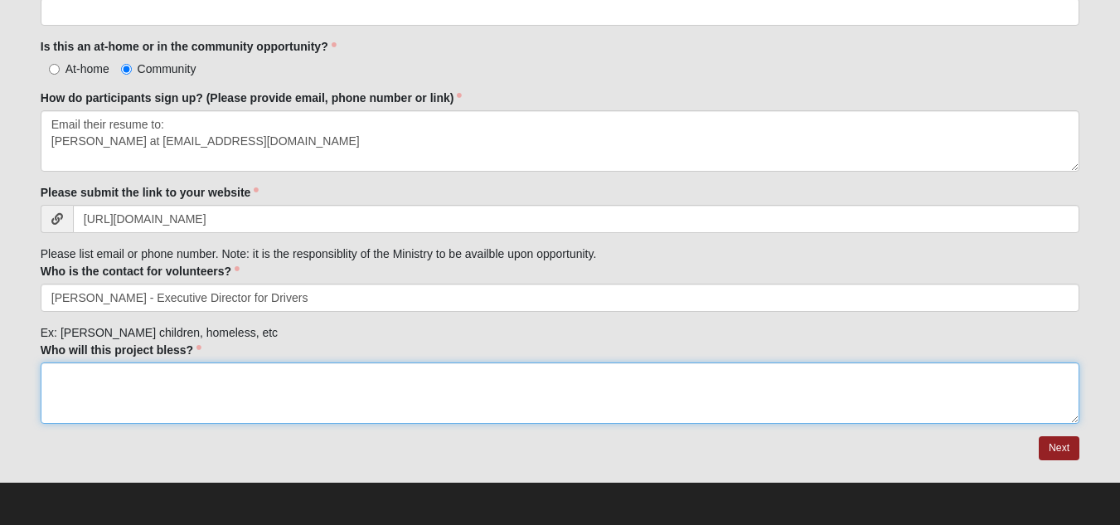
click at [212, 368] on textarea "Who will this project bless?" at bounding box center [560, 392] width 1039 height 61
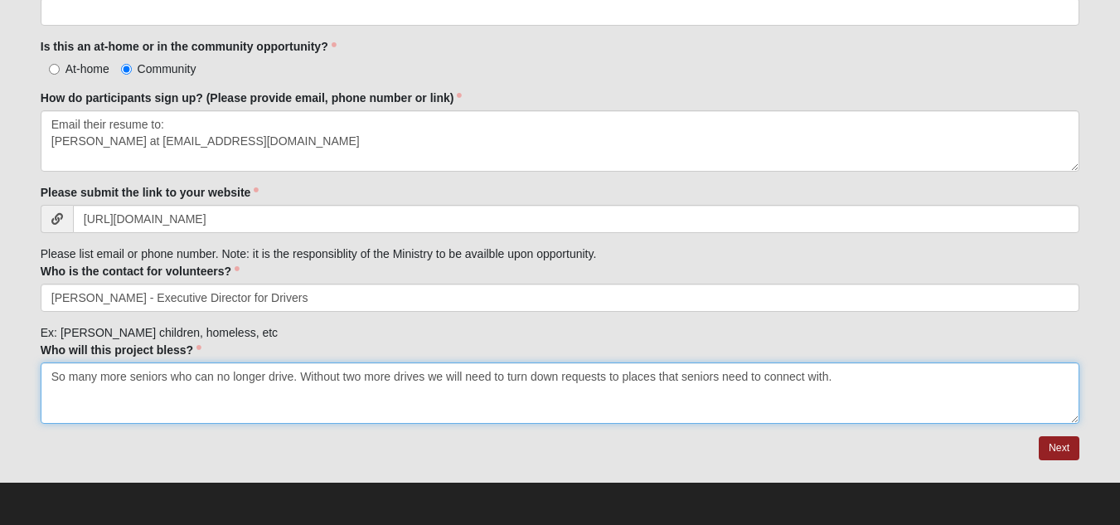
click at [425, 376] on textarea "So many more seniors who can no longer drive. Without two more drives we will n…" at bounding box center [560, 392] width 1039 height 61
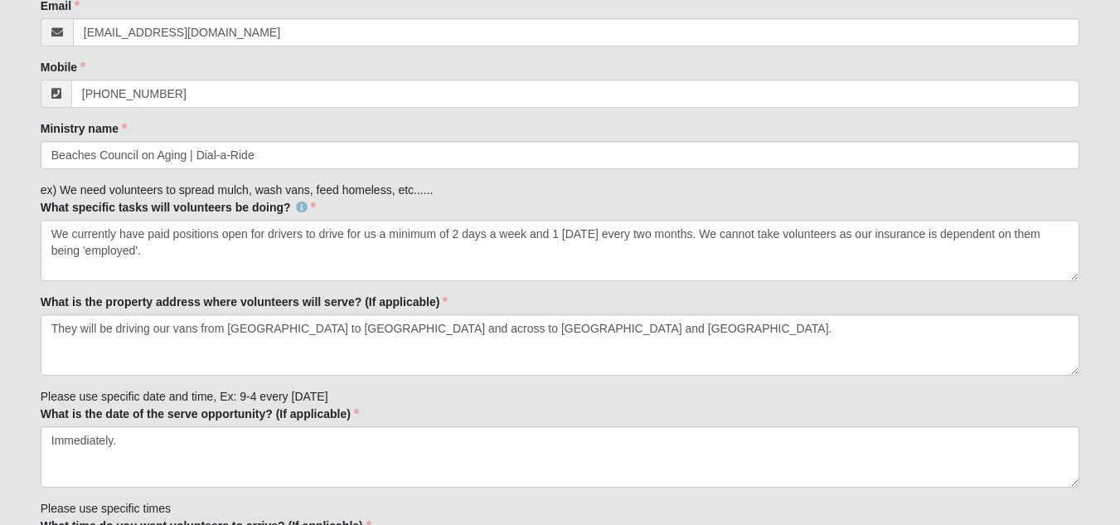
scroll to position [332, 0]
type textarea "So many more seniors who can no longer drive. Without two more drivers, we will…"
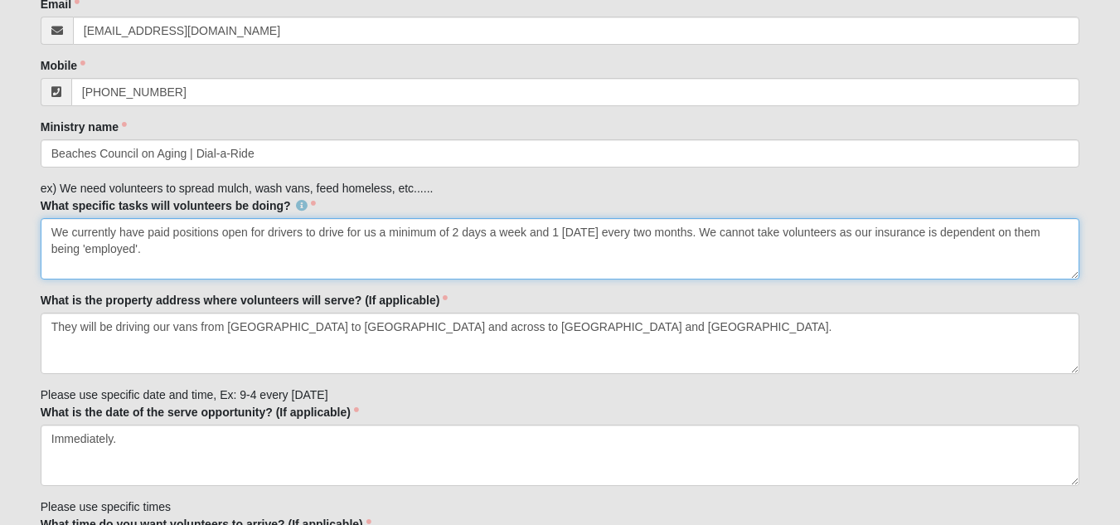
click at [51, 227] on textarea "We currently have paid positions open for drivers to drive for us a minimum of …" at bounding box center [560, 248] width 1039 height 61
click at [166, 241] on textarea "We currently have paid positions open for drivers to drive for us a minimum of …" at bounding box center [560, 248] width 1039 height 61
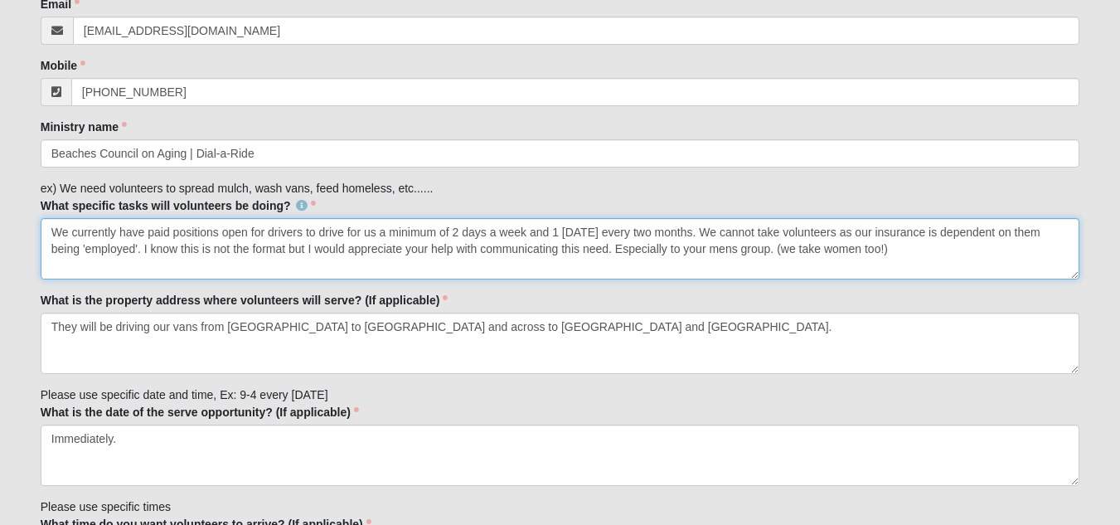
click at [303, 249] on textarea "We currently have paid positions open for drivers to drive for us a minimum of …" at bounding box center [560, 248] width 1039 height 61
click at [284, 249] on textarea "We currently have paid positions open for drivers to drive for us a minimum of …" at bounding box center [560, 248] width 1039 height 61
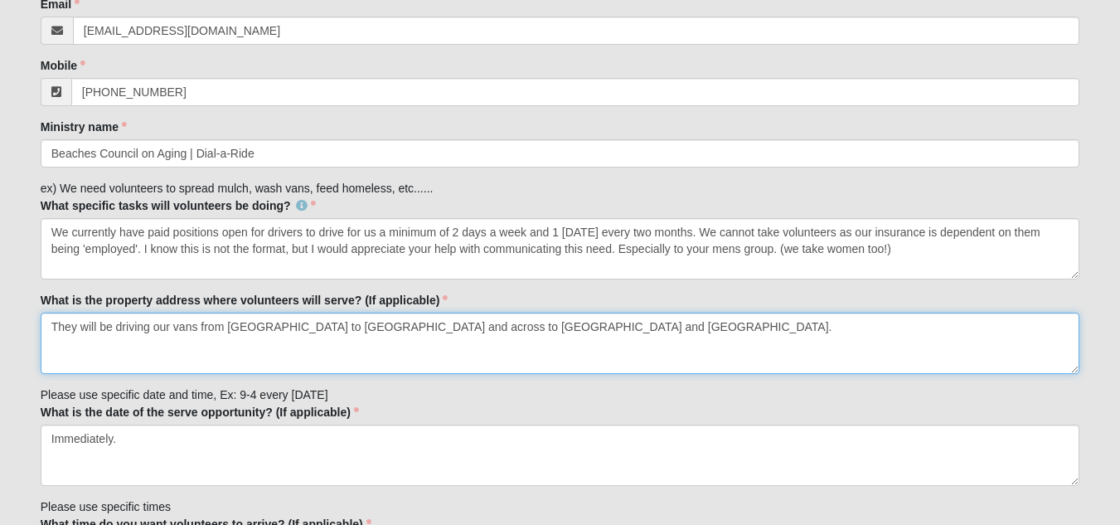
click at [707, 353] on textarea "They will be driving our vans from Mayport to Ponte Vedra Beach and across to M…" at bounding box center [560, 343] width 1039 height 61
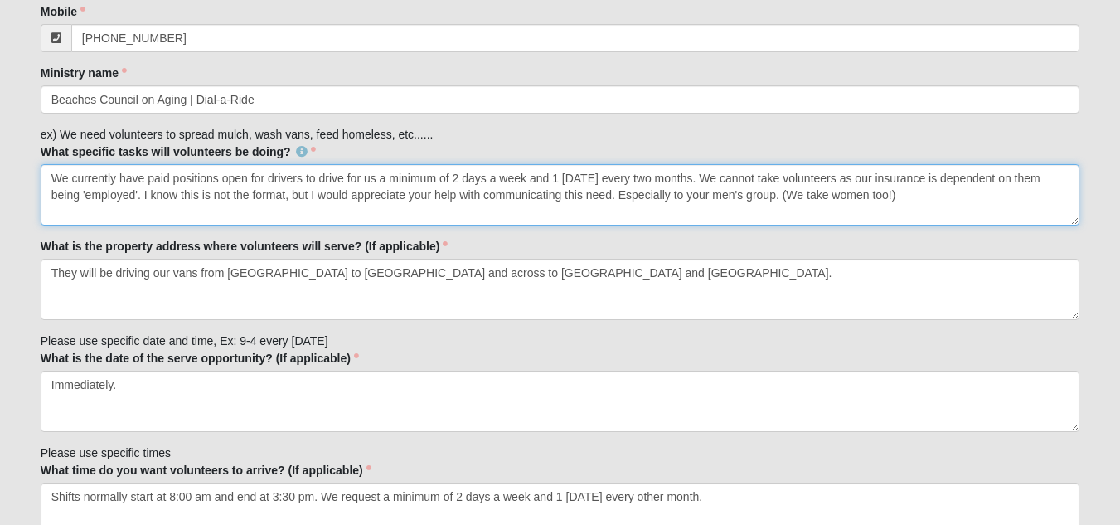
scroll to position [415, 0]
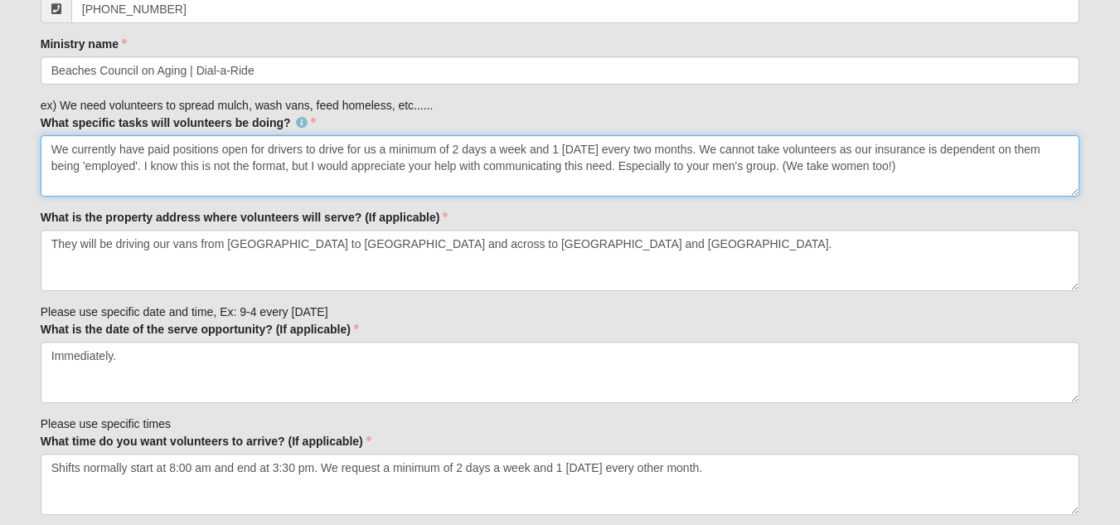
type textarea "We currently have paid positions open for drivers to drive for us a minimum of …"
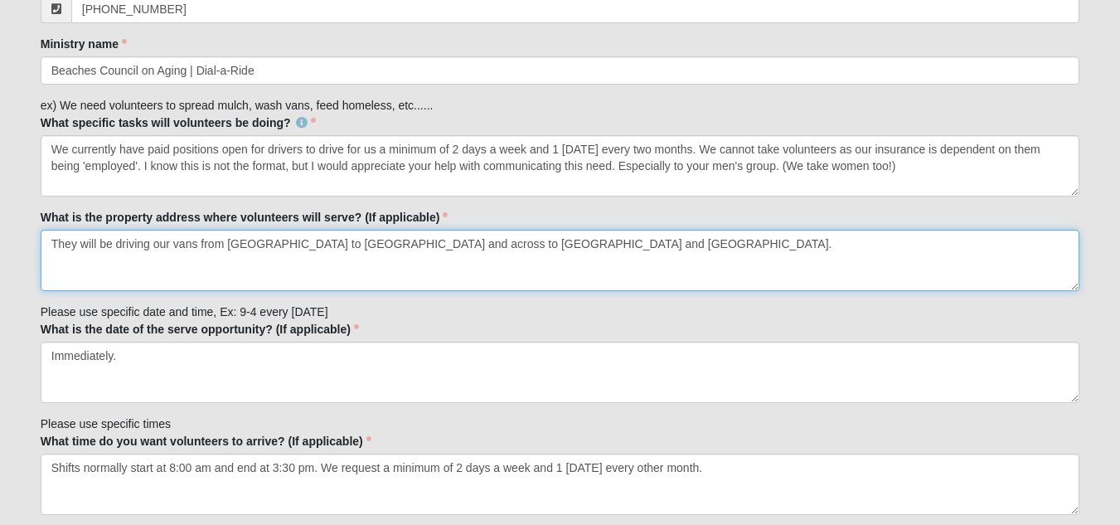
click at [53, 242] on textarea "They will be driving our vans from Mayport to Ponte Vedra Beach and across to M…" at bounding box center [560, 260] width 1039 height 61
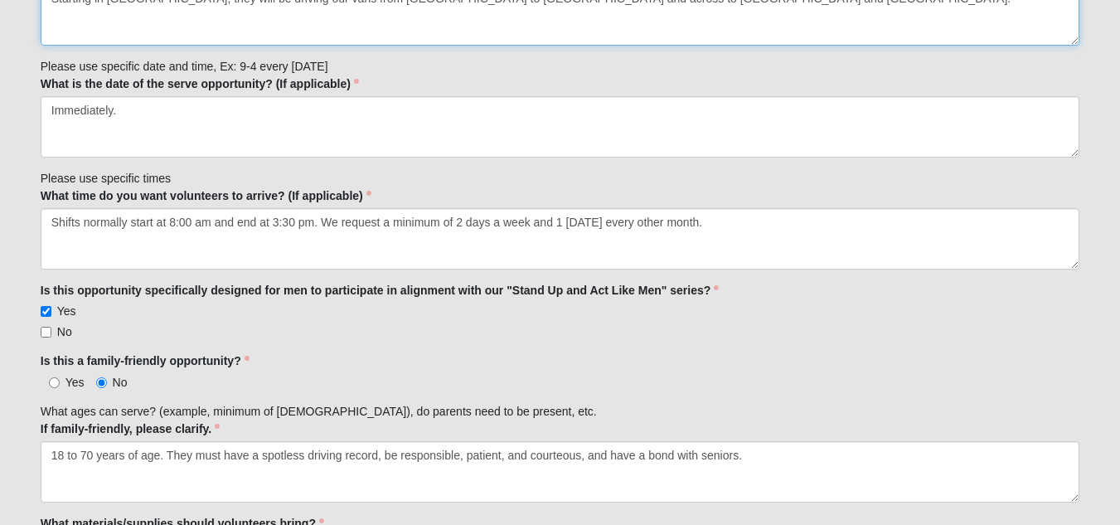
scroll to position [663, 0]
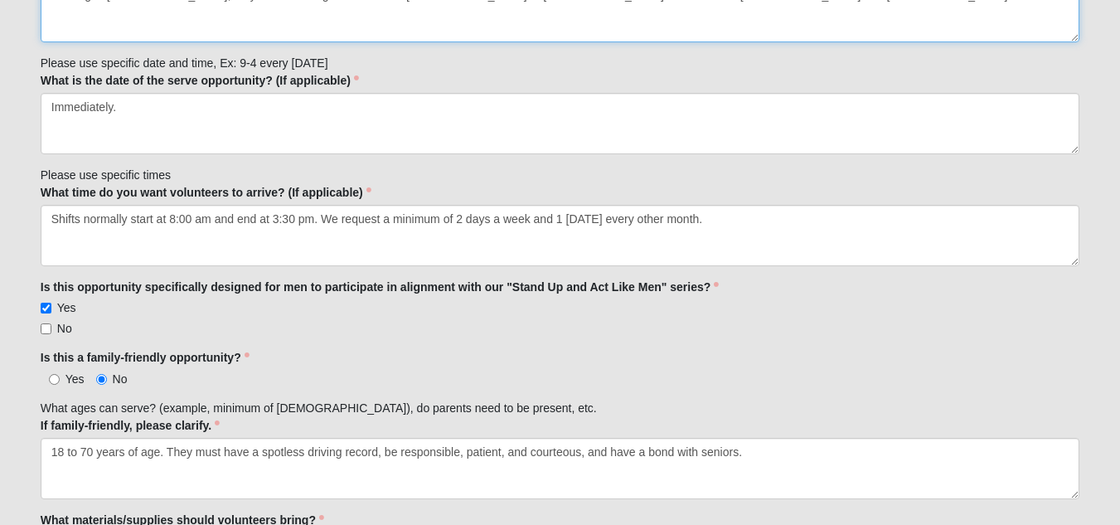
type textarea "Starting in Jax Beach, they will be driving our vans from Mayport to Ponte Vedr…"
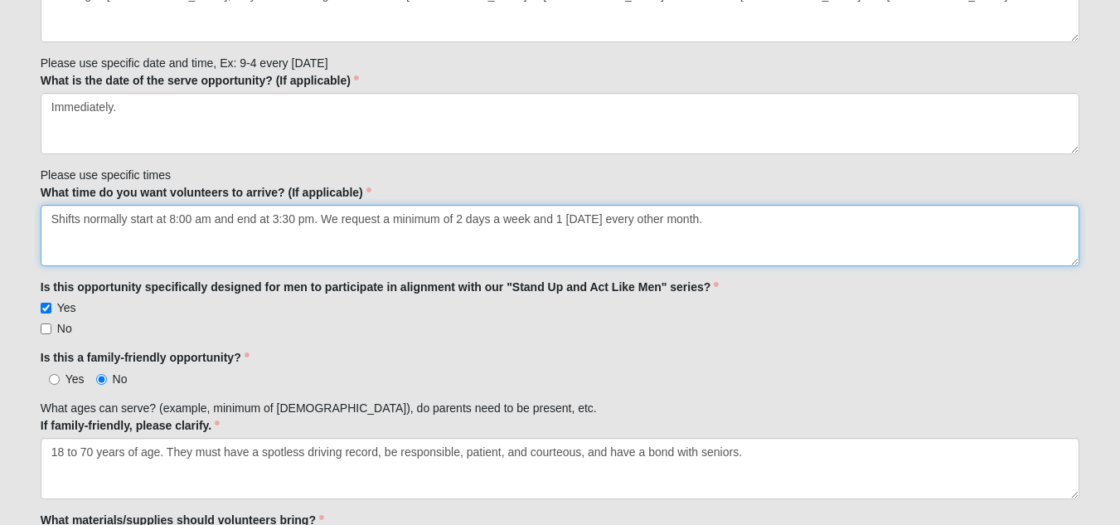
click at [791, 217] on textarea "Shifts normally start at 8:00 am and end at 3:30 pm. We request a minimum of 2 …" at bounding box center [560, 235] width 1039 height 61
paste textarea "https://beachescoa.org/employment/"
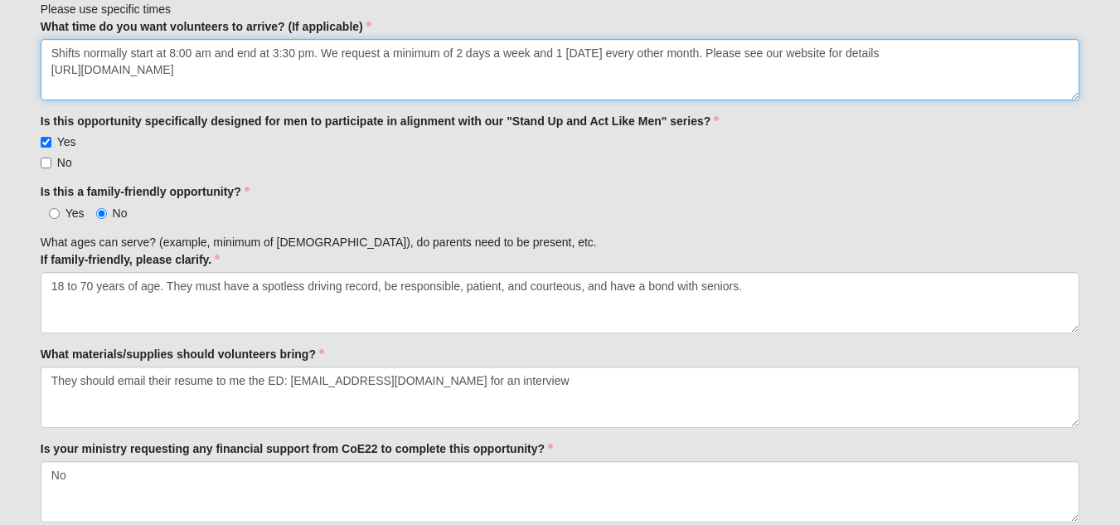
scroll to position [912, 0]
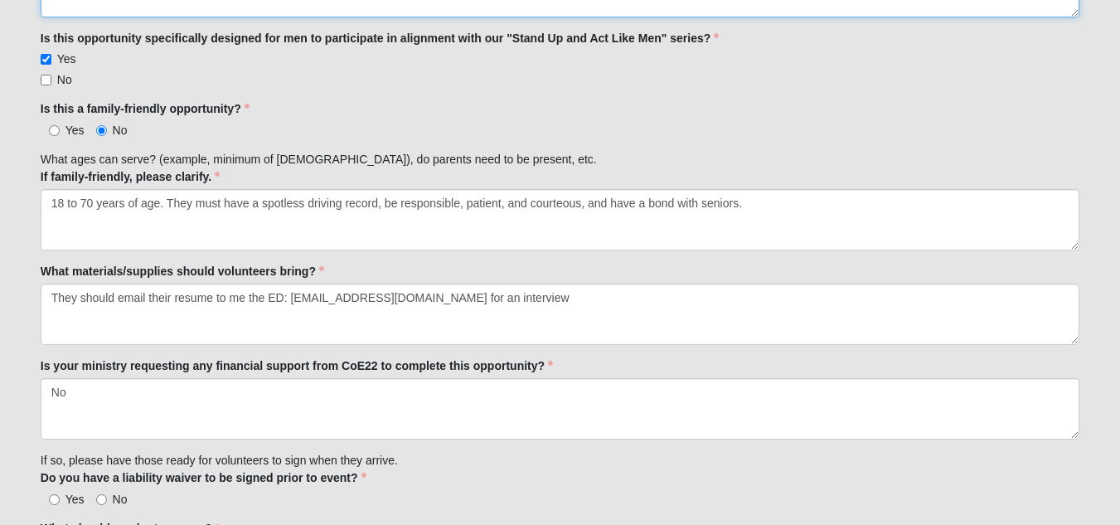
type textarea "Shifts normally start at 8:00 am and end at 3:30 pm. We request a minimum of 2 …"
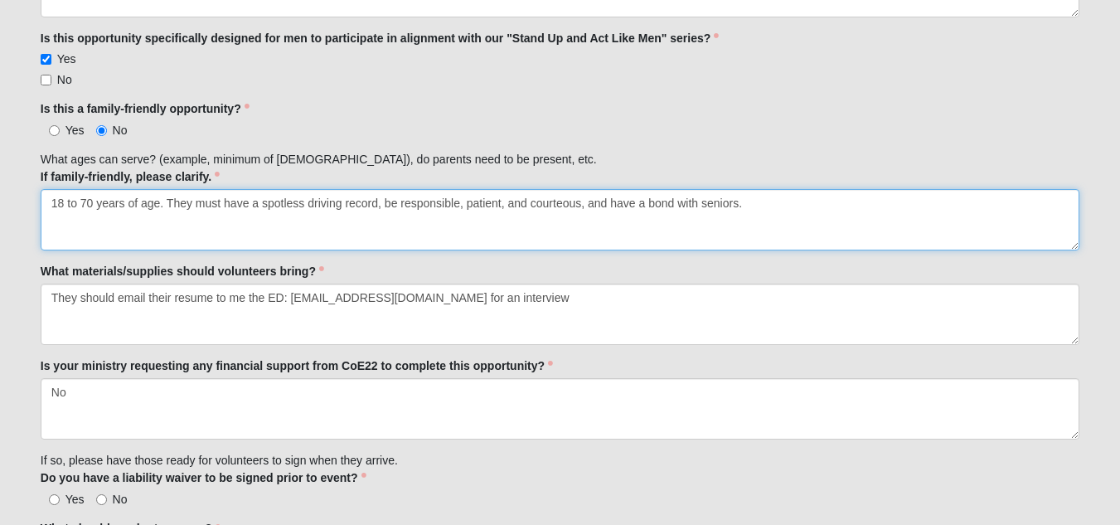
click at [63, 203] on textarea "18 to 70 years of age. They must have a spotless driving record, be responsible…" at bounding box center [560, 219] width 1039 height 61
click at [765, 198] on textarea "25 to 70 years of age. They must have a spotless driving record, be responsible…" at bounding box center [560, 219] width 1039 height 61
paste textarea "Drive senior customers to their desired location in a safe and timely manner Sa…"
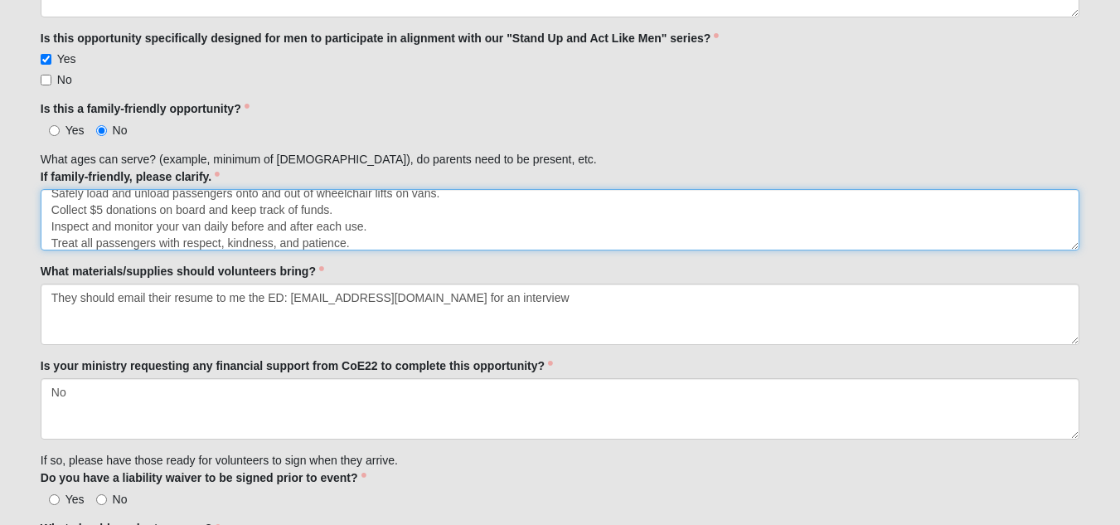
scroll to position [66, 0]
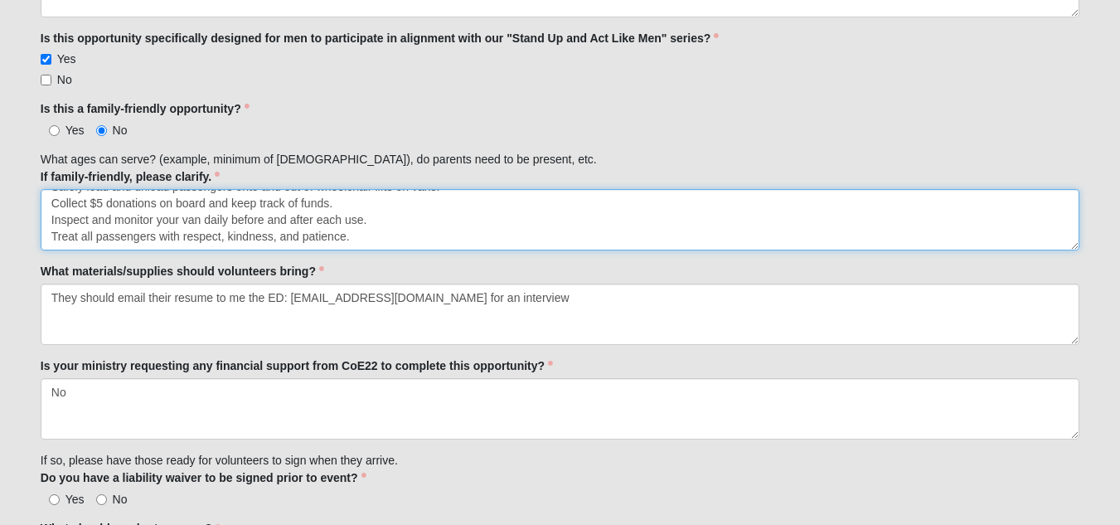
click at [493, 220] on textarea "25 to 70 years of age. They must have a spotless driving record, be responsible…" at bounding box center [560, 219] width 1039 height 61
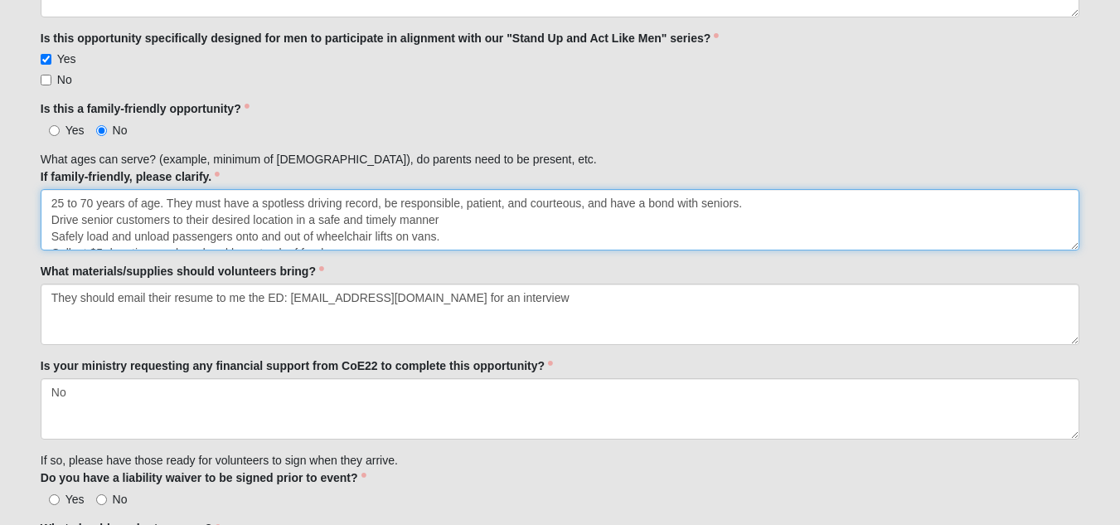
click at [379, 205] on textarea "25 to 70 years of age. They must have a spotless driving record, be responsible…" at bounding box center [560, 219] width 1039 height 61
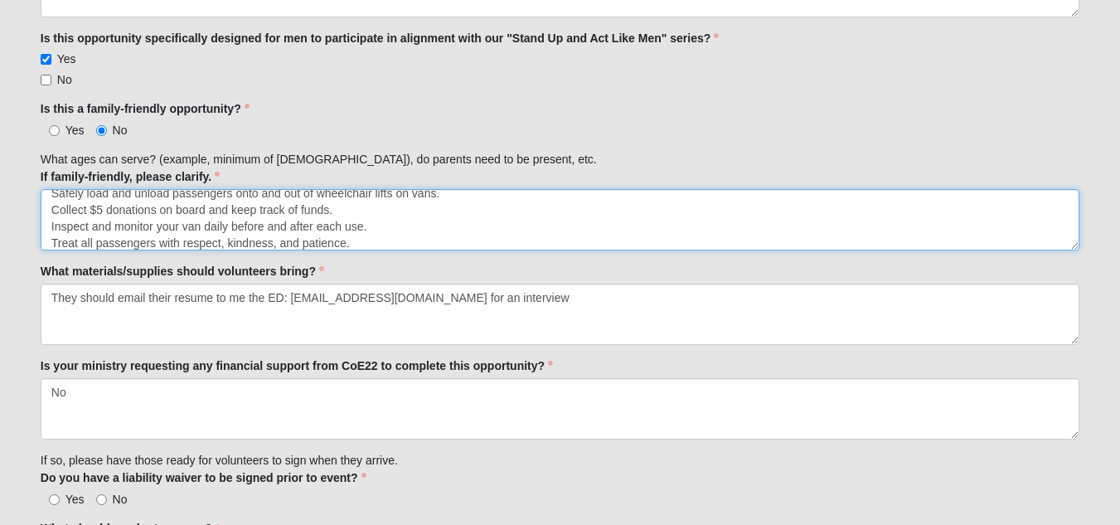
scroll to position [66, 0]
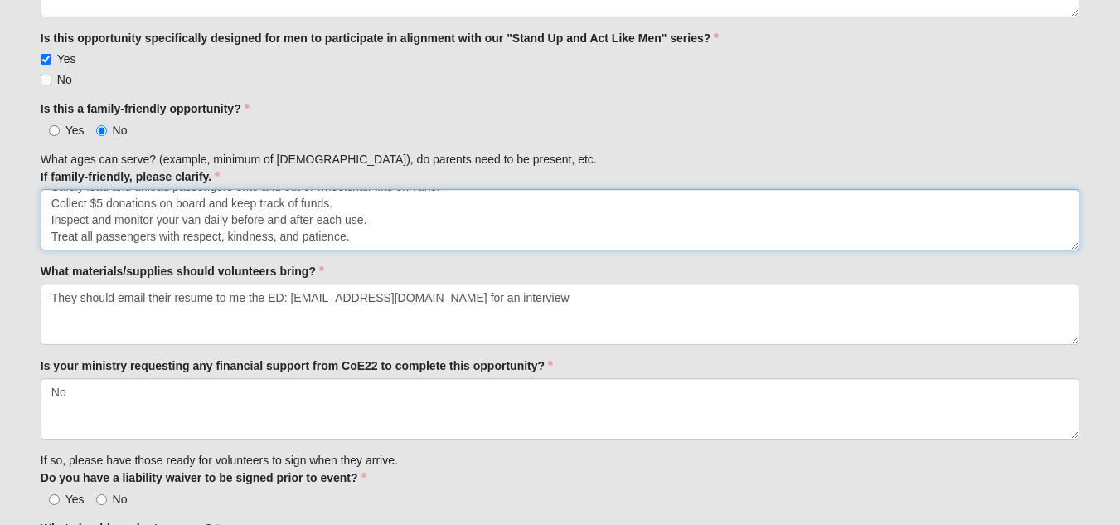
click at [402, 216] on textarea "25 to 70 years of age. They must have a spotless driving record. Drive senior c…" at bounding box center [560, 219] width 1039 height 61
paste textarea "Safety oriented NO CDL license required Need experience driving large vehicles,…"
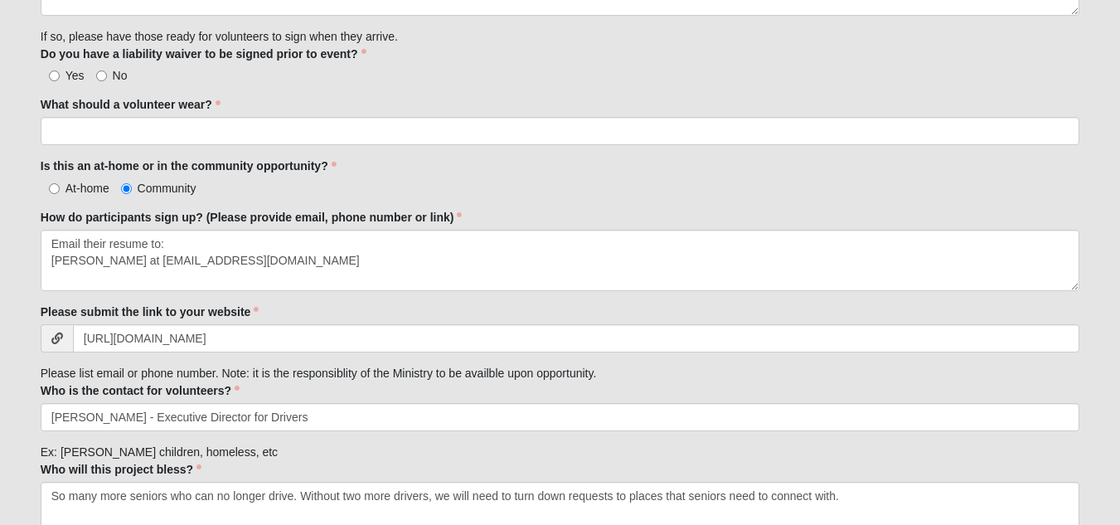
scroll to position [1455, 0]
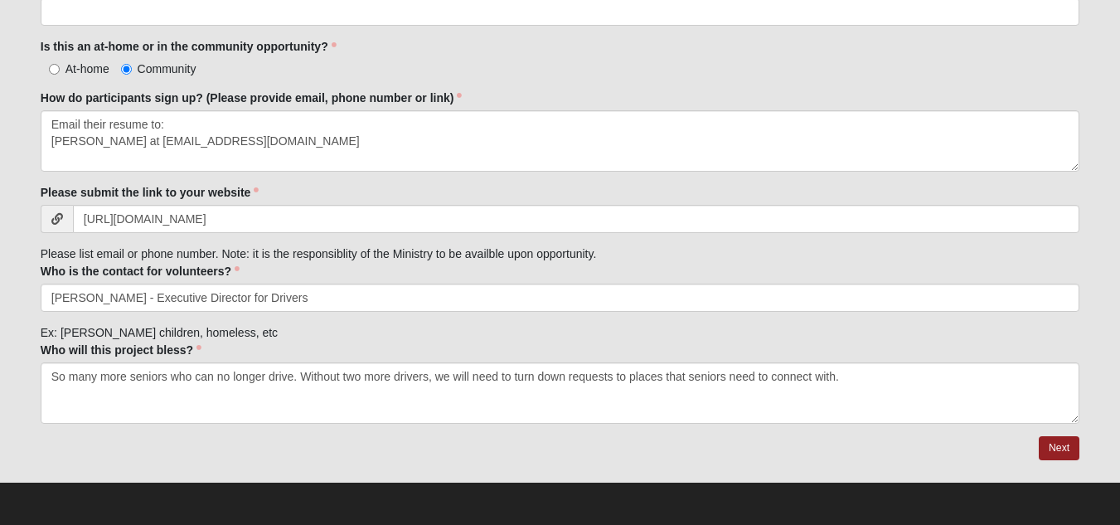
type textarea "25 to 70 years of age. They must have a spotless driving record. Drive senior c…"
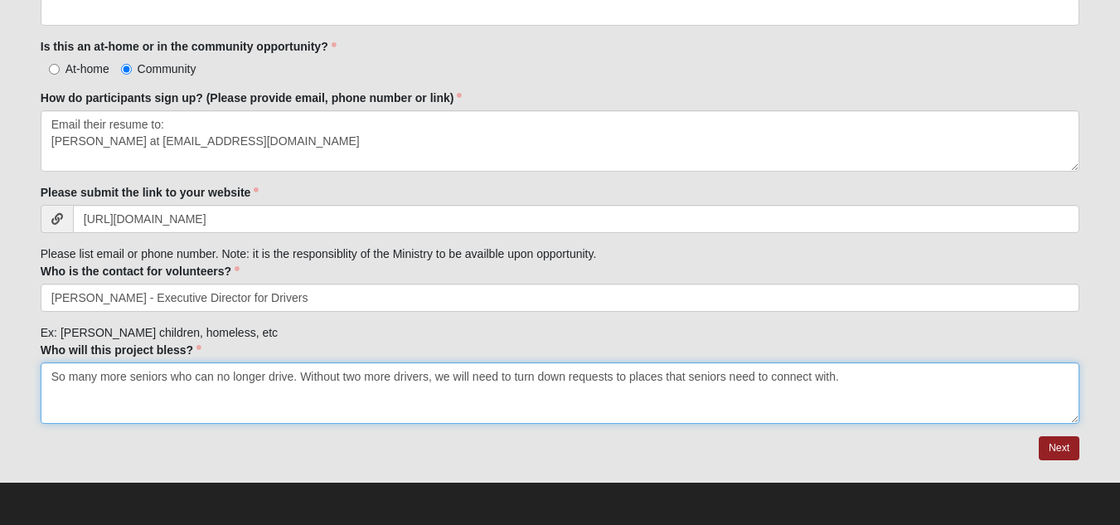
drag, startPoint x: 834, startPoint y: 376, endPoint x: 915, endPoint y: 364, distance: 82.2
click at [837, 376] on textarea "So many more seniors who can no longer drive. Without two more drivers, we will…" at bounding box center [560, 392] width 1039 height 61
type textarea "So many more seniors who can no longer drive. Without two more drivers, we will…"
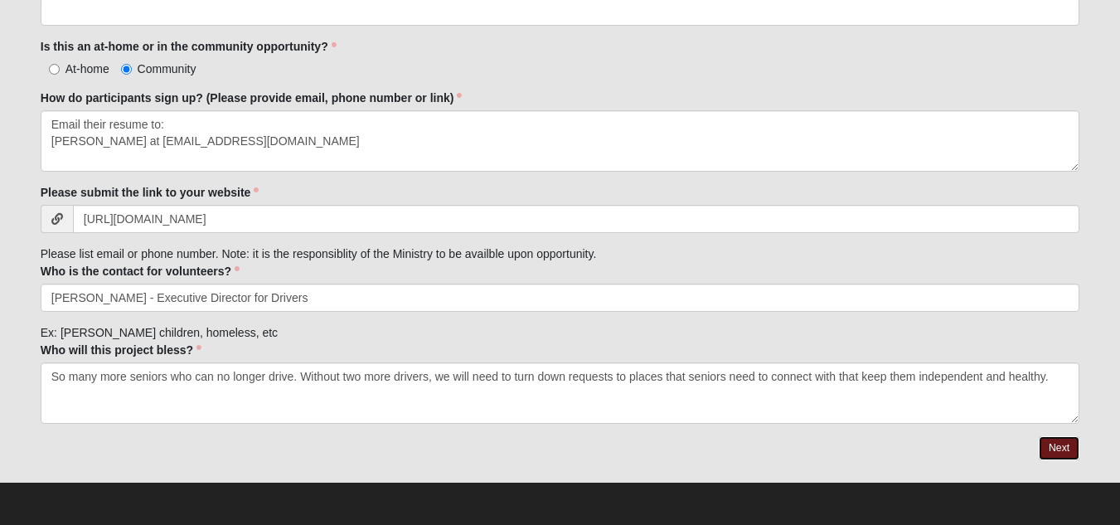
click at [1046, 448] on link "Next" at bounding box center [1059, 448] width 41 height 24
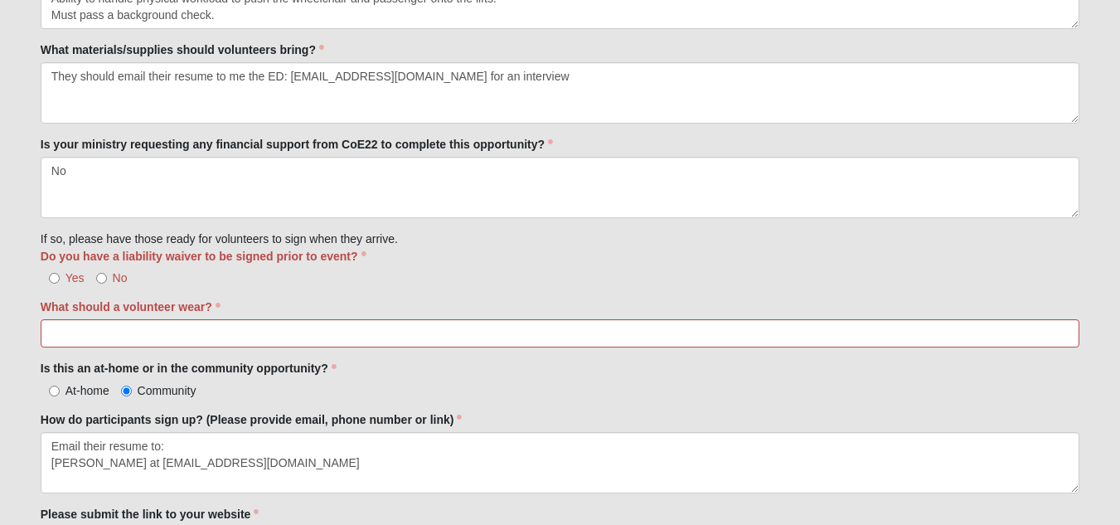
scroll to position [1244, 0]
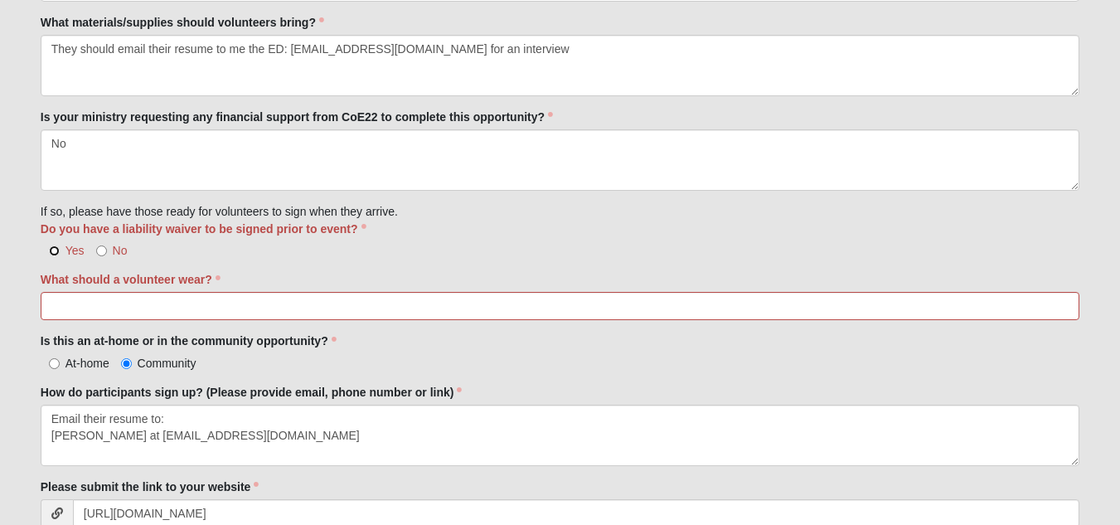
click at [55, 250] on input "Yes" at bounding box center [54, 250] width 11 height 11
radio input "true"
click at [84, 309] on input "What should a volunteer wear?" at bounding box center [560, 306] width 1039 height 28
type input "b"
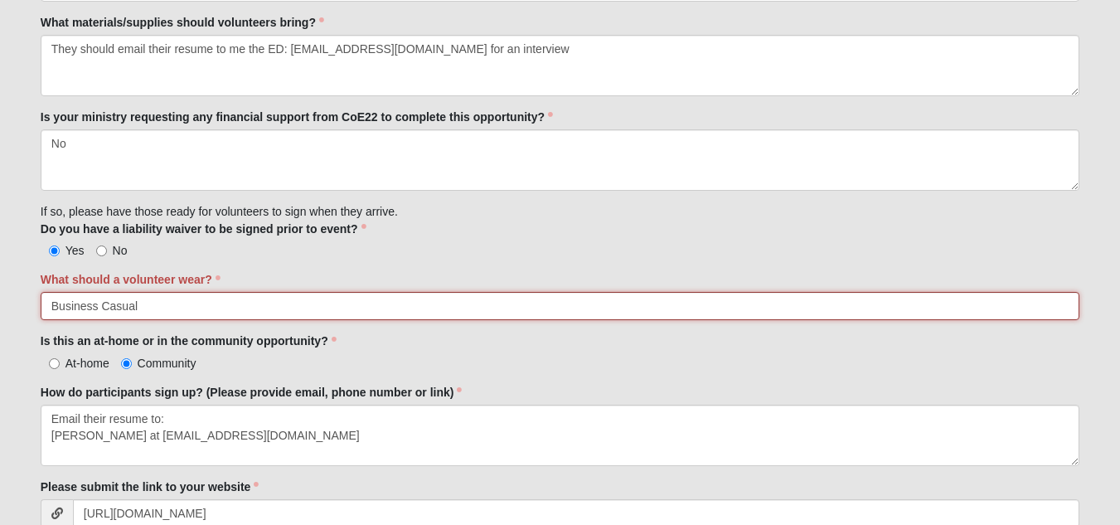
scroll to position [1161, 0]
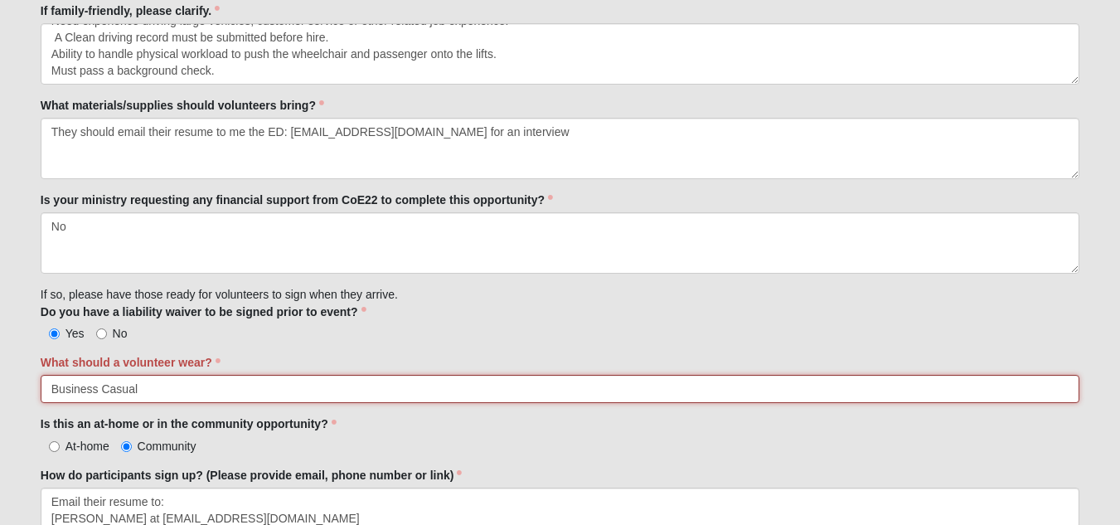
type input "Business Casual"
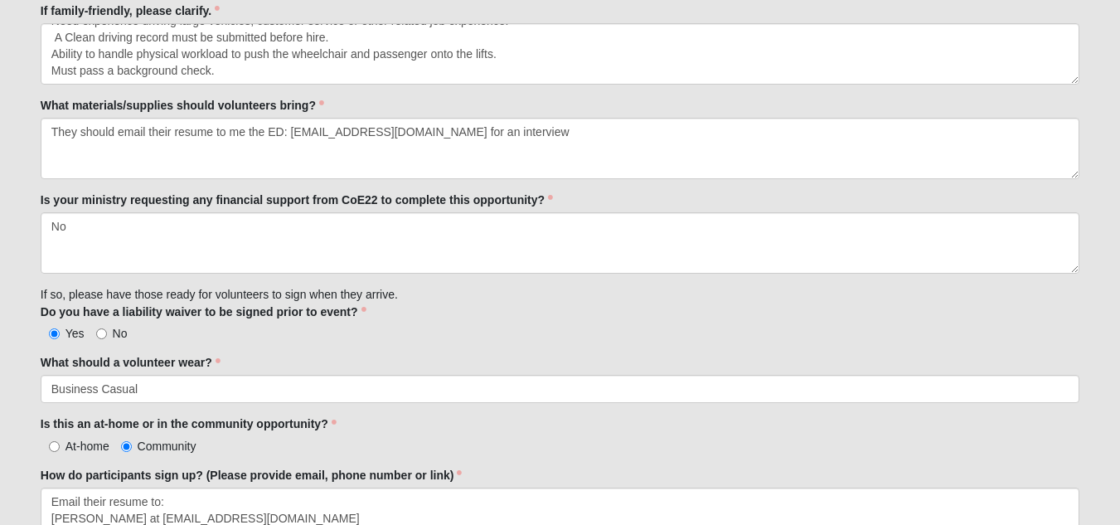
click at [250, 338] on div "Yes No" at bounding box center [560, 332] width 1039 height 17
click at [101, 336] on input "No" at bounding box center [101, 333] width 11 height 11
radio input "true"
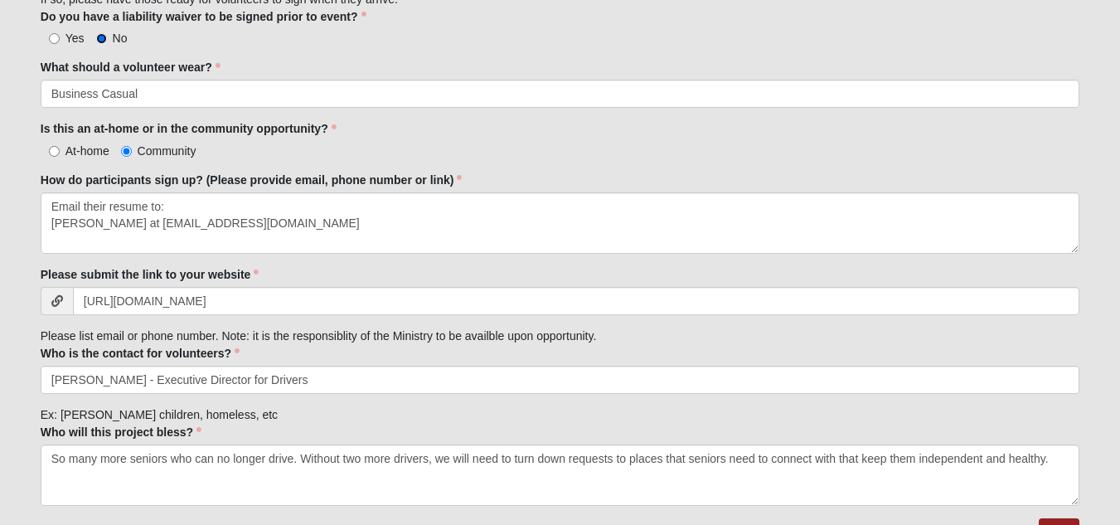
scroll to position [1538, 0]
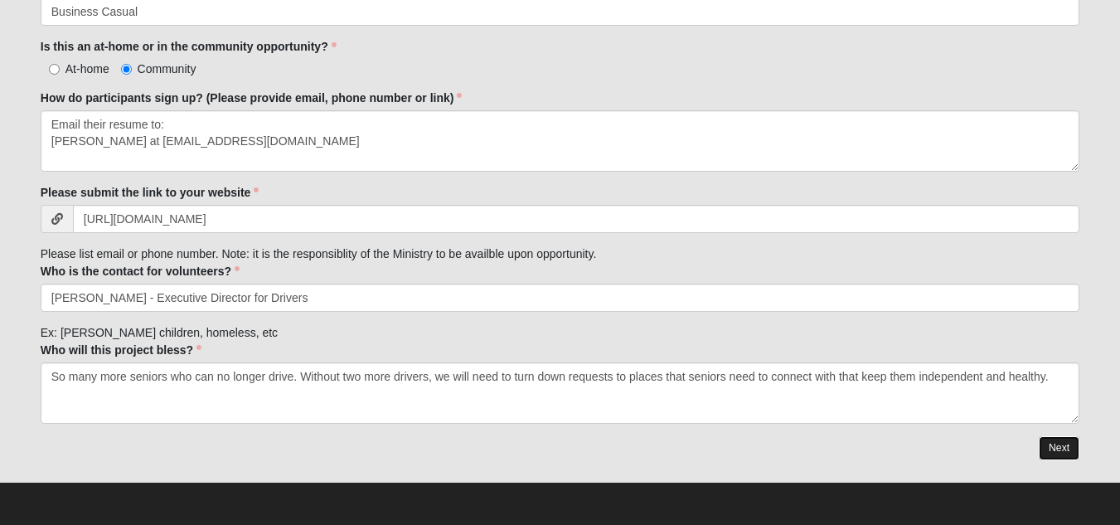
click at [1062, 443] on link "Next" at bounding box center [1059, 448] width 41 height 24
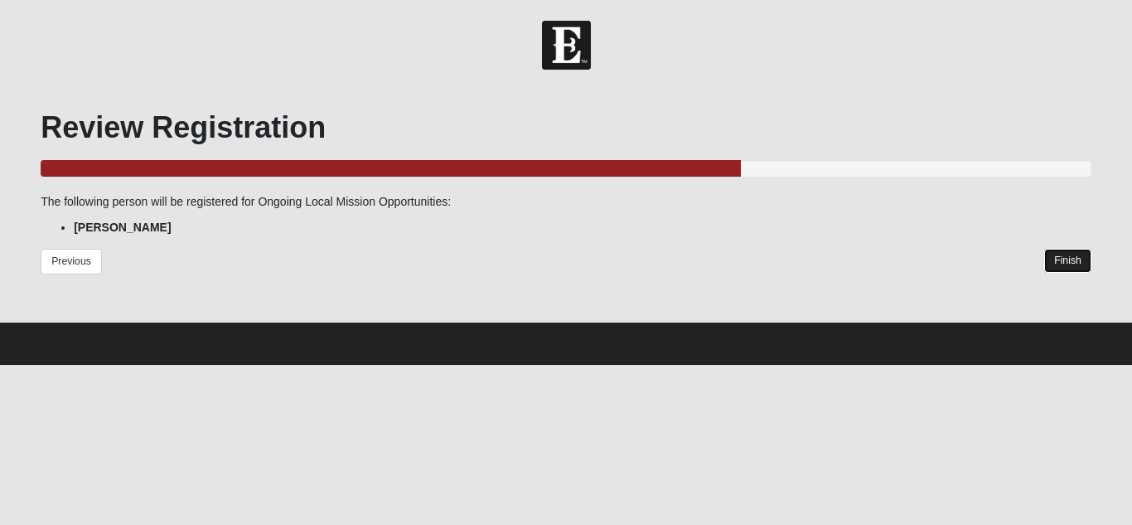
click at [1074, 256] on link "Finish" at bounding box center [1068, 261] width 47 height 24
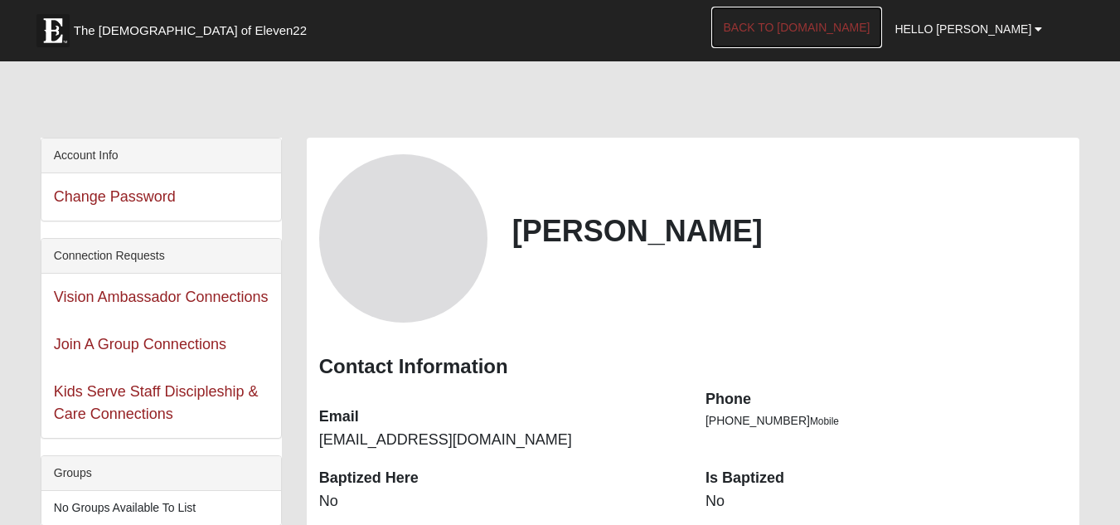
click at [839, 30] on link "Back to [DOMAIN_NAME]" at bounding box center [797, 27] width 172 height 41
